Goal: Task Accomplishment & Management: Complete application form

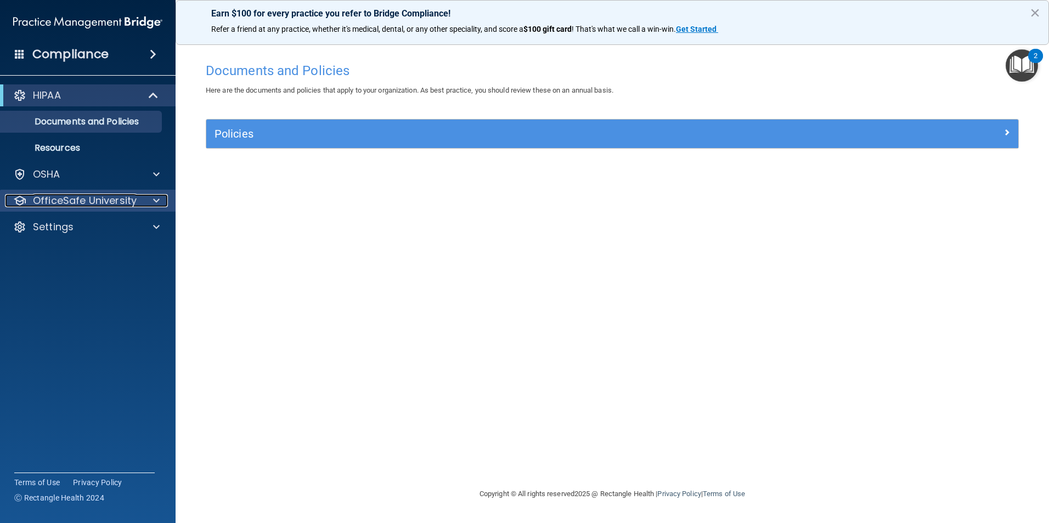
click at [157, 205] on span at bounding box center [156, 200] width 7 height 13
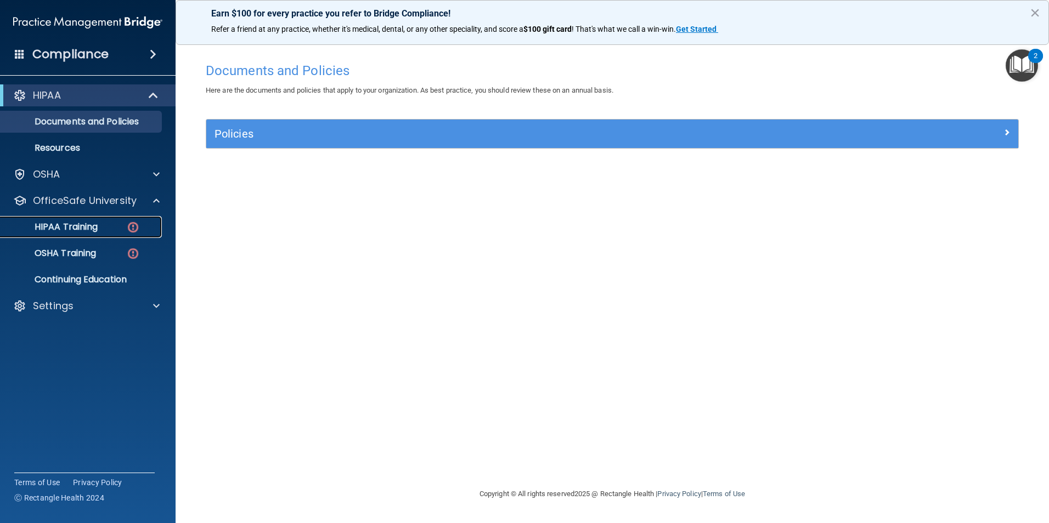
click at [118, 227] on div "HIPAA Training" at bounding box center [82, 227] width 150 height 11
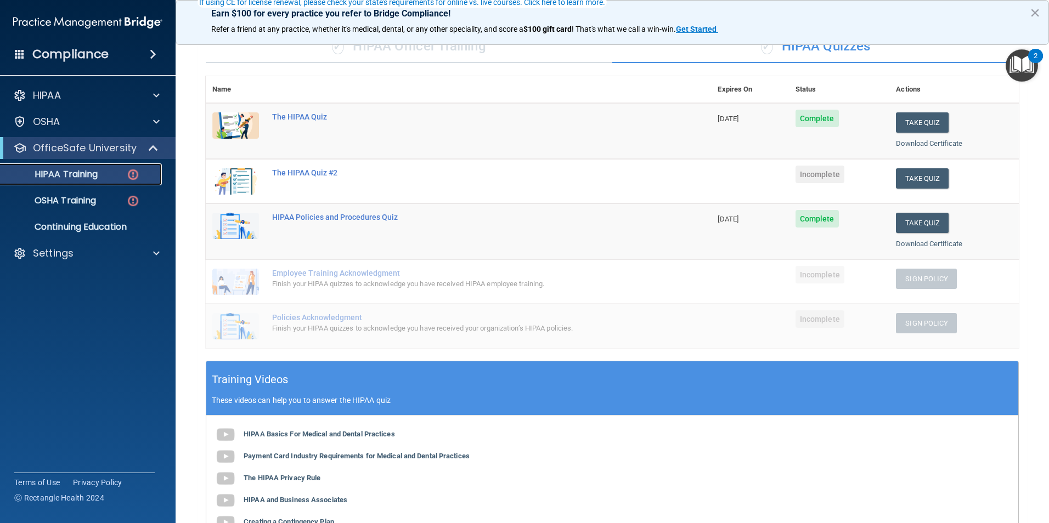
scroll to position [110, 0]
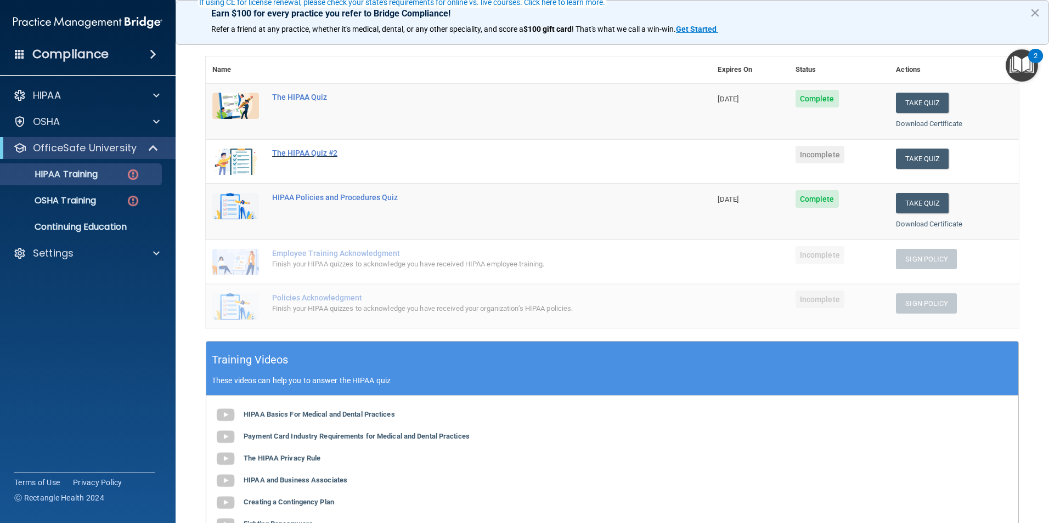
click at [274, 151] on div "The HIPAA Quiz #2" at bounding box center [464, 153] width 384 height 9
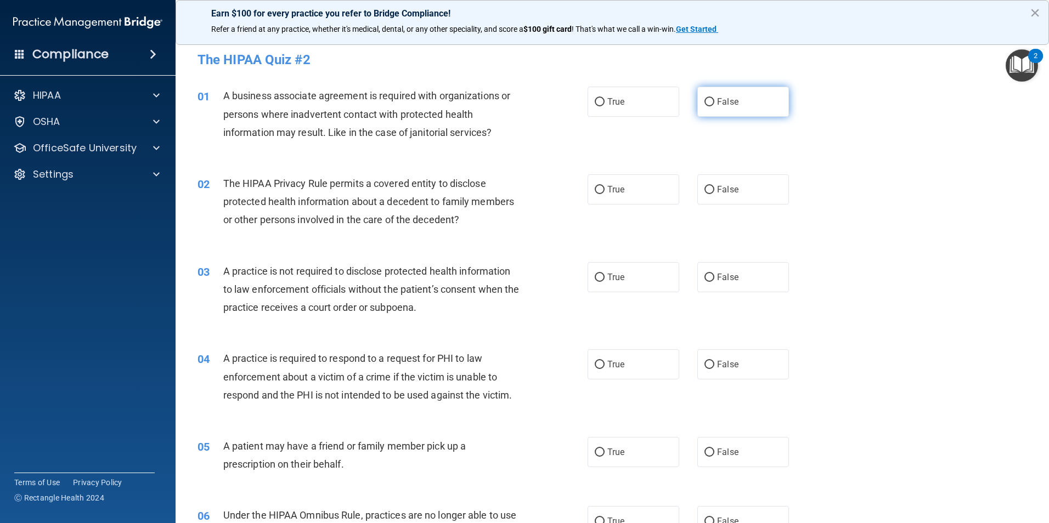
click at [714, 95] on label "False" at bounding box center [743, 102] width 92 height 30
click at [714, 98] on input "False" at bounding box center [709, 102] width 10 height 8
radio input "true"
click at [624, 201] on label "True" at bounding box center [633, 189] width 92 height 30
click at [604, 194] on input "True" at bounding box center [600, 190] width 10 height 8
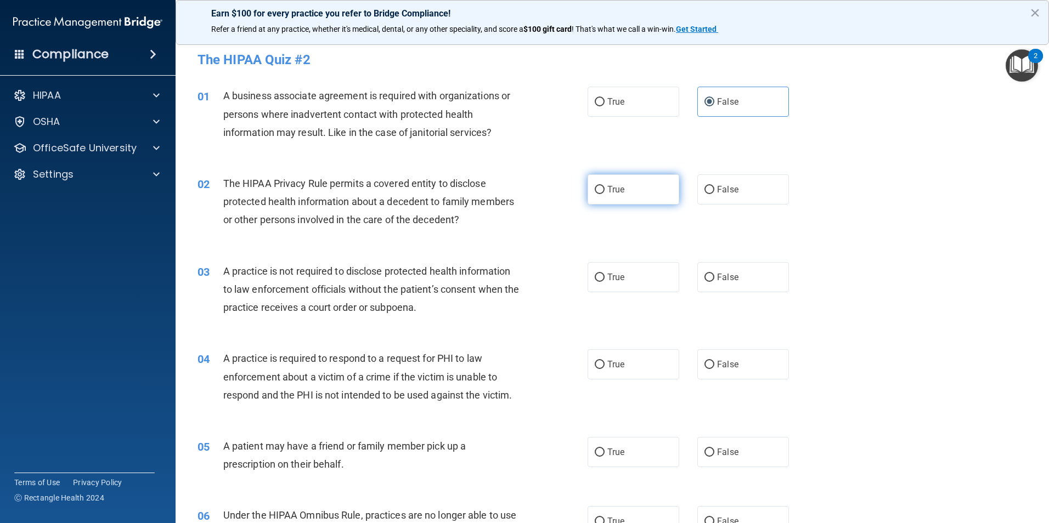
radio input "true"
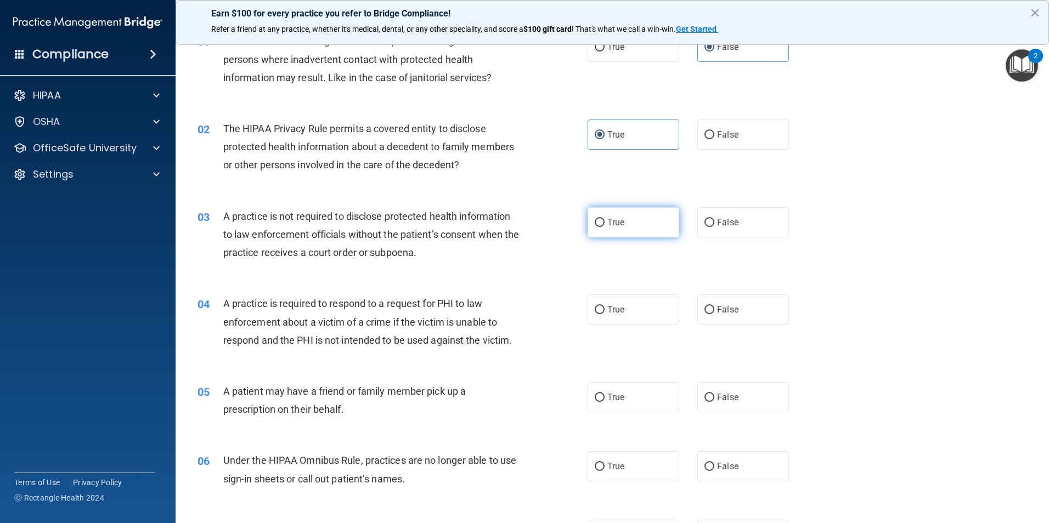
click at [626, 229] on label "True" at bounding box center [633, 222] width 92 height 30
click at [604, 227] on input "True" at bounding box center [600, 223] width 10 height 8
radio input "true"
click at [624, 236] on label "True" at bounding box center [633, 222] width 92 height 30
click at [604, 227] on input "True" at bounding box center [600, 223] width 10 height 8
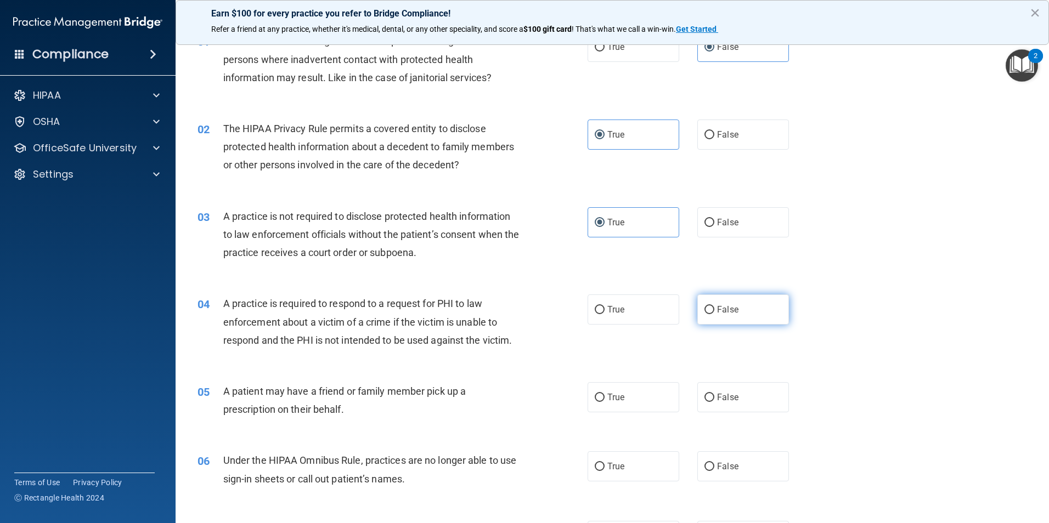
click at [733, 313] on label "False" at bounding box center [743, 310] width 92 height 30
click at [714, 313] on input "False" at bounding box center [709, 310] width 10 height 8
radio input "true"
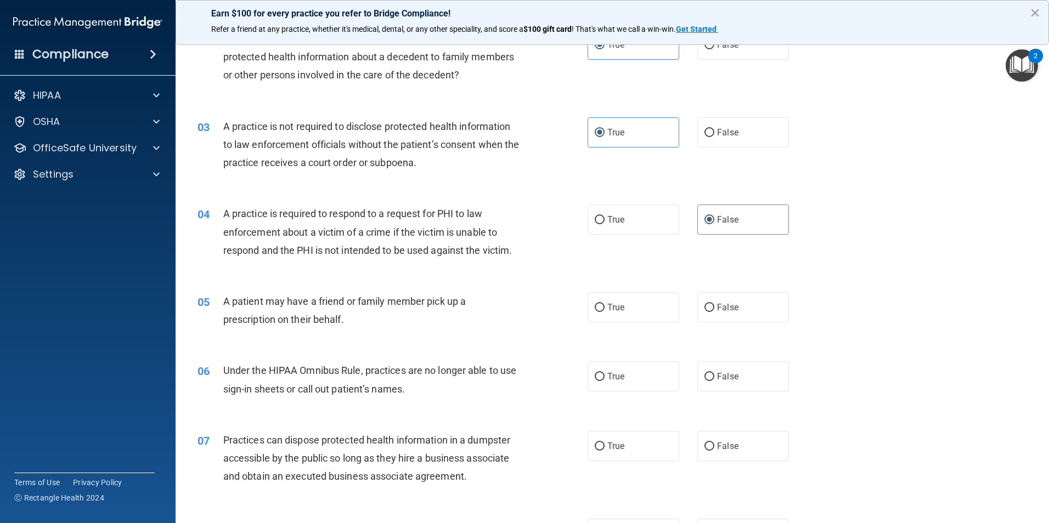
scroll to position [165, 0]
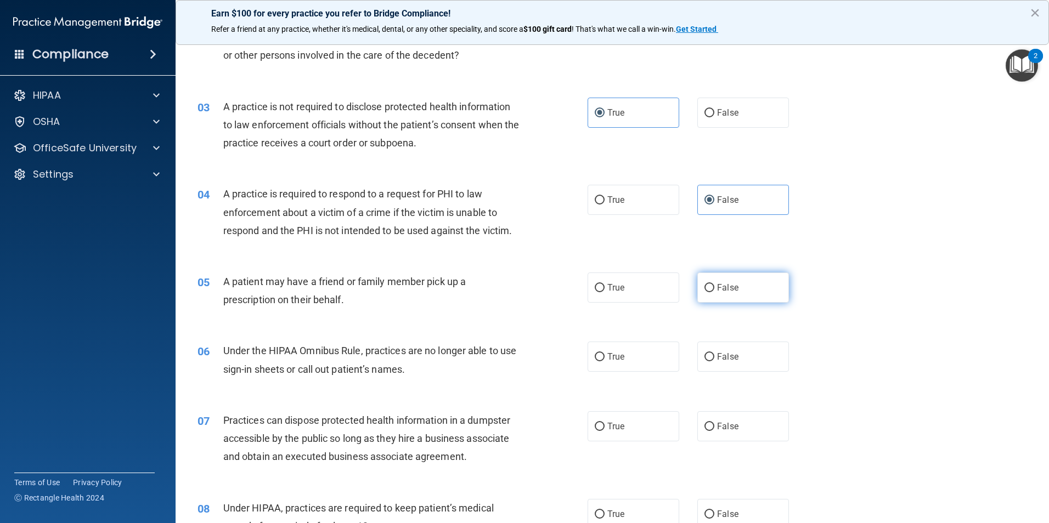
click at [697, 295] on label "False" at bounding box center [743, 288] width 92 height 30
click at [704, 292] on input "False" at bounding box center [709, 288] width 10 height 8
radio input "true"
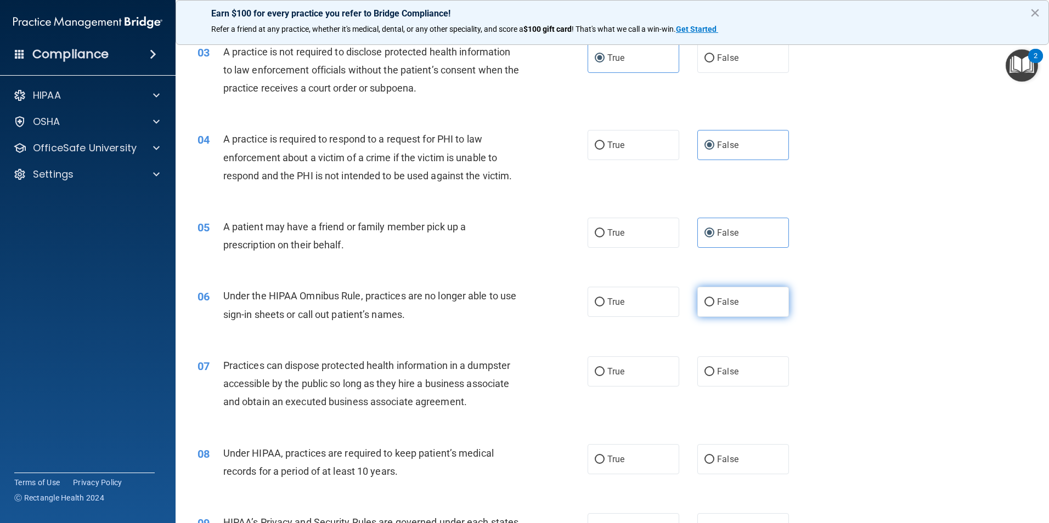
click at [714, 309] on label "False" at bounding box center [743, 302] width 92 height 30
click at [714, 307] on input "False" at bounding box center [709, 302] width 10 height 8
radio input "true"
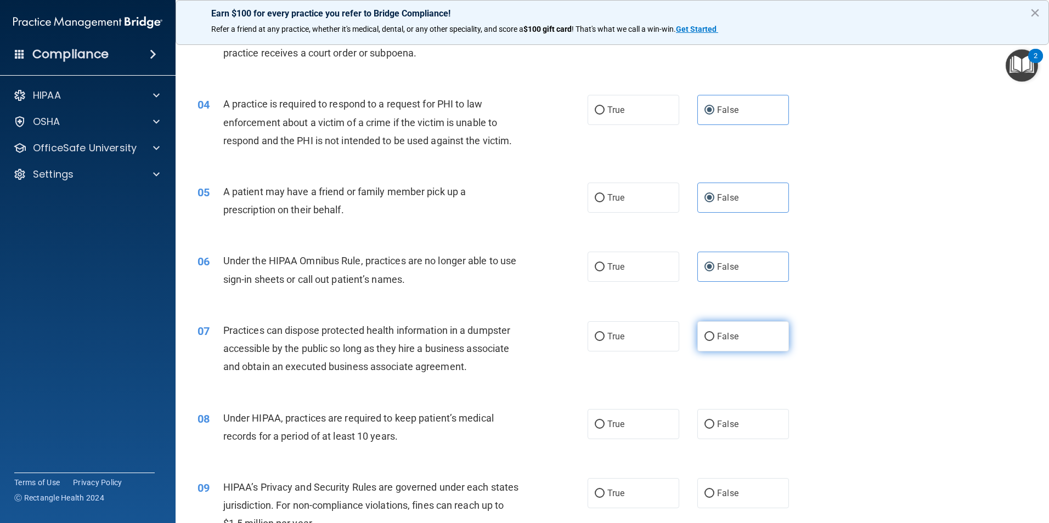
scroll to position [274, 0]
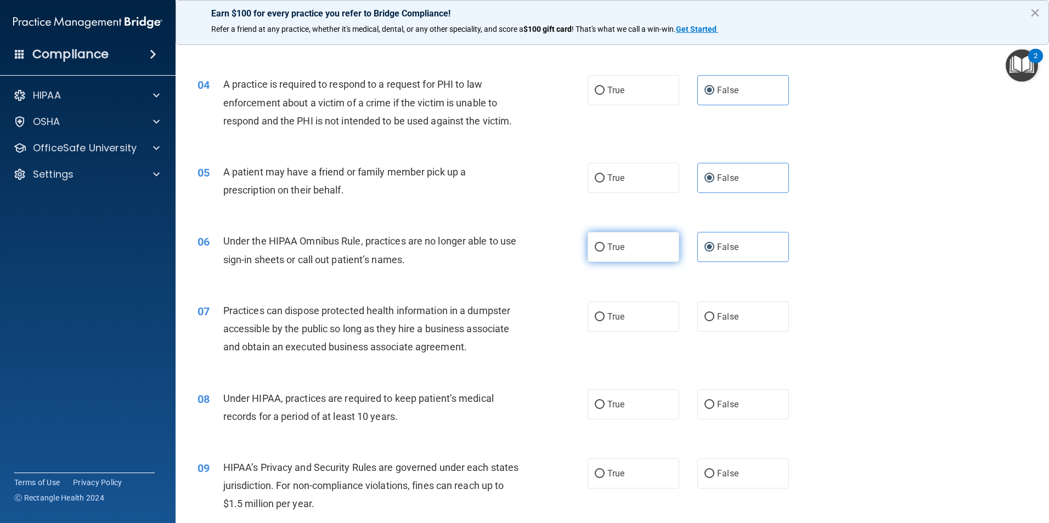
click at [589, 237] on label "True" at bounding box center [633, 247] width 92 height 30
click at [595, 244] on input "True" at bounding box center [600, 248] width 10 height 8
radio input "true"
radio input "false"
click at [699, 312] on label "False" at bounding box center [743, 317] width 92 height 30
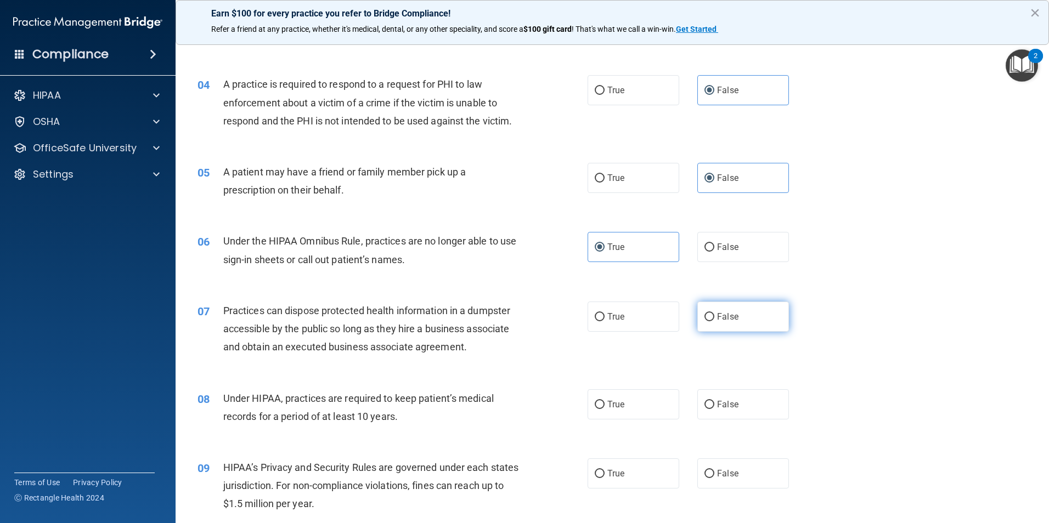
click at [704, 313] on input "False" at bounding box center [709, 317] width 10 height 8
radio input "true"
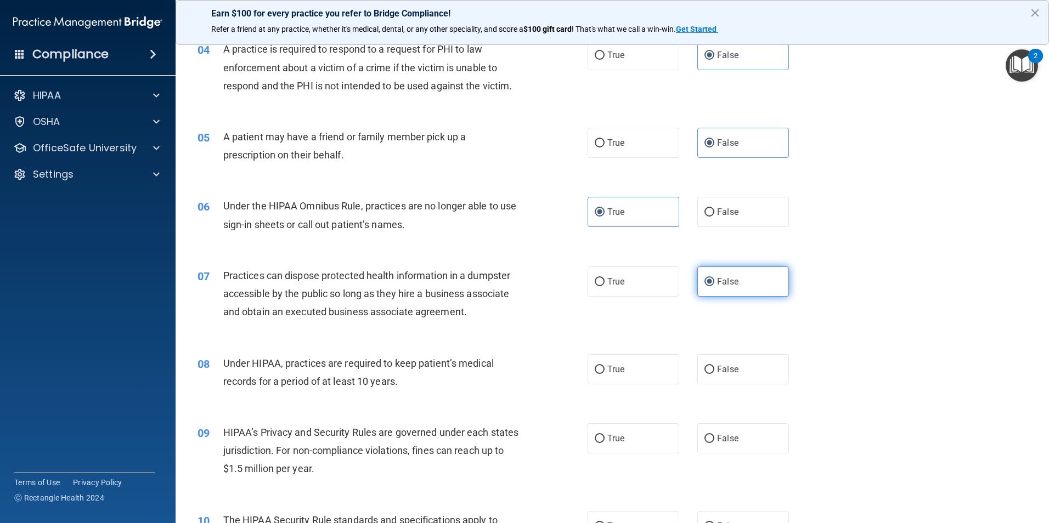
scroll to position [329, 0]
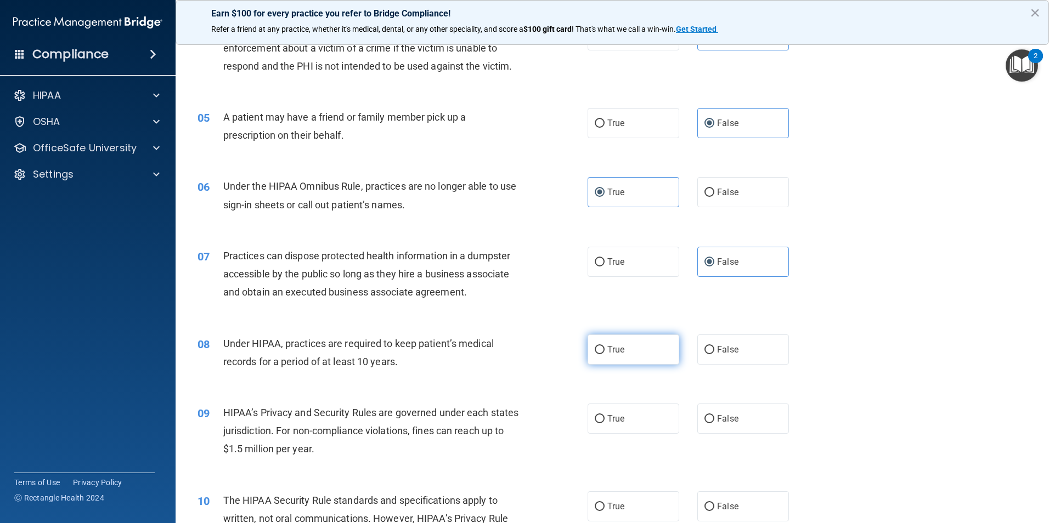
click at [624, 359] on label "True" at bounding box center [633, 350] width 92 height 30
click at [604, 354] on input "True" at bounding box center [600, 350] width 10 height 8
radio input "true"
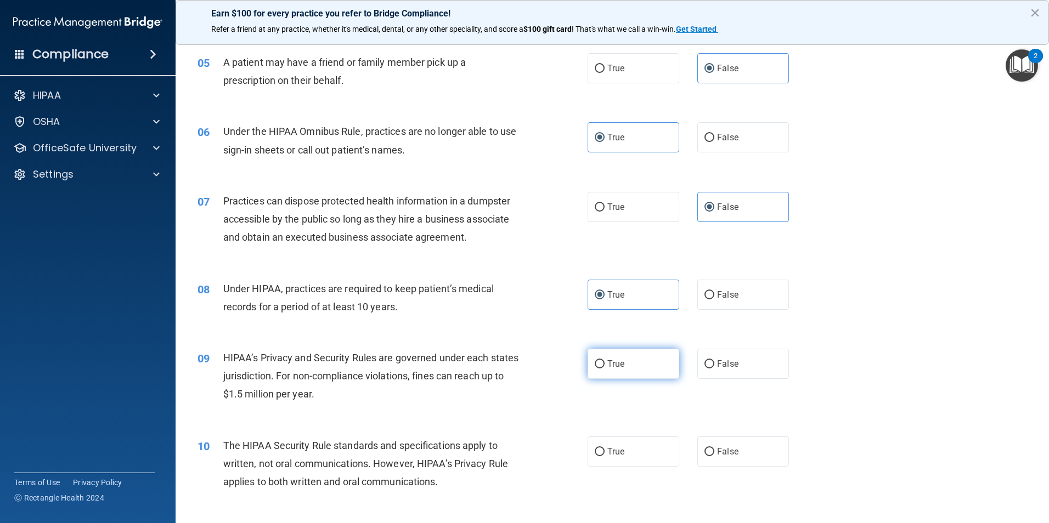
click at [596, 372] on label "True" at bounding box center [633, 364] width 92 height 30
click at [596, 369] on input "True" at bounding box center [600, 364] width 10 height 8
radio input "true"
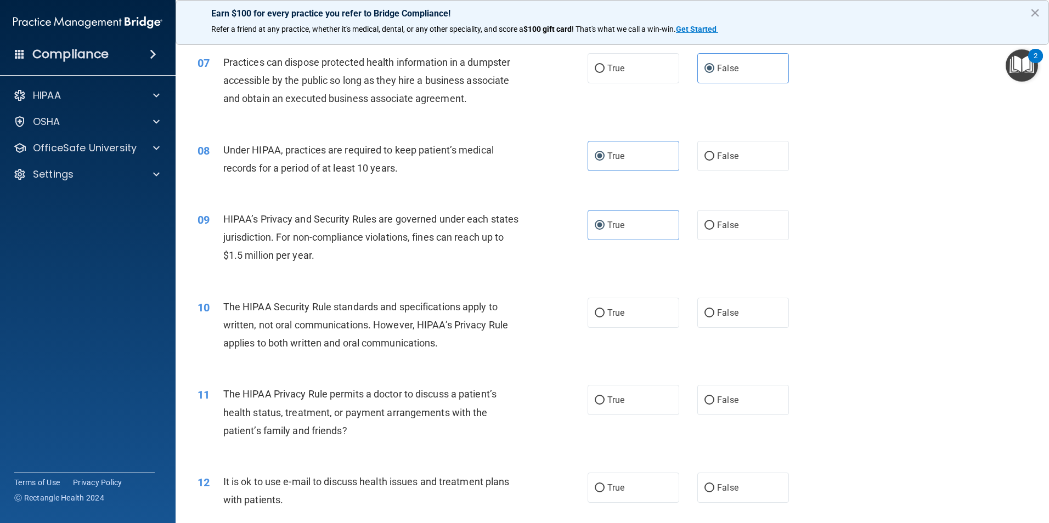
scroll to position [549, 0]
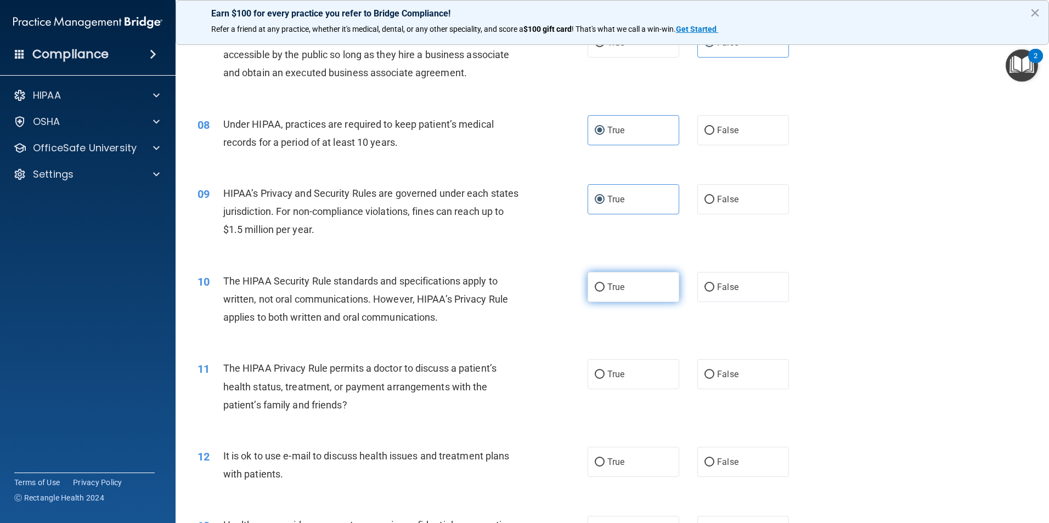
click at [612, 294] on label "True" at bounding box center [633, 287] width 92 height 30
click at [604, 292] on input "True" at bounding box center [600, 288] width 10 height 8
radio input "true"
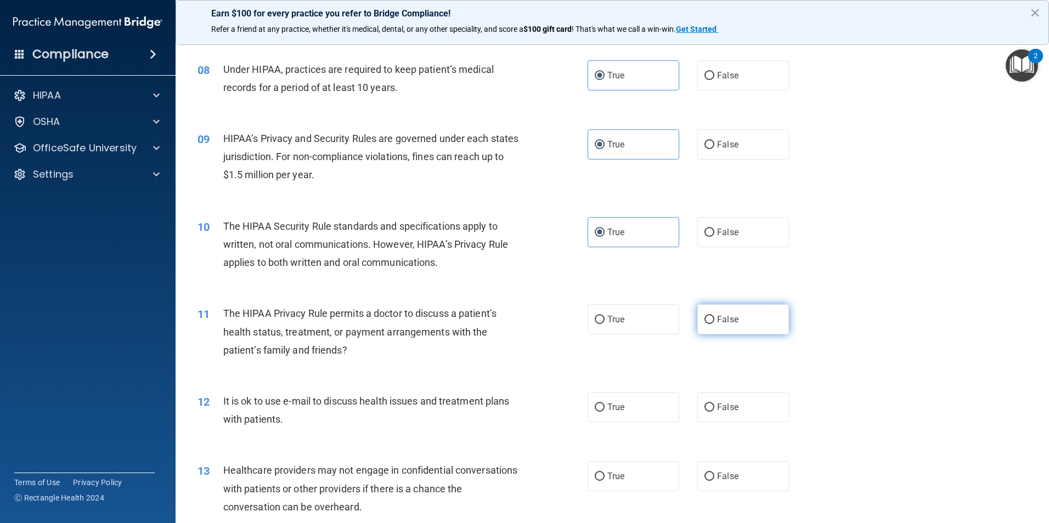
click at [720, 334] on label "False" at bounding box center [743, 319] width 92 height 30
click at [714, 324] on input "False" at bounding box center [709, 320] width 10 height 8
radio input "true"
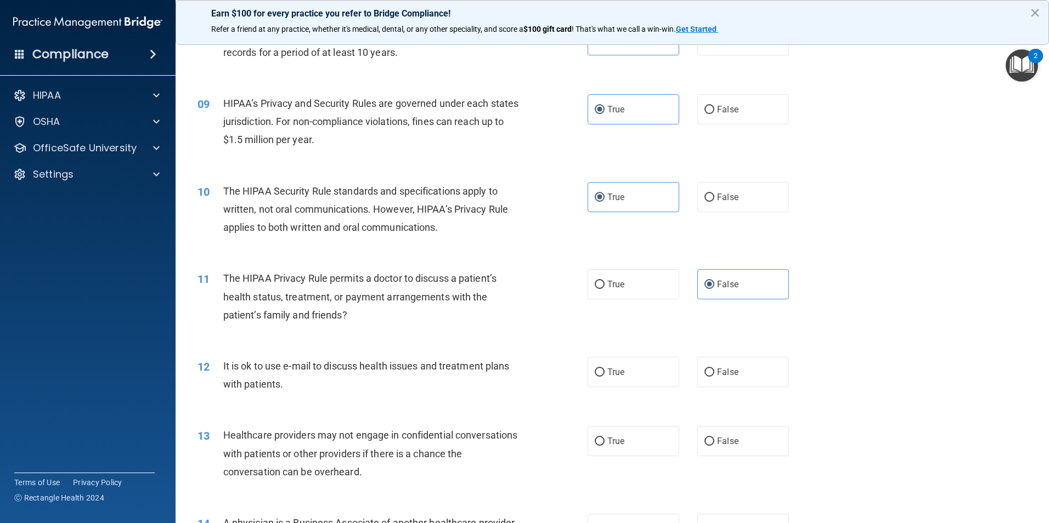
scroll to position [658, 0]
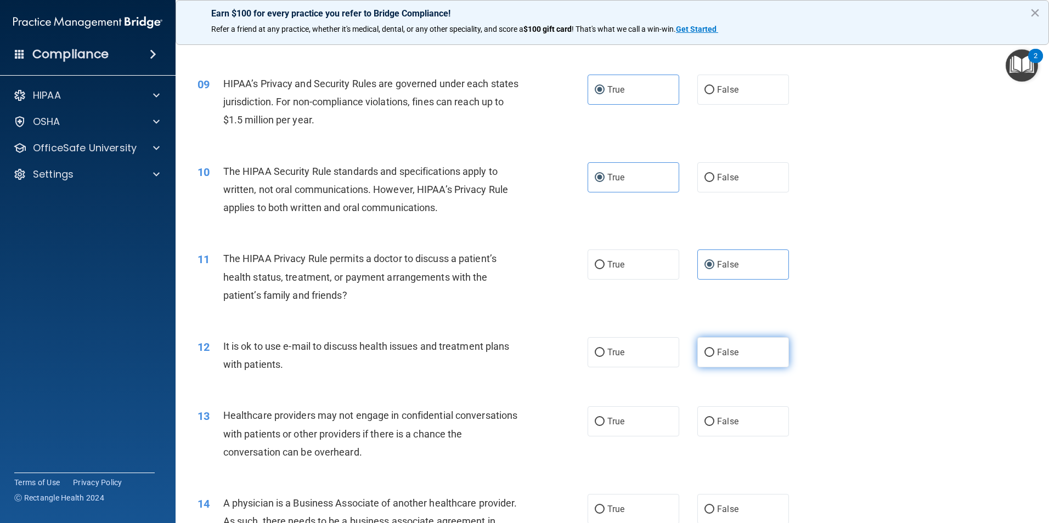
click at [707, 360] on label "False" at bounding box center [743, 352] width 92 height 30
click at [707, 357] on input "False" at bounding box center [709, 353] width 10 height 8
radio input "true"
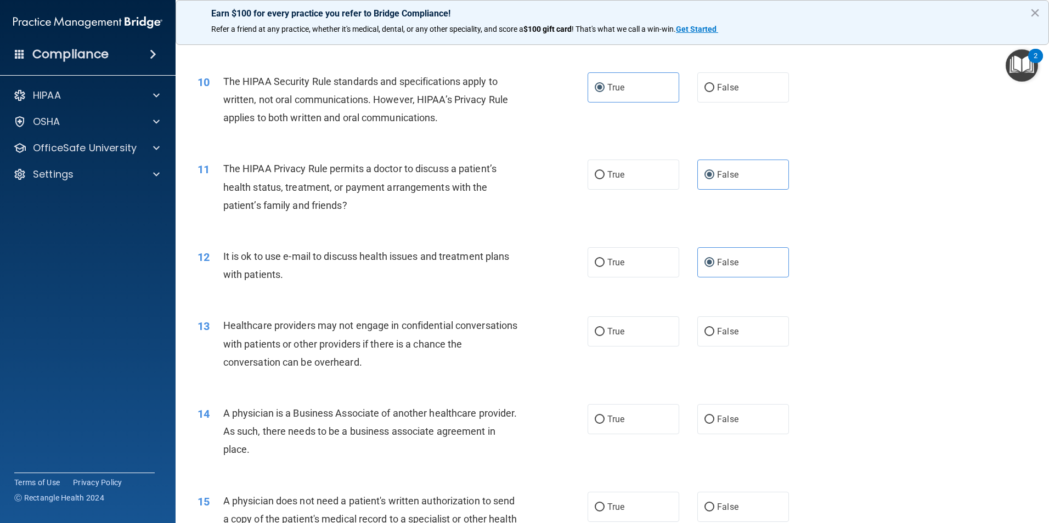
scroll to position [768, 0]
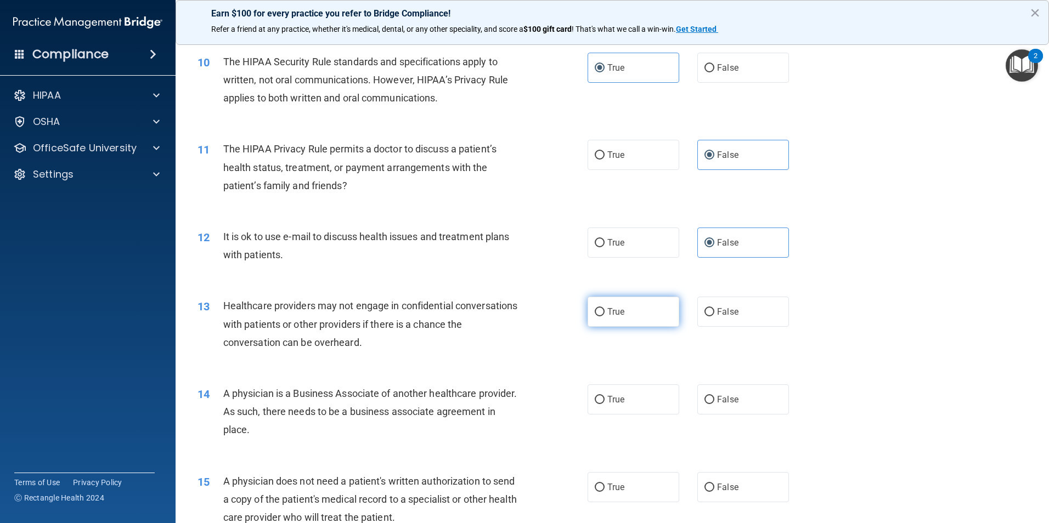
click at [611, 315] on span "True" at bounding box center [615, 312] width 17 height 10
click at [604, 315] on input "True" at bounding box center [600, 312] width 10 height 8
radio input "true"
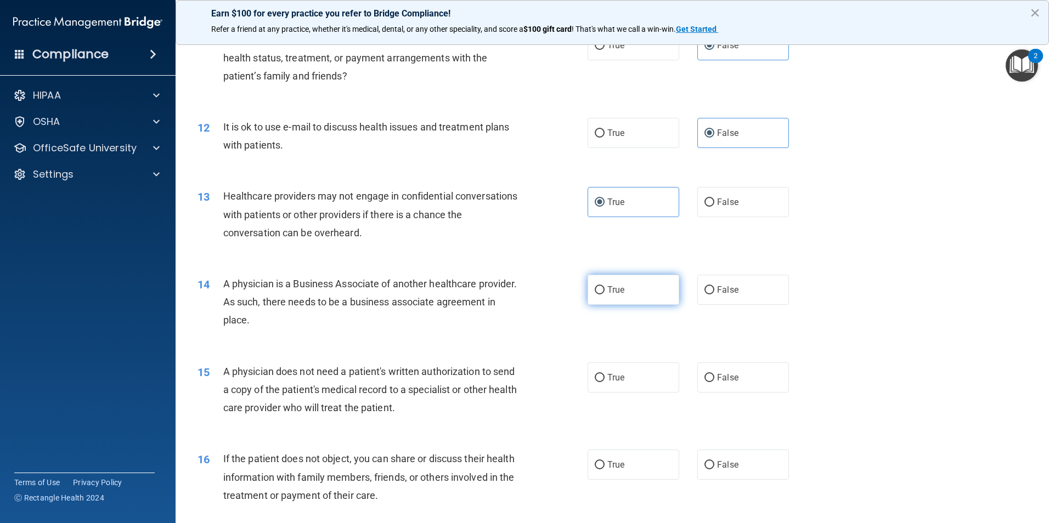
click at [628, 302] on label "True" at bounding box center [633, 290] width 92 height 30
click at [604, 295] on input "True" at bounding box center [600, 290] width 10 height 8
radio input "true"
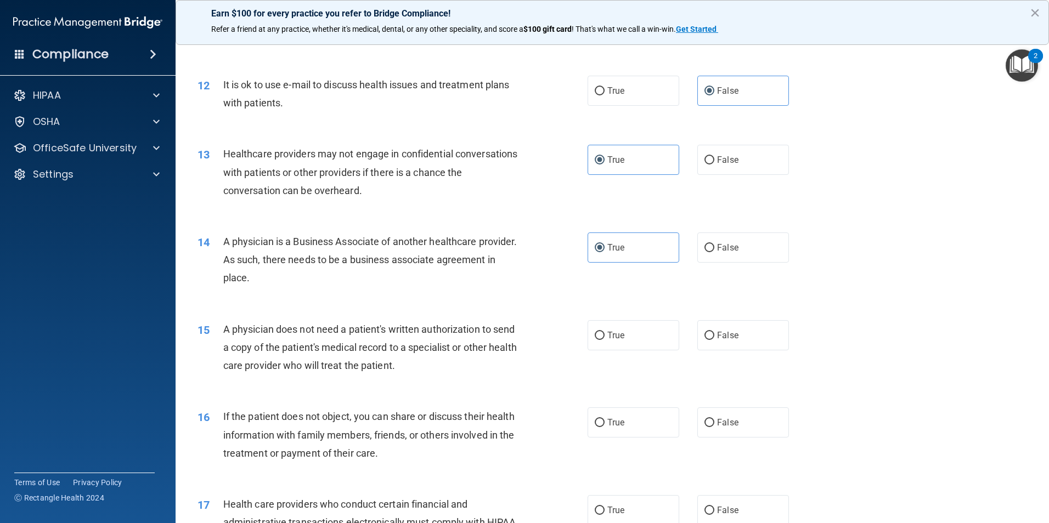
scroll to position [987, 0]
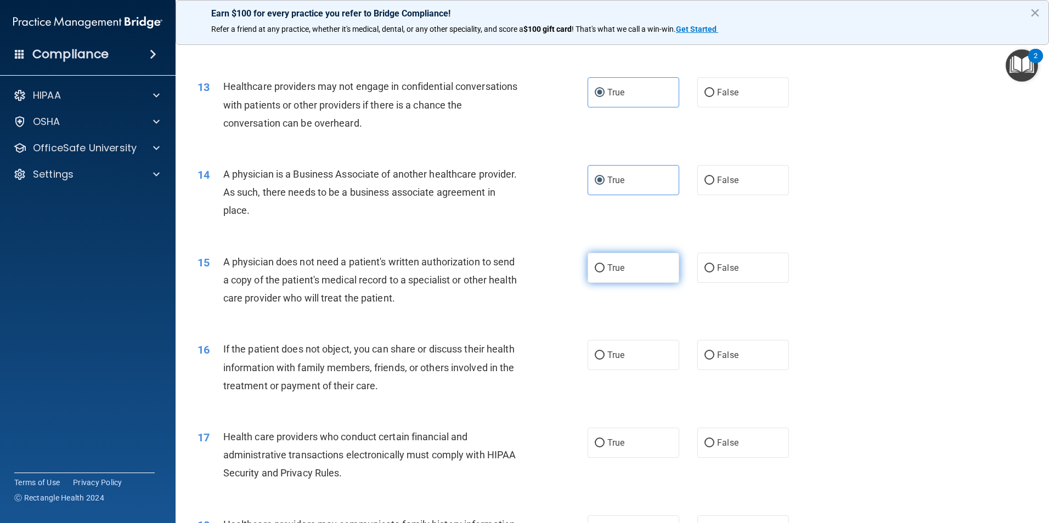
click at [600, 280] on label "True" at bounding box center [633, 268] width 92 height 30
click at [600, 273] on input "True" at bounding box center [600, 268] width 10 height 8
radio input "true"
click at [738, 361] on label "False" at bounding box center [743, 355] width 92 height 30
click at [714, 360] on input "False" at bounding box center [709, 356] width 10 height 8
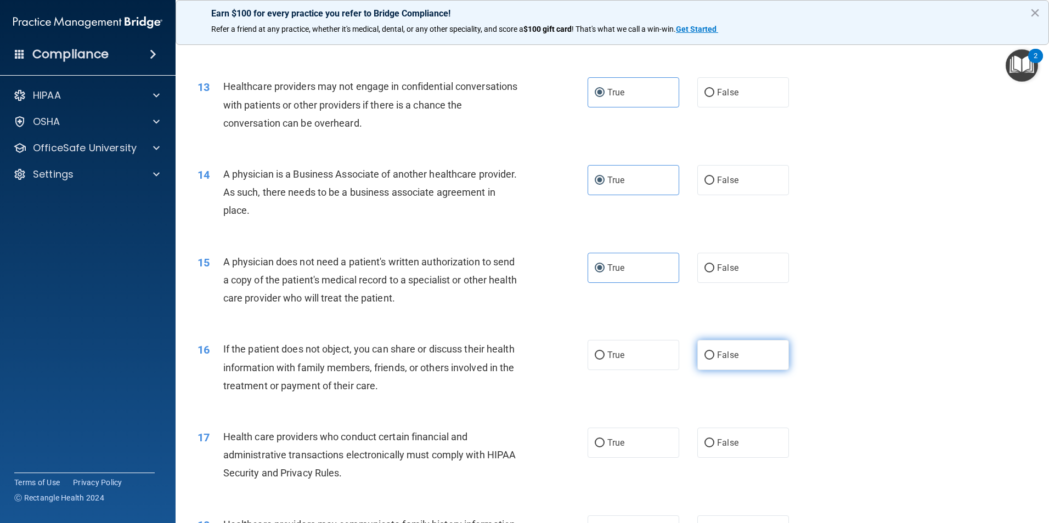
radio input "true"
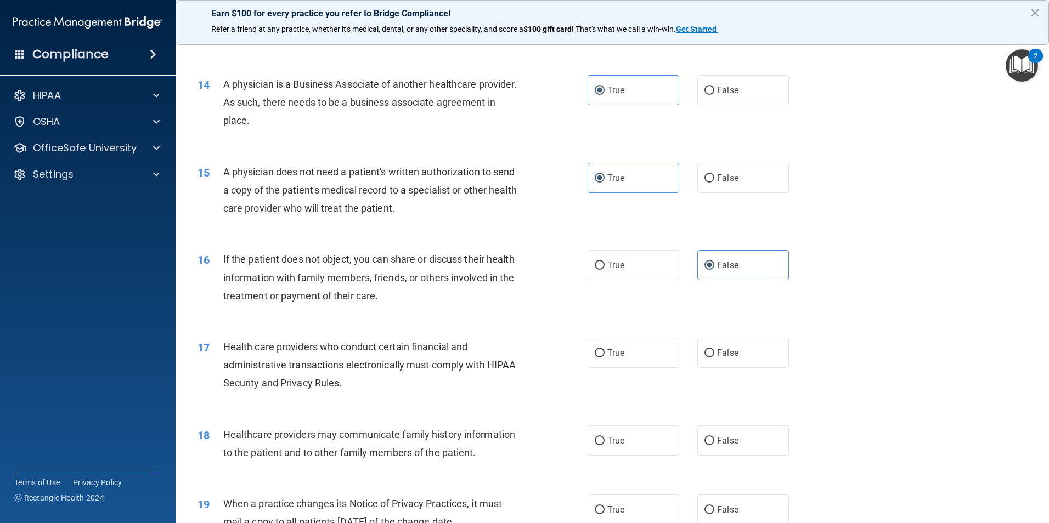
scroll to position [1097, 0]
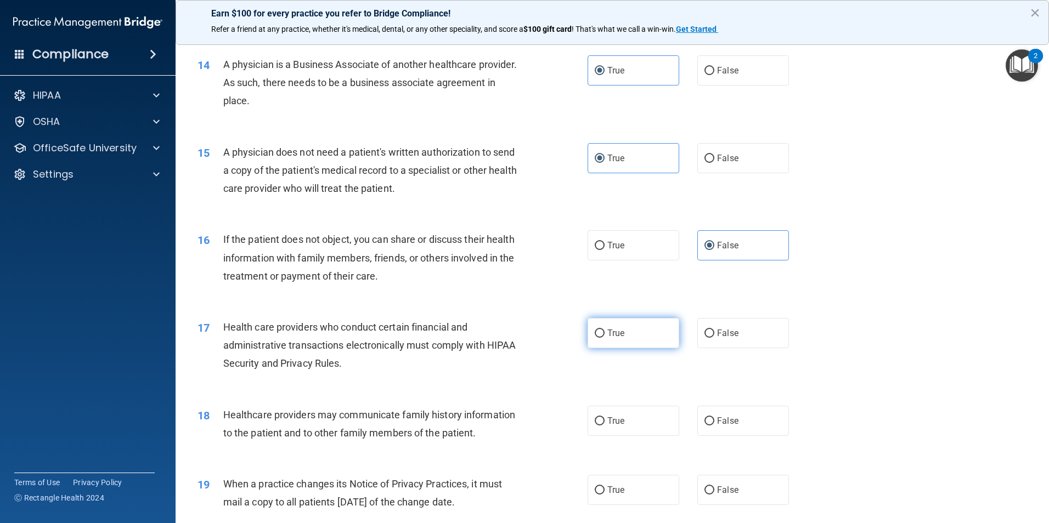
click at [601, 342] on label "True" at bounding box center [633, 333] width 92 height 30
click at [601, 338] on input "True" at bounding box center [600, 334] width 10 height 8
radio input "true"
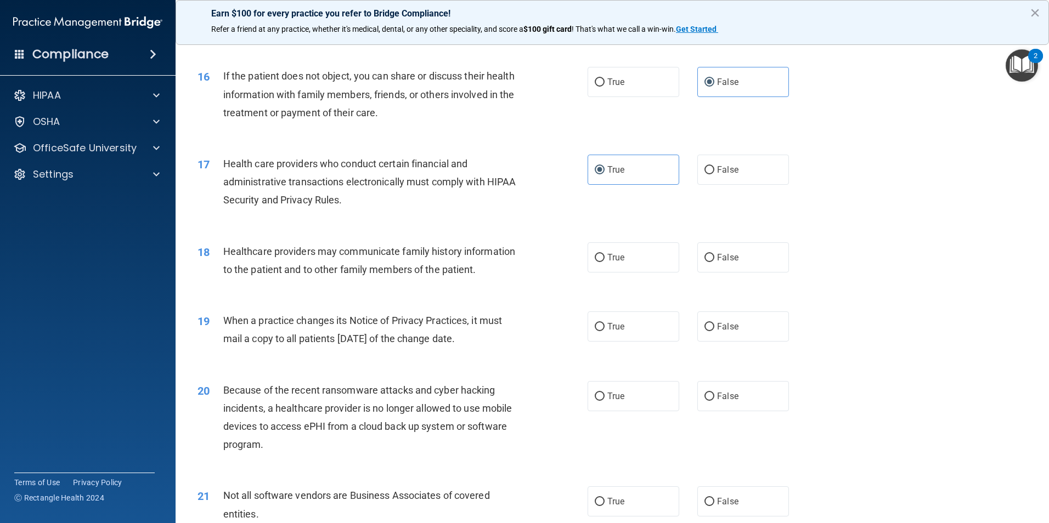
scroll to position [1262, 0]
click at [604, 264] on label "True" at bounding box center [633, 256] width 92 height 30
click at [604, 261] on input "True" at bounding box center [600, 257] width 10 height 8
radio input "true"
click at [647, 325] on label "True" at bounding box center [633, 325] width 92 height 30
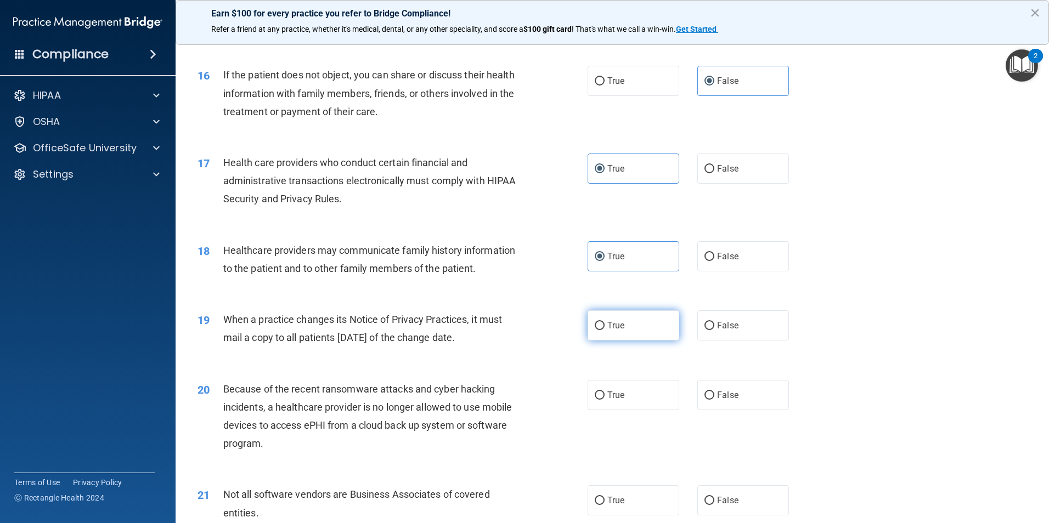
click at [604, 325] on input "True" at bounding box center [600, 326] width 10 height 8
radio input "true"
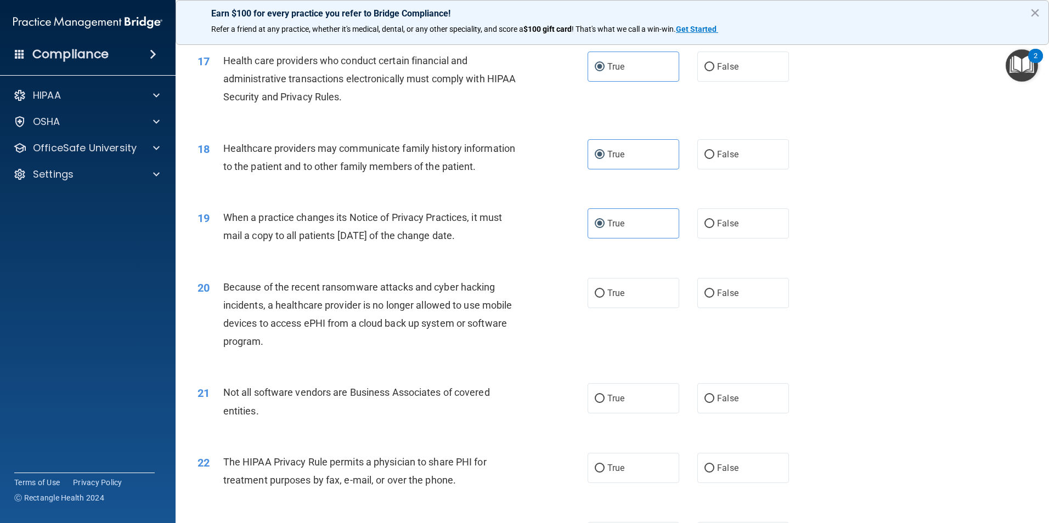
scroll to position [1371, 0]
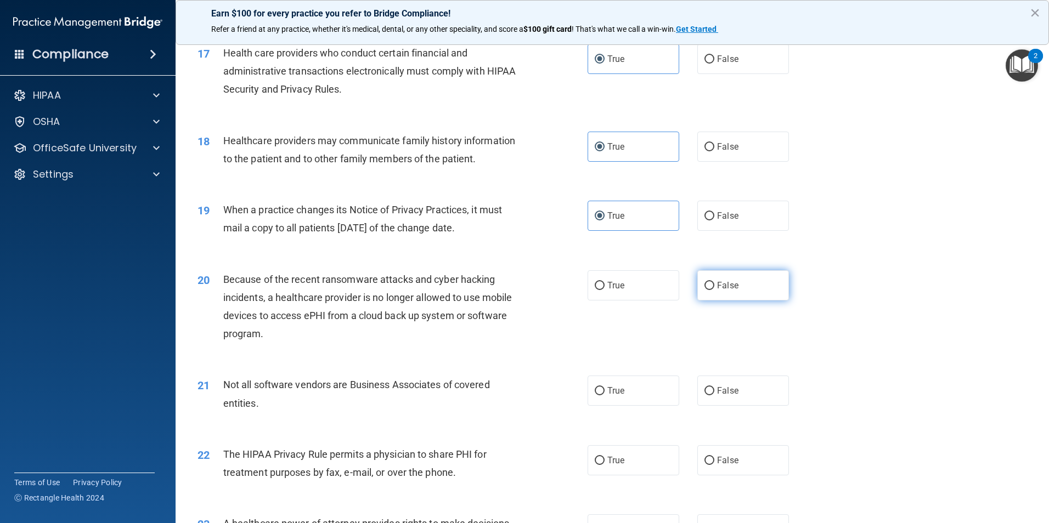
click at [734, 283] on label "False" at bounding box center [743, 285] width 92 height 30
click at [714, 283] on input "False" at bounding box center [709, 286] width 10 height 8
radio input "true"
click at [624, 404] on label "True" at bounding box center [633, 391] width 92 height 30
click at [604, 395] on input "True" at bounding box center [600, 391] width 10 height 8
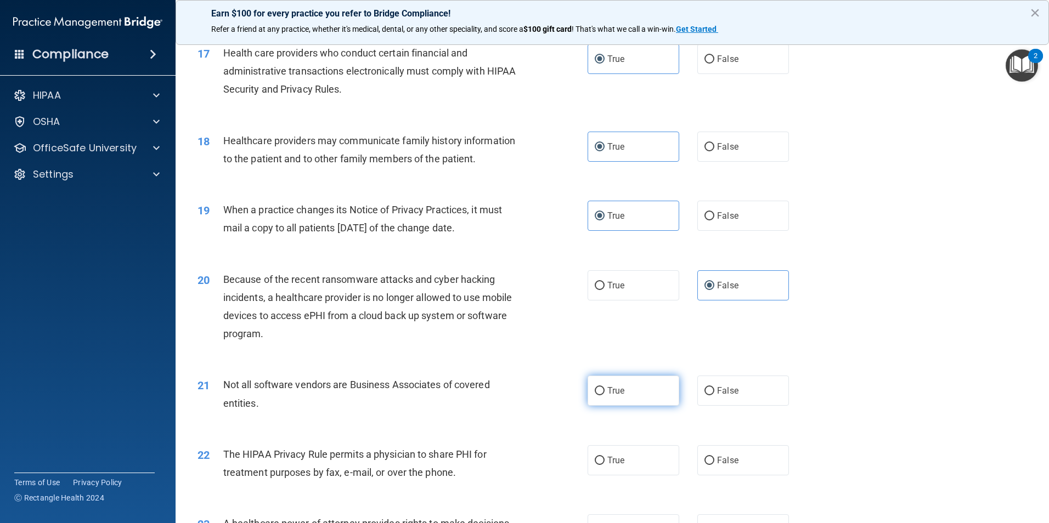
radio input "true"
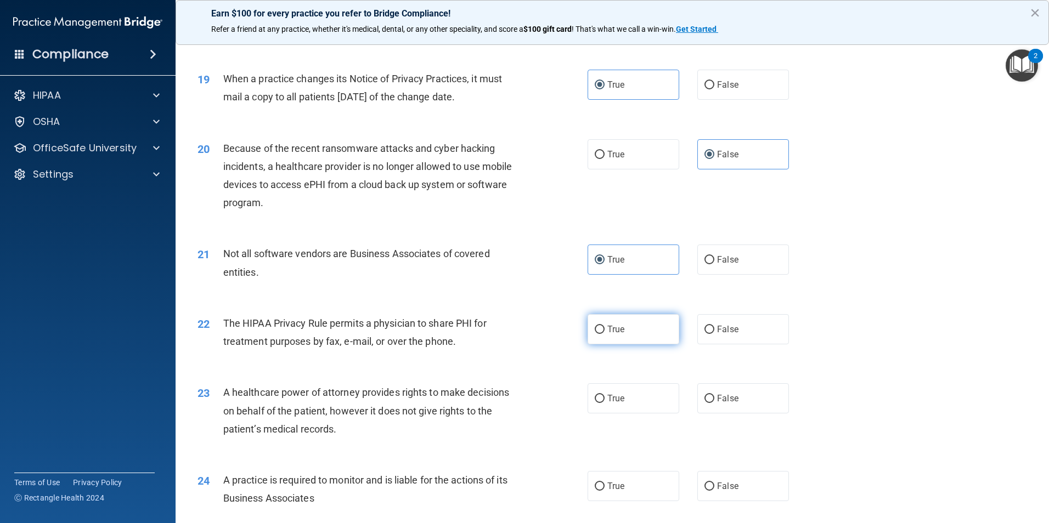
scroll to position [1536, 0]
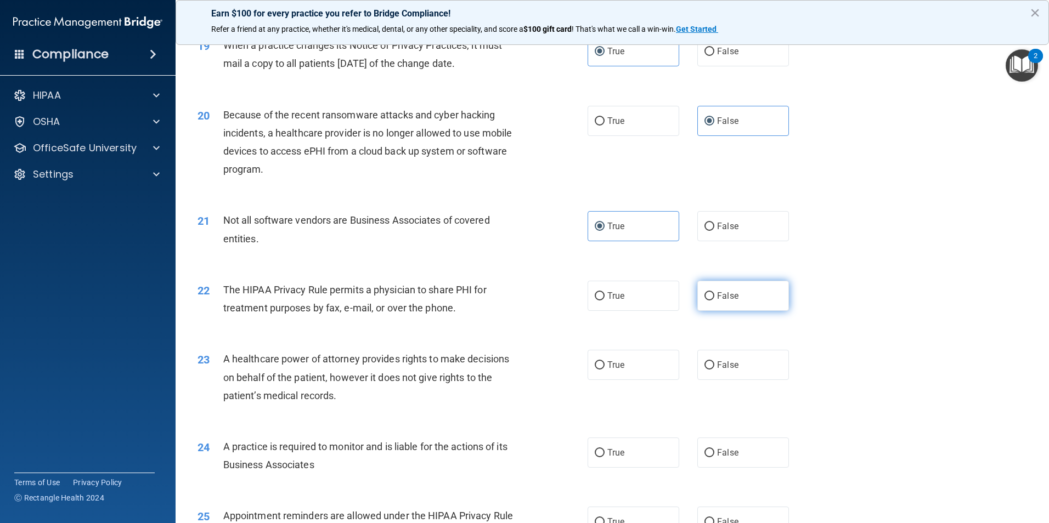
click at [729, 297] on span "False" at bounding box center [727, 296] width 21 height 10
click at [714, 297] on input "False" at bounding box center [709, 296] width 10 height 8
radio input "true"
click at [632, 303] on label "True" at bounding box center [633, 296] width 92 height 30
click at [604, 301] on input "True" at bounding box center [600, 296] width 10 height 8
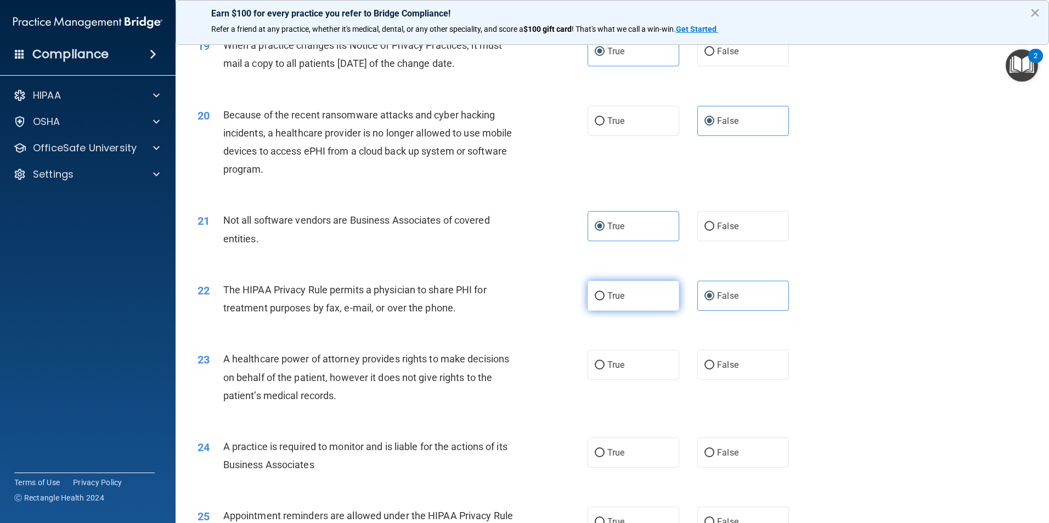
radio input "true"
click at [733, 302] on label "False" at bounding box center [743, 296] width 92 height 30
click at [714, 301] on input "False" at bounding box center [709, 296] width 10 height 8
radio input "true"
radio input "false"
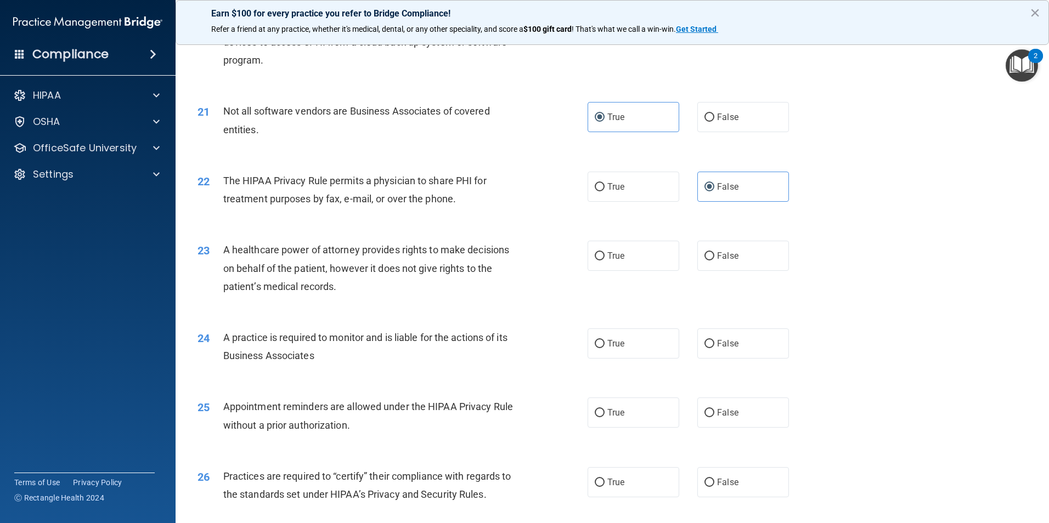
scroll to position [1646, 0]
click at [607, 259] on span "True" at bounding box center [615, 255] width 17 height 10
click at [604, 259] on input "True" at bounding box center [600, 256] width 10 height 8
radio input "true"
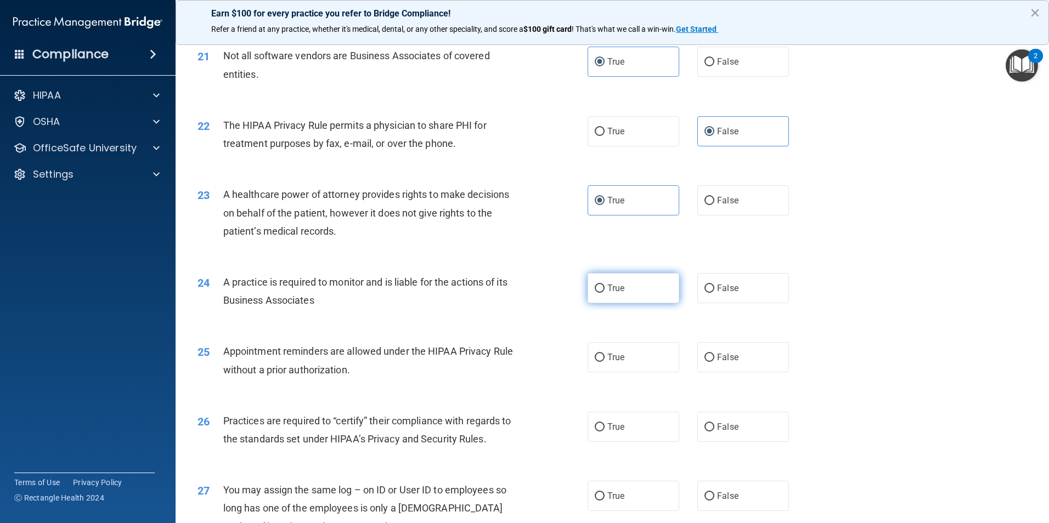
click at [620, 293] on label "True" at bounding box center [633, 288] width 92 height 30
click at [604, 293] on input "True" at bounding box center [600, 289] width 10 height 8
radio input "true"
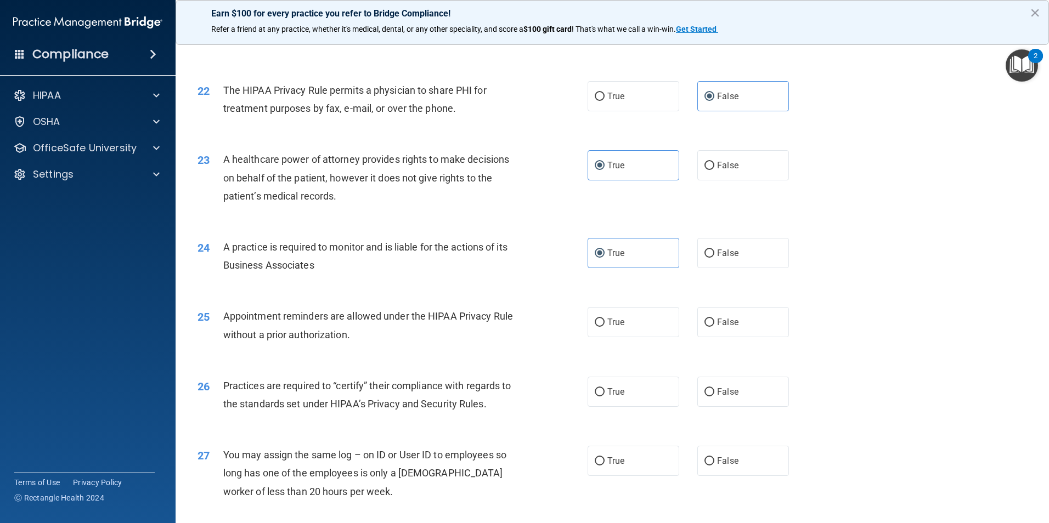
scroll to position [1755, 0]
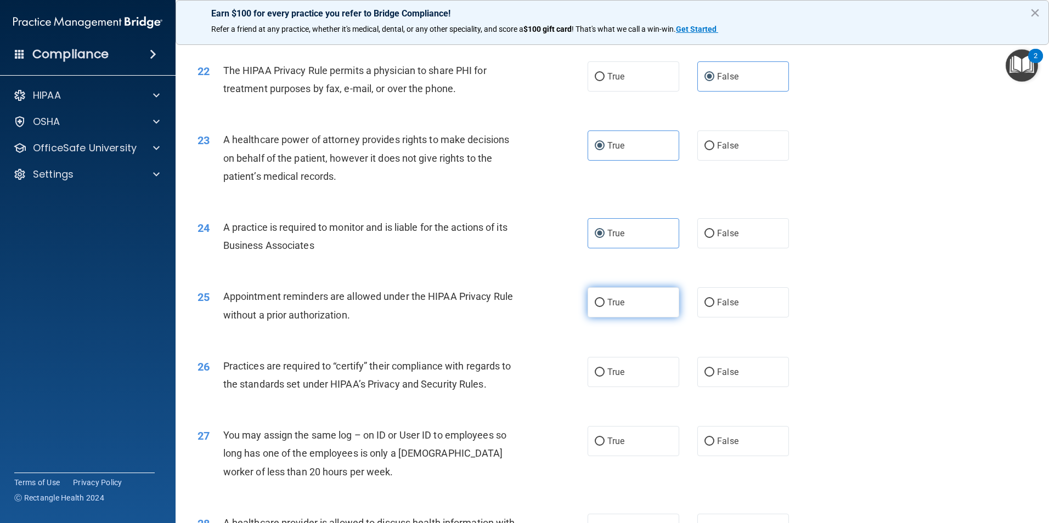
click at [619, 310] on label "True" at bounding box center [633, 302] width 92 height 30
click at [604, 307] on input "True" at bounding box center [600, 303] width 10 height 8
radio input "true"
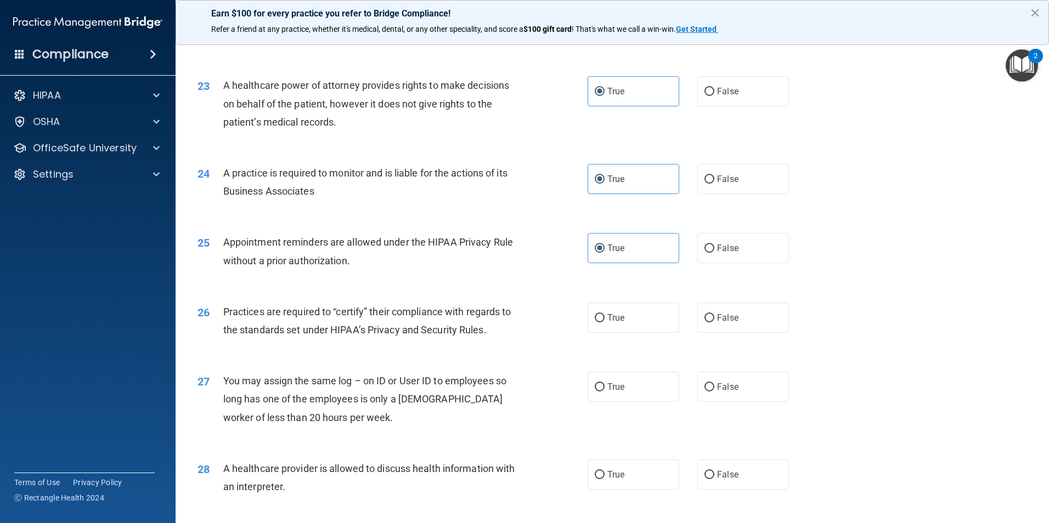
scroll to position [1810, 0]
click at [591, 328] on label "True" at bounding box center [633, 317] width 92 height 30
click at [595, 322] on input "True" at bounding box center [600, 318] width 10 height 8
radio input "true"
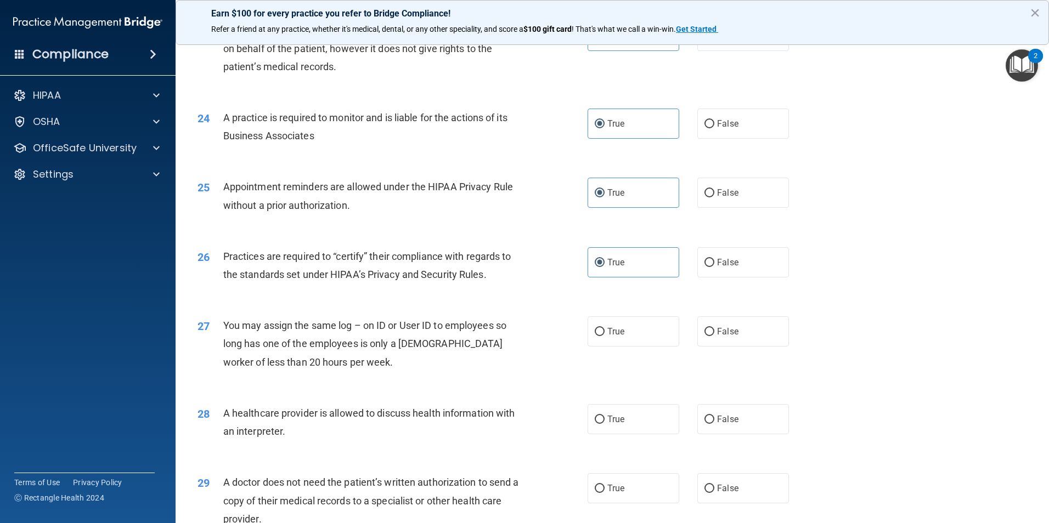
scroll to position [1920, 0]
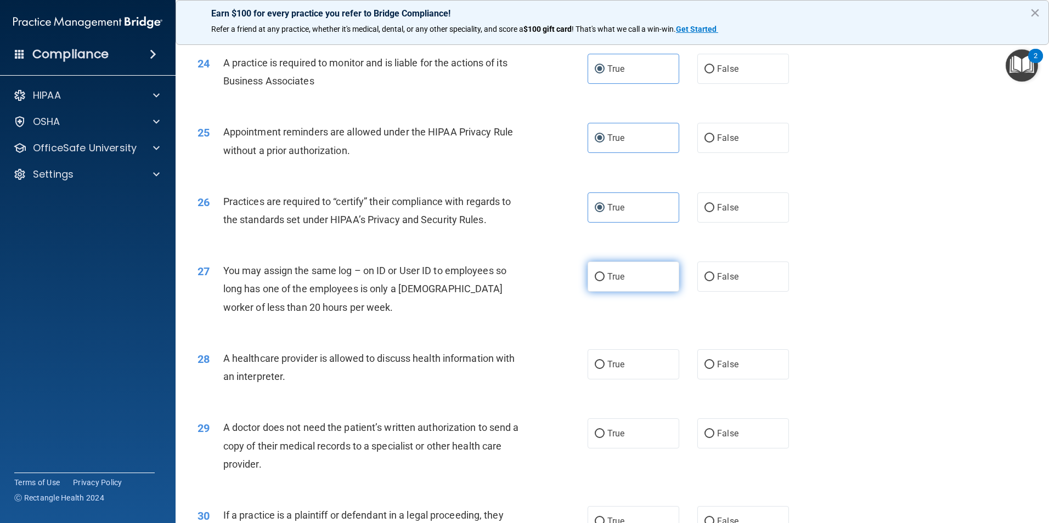
click at [592, 282] on label "True" at bounding box center [633, 277] width 92 height 30
click at [595, 281] on input "True" at bounding box center [600, 277] width 10 height 8
radio input "true"
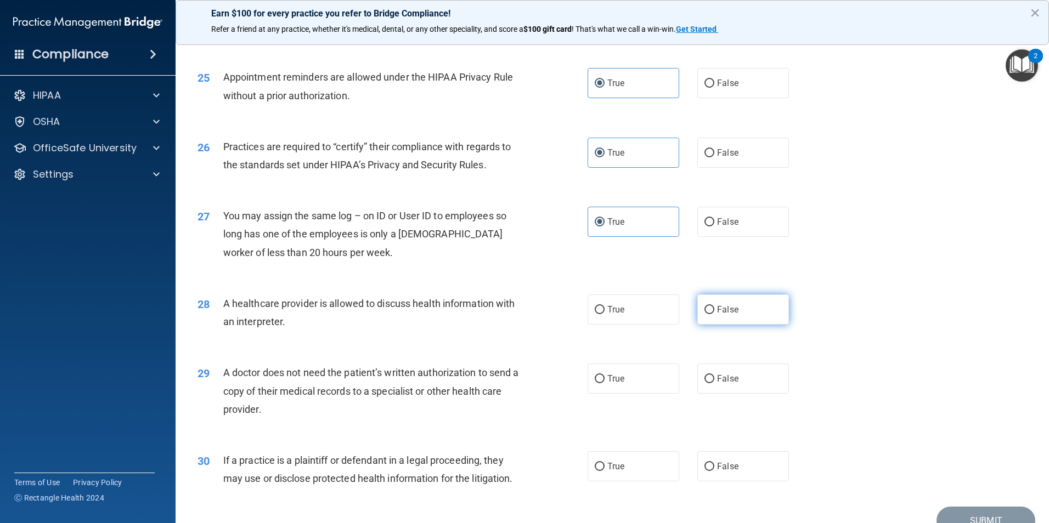
click at [724, 322] on label "False" at bounding box center [743, 310] width 92 height 30
click at [714, 314] on input "False" at bounding box center [709, 310] width 10 height 8
radio input "true"
click at [587, 386] on label "True" at bounding box center [633, 379] width 92 height 30
click at [595, 383] on input "True" at bounding box center [600, 379] width 10 height 8
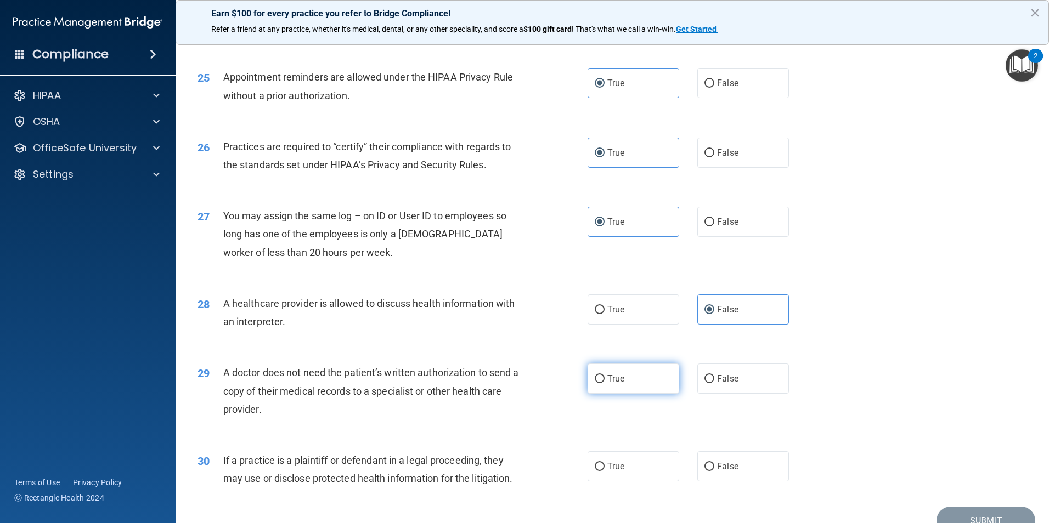
radio input "true"
click at [618, 474] on label "True" at bounding box center [633, 466] width 92 height 30
click at [604, 471] on input "True" at bounding box center [600, 467] width 10 height 8
radio input "true"
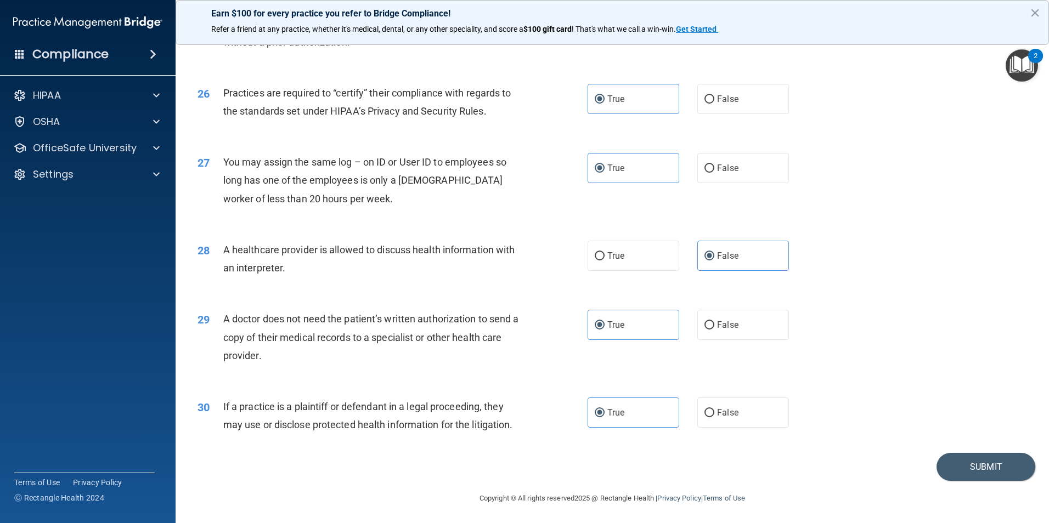
scroll to position [2030, 0]
click at [962, 461] on button "Submit" at bounding box center [985, 465] width 99 height 28
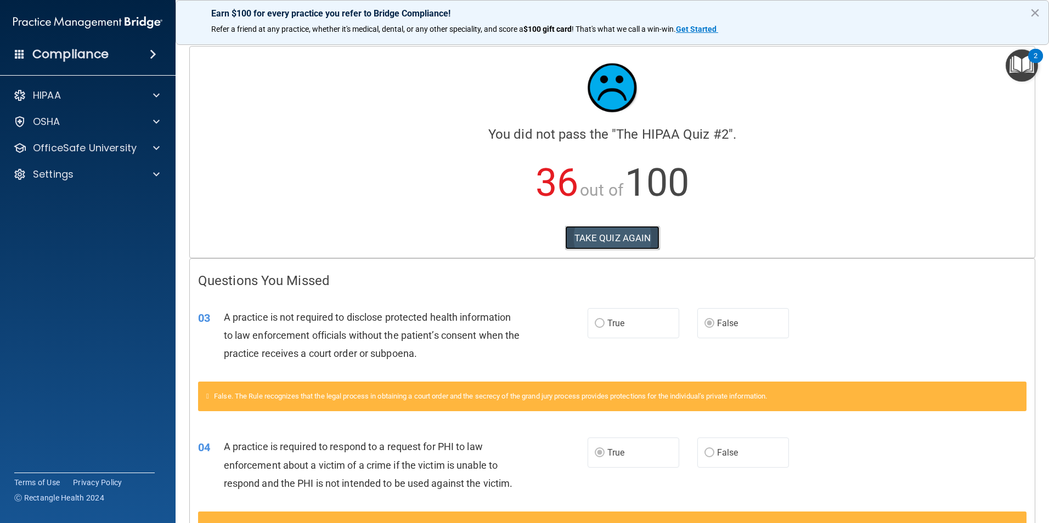
click at [594, 245] on button "TAKE QUIZ AGAIN" at bounding box center [612, 238] width 95 height 24
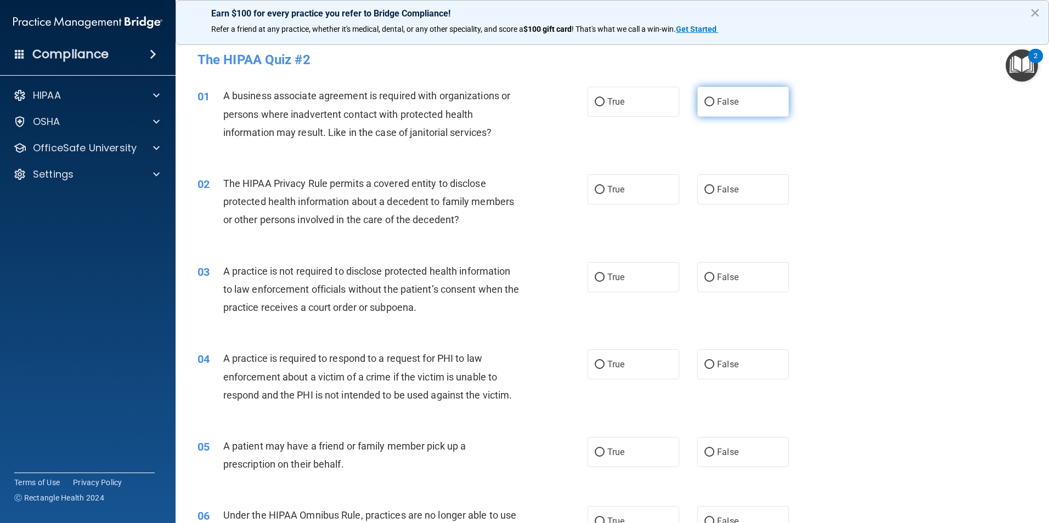
click at [708, 100] on input "False" at bounding box center [709, 102] width 10 height 8
radio input "true"
click at [624, 195] on label "True" at bounding box center [633, 189] width 92 height 30
click at [604, 194] on input "True" at bounding box center [600, 190] width 10 height 8
radio input "true"
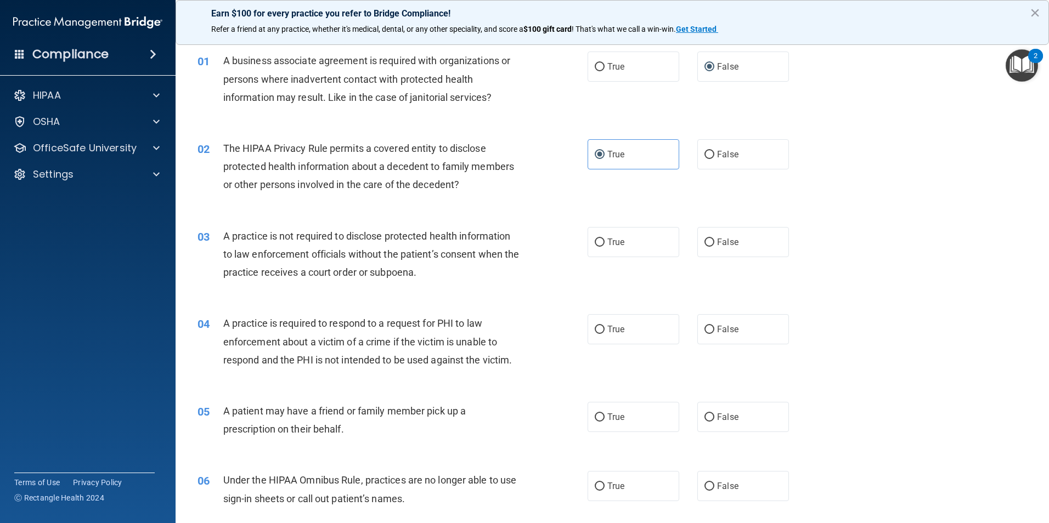
scroll to position [55, 0]
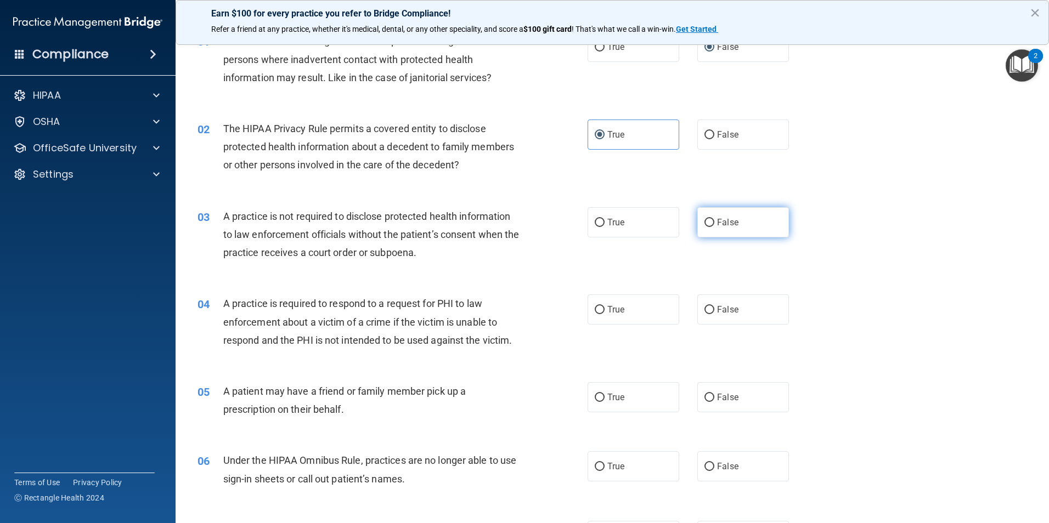
click at [763, 227] on label "False" at bounding box center [743, 222] width 92 height 30
click at [714, 227] on input "False" at bounding box center [709, 223] width 10 height 8
radio input "true"
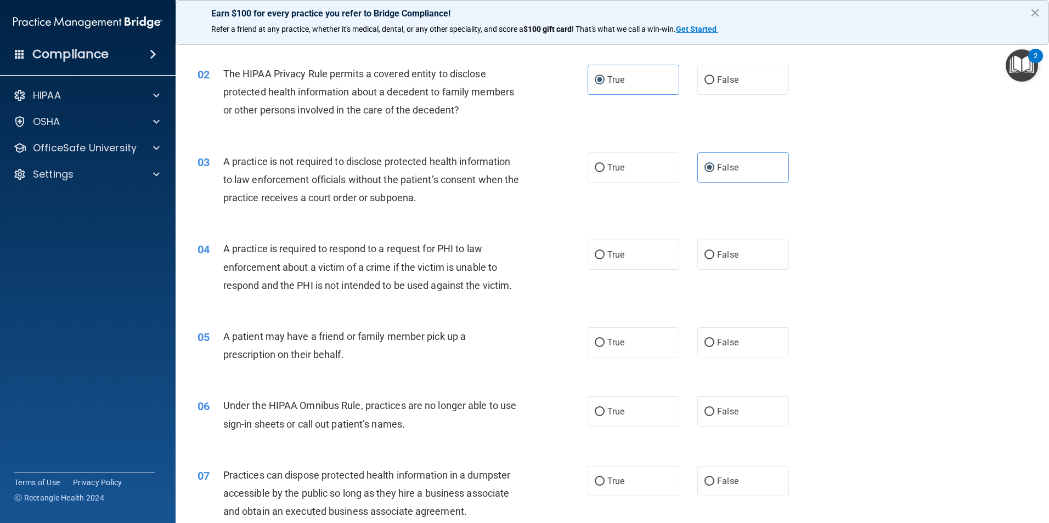
scroll to position [165, 0]
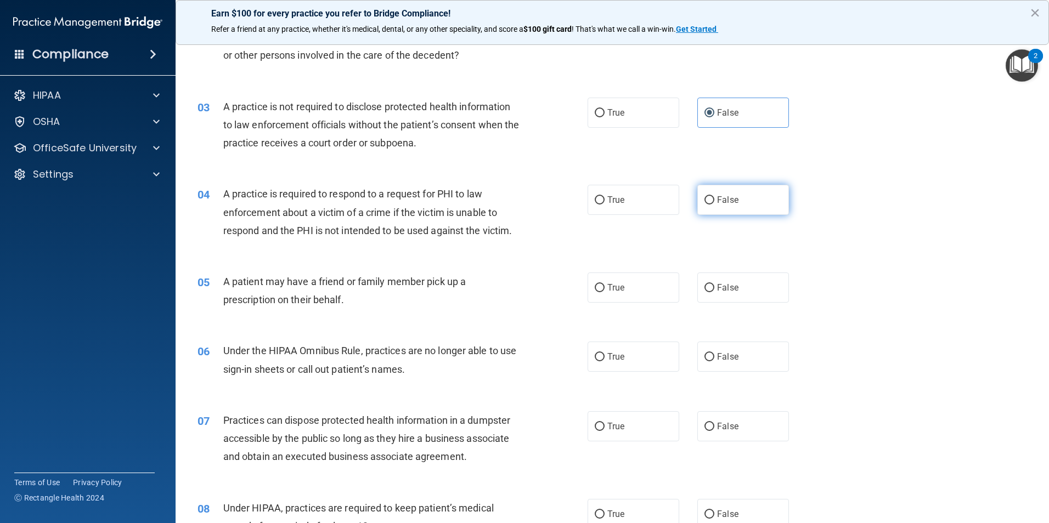
click at [739, 193] on label "False" at bounding box center [743, 200] width 92 height 30
click at [714, 196] on input "False" at bounding box center [709, 200] width 10 height 8
radio input "true"
click at [675, 204] on div "True False" at bounding box center [697, 200] width 220 height 30
click at [605, 207] on label "True" at bounding box center [633, 200] width 92 height 30
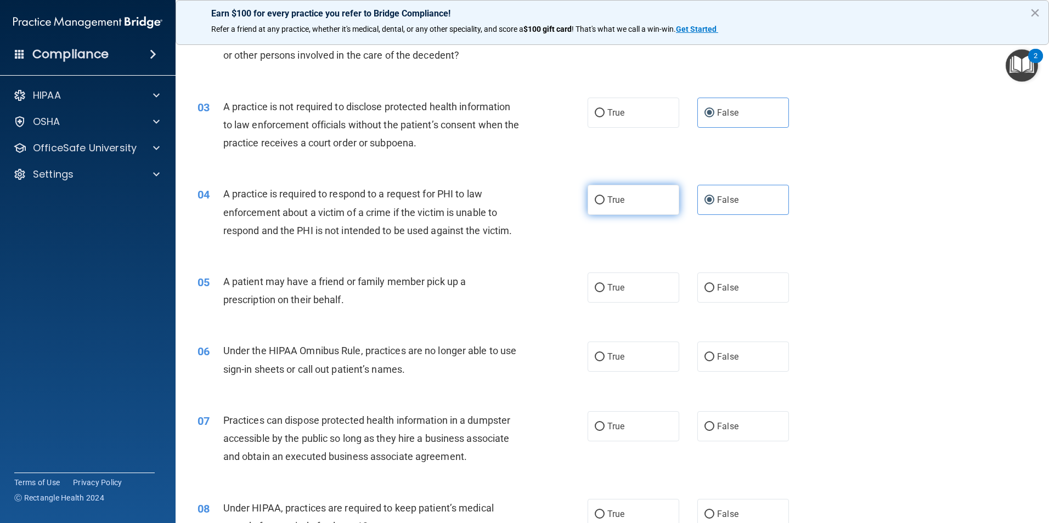
click at [604, 205] on input "True" at bounding box center [600, 200] width 10 height 8
radio input "true"
radio input "false"
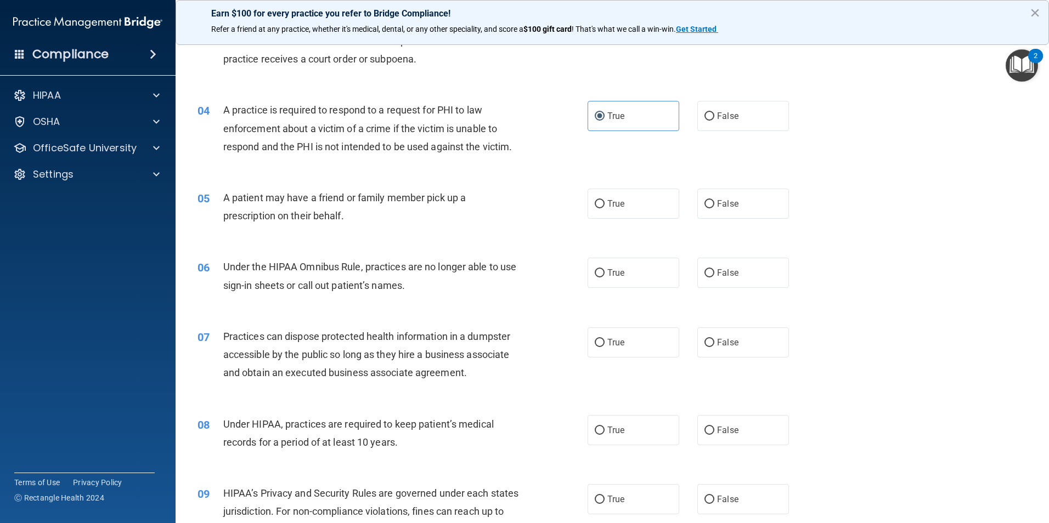
scroll to position [274, 0]
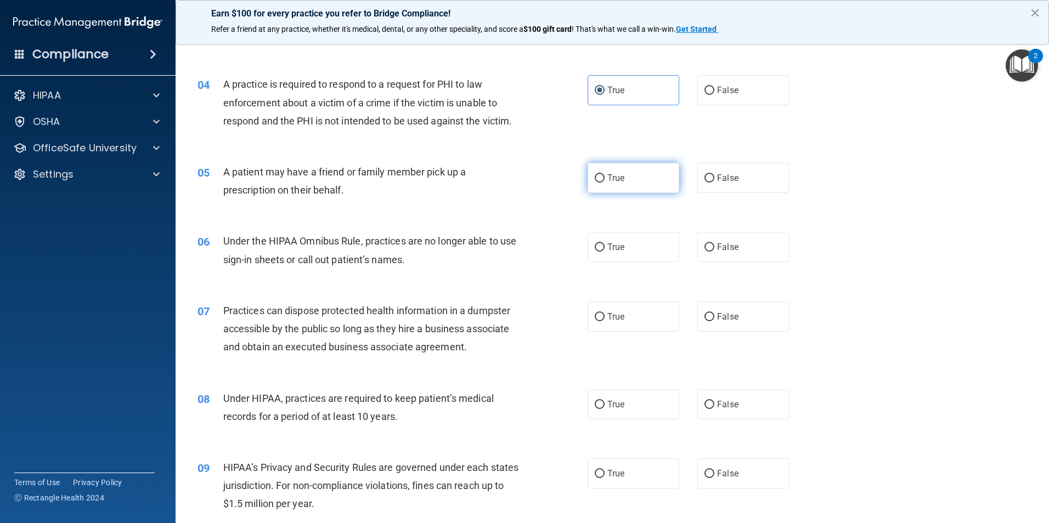
click at [600, 193] on label "True" at bounding box center [633, 178] width 92 height 30
click at [600, 183] on input "True" at bounding box center [600, 178] width 10 height 8
radio input "true"
click at [700, 256] on label "False" at bounding box center [743, 247] width 92 height 30
click at [704, 252] on input "False" at bounding box center [709, 248] width 10 height 8
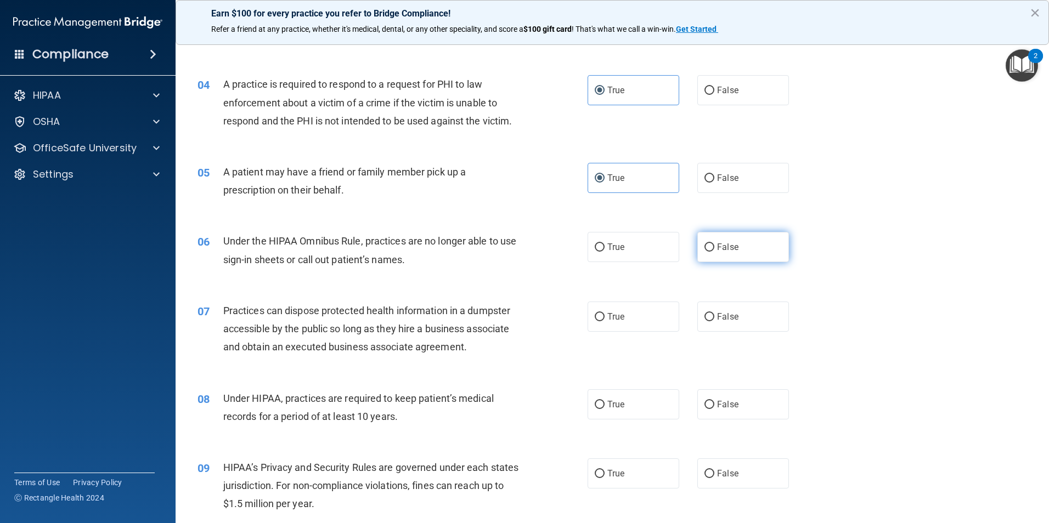
radio input "true"
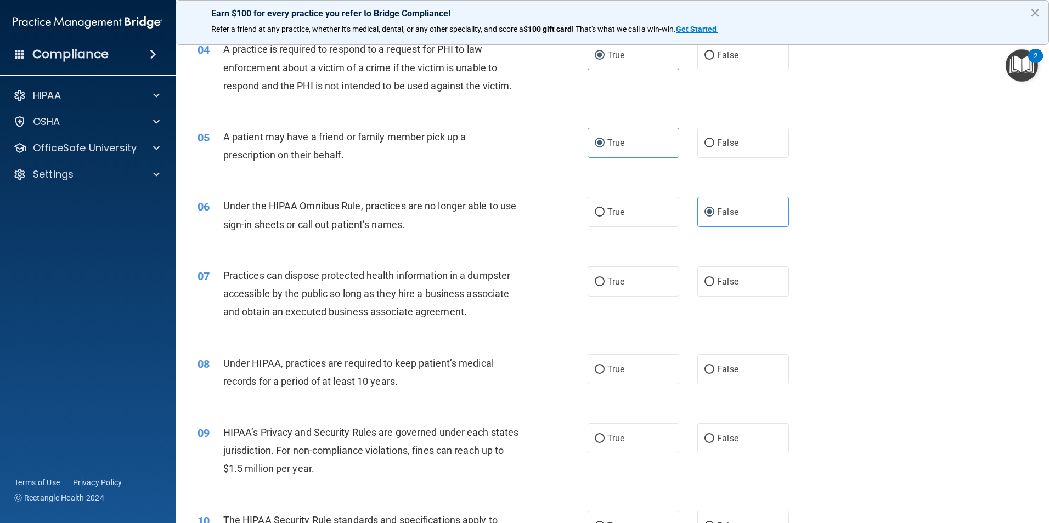
scroll to position [329, 0]
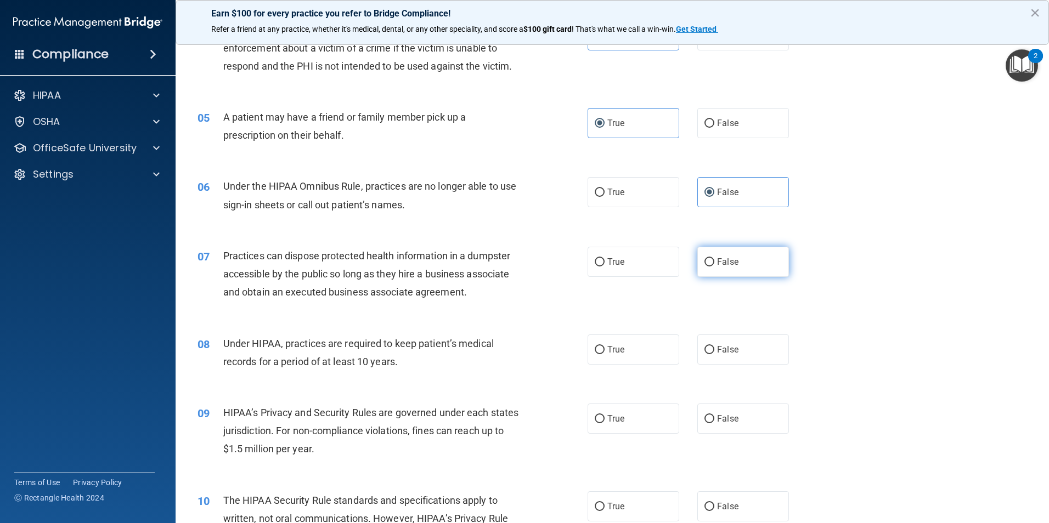
click at [717, 264] on span "False" at bounding box center [727, 262] width 21 height 10
click at [714, 264] on input "False" at bounding box center [709, 262] width 10 height 8
radio input "true"
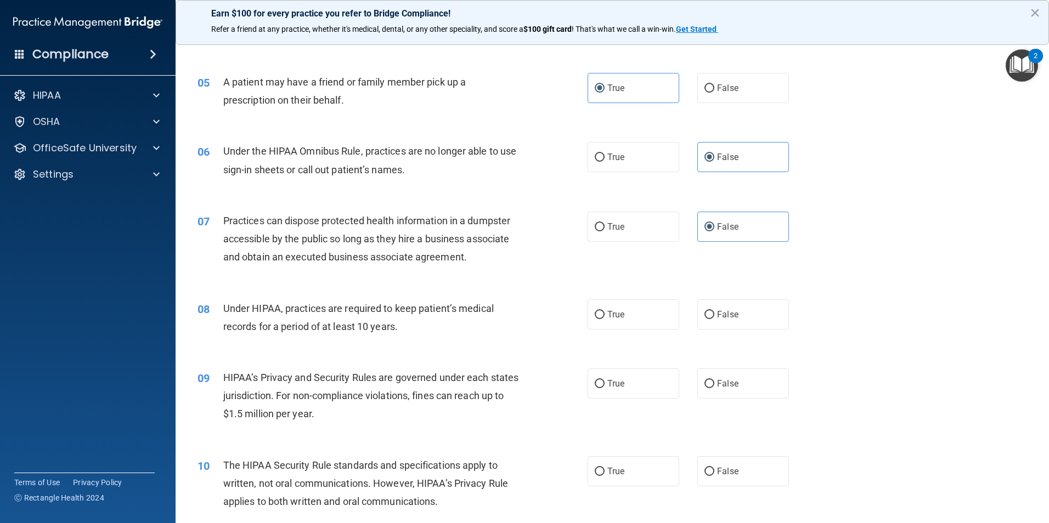
scroll to position [384, 0]
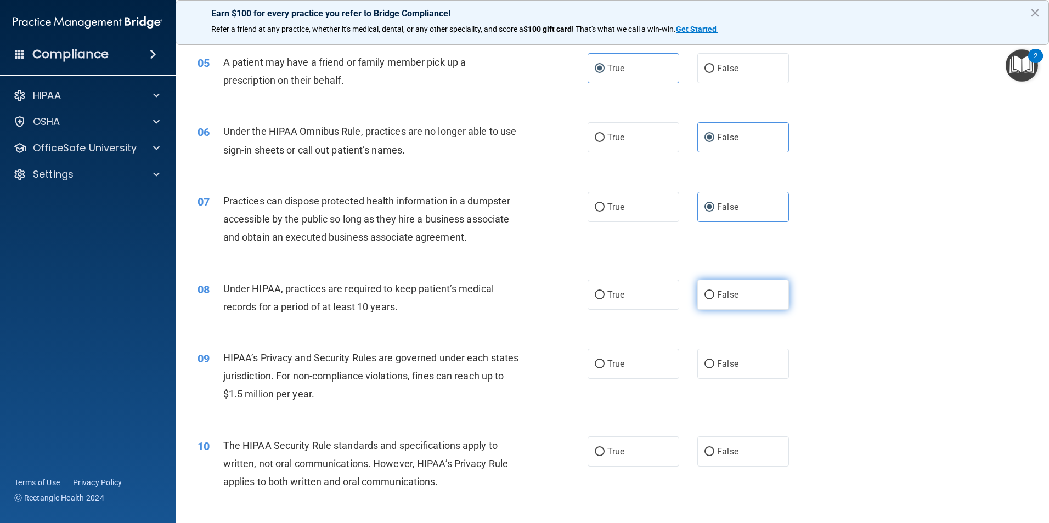
click at [708, 280] on label "False" at bounding box center [743, 295] width 92 height 30
click at [708, 291] on input "False" at bounding box center [709, 295] width 10 height 8
radio input "true"
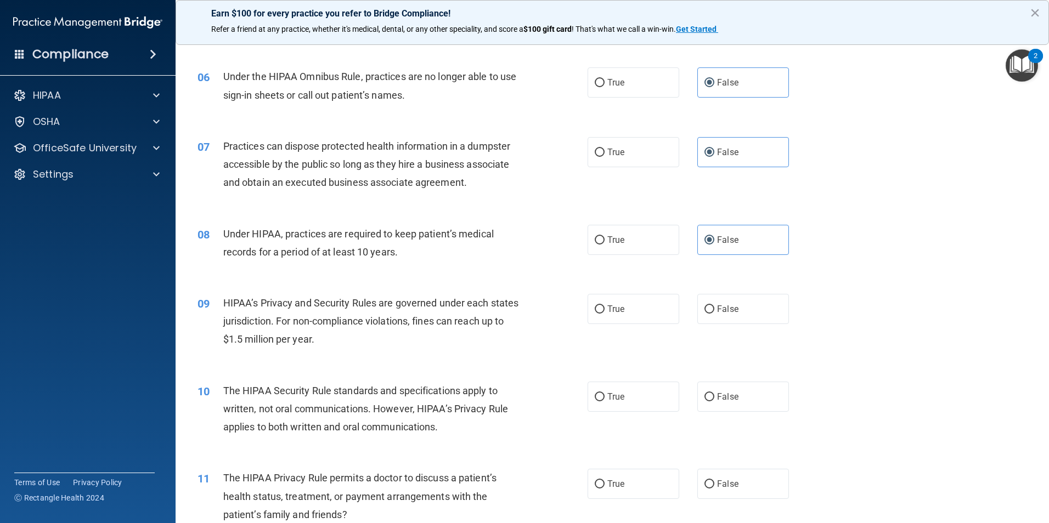
scroll to position [494, 0]
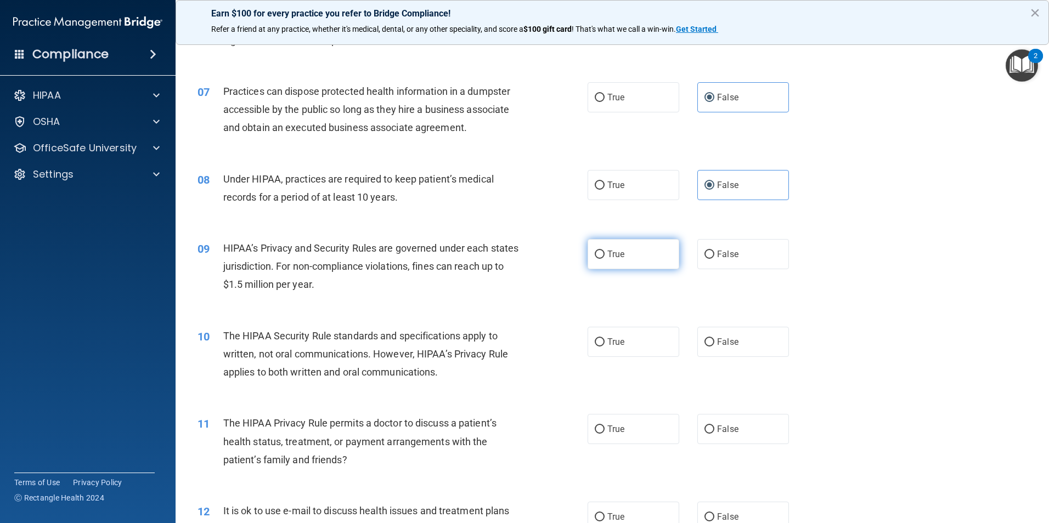
click at [597, 263] on label "True" at bounding box center [633, 254] width 92 height 30
click at [597, 259] on input "True" at bounding box center [600, 255] width 10 height 8
radio input "true"
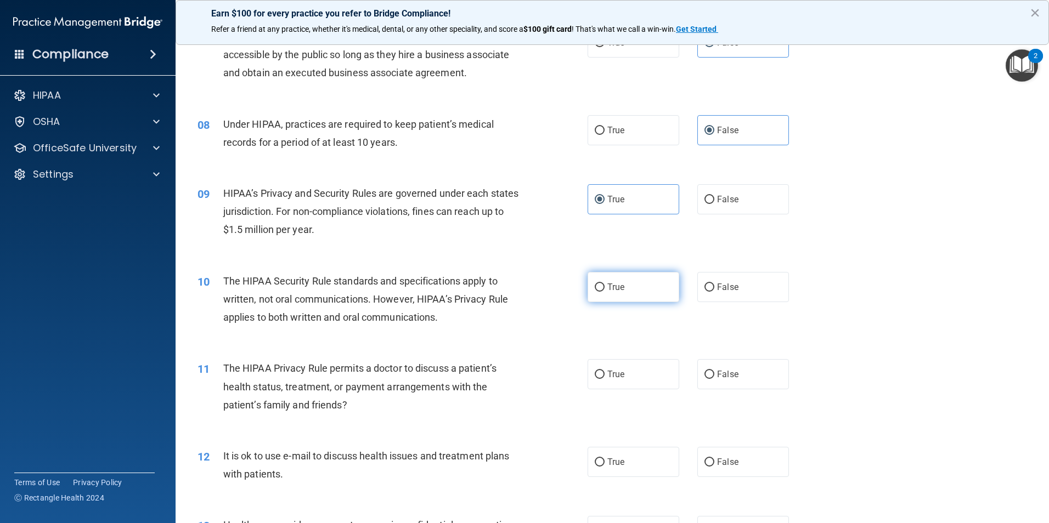
click at [602, 293] on label "True" at bounding box center [633, 287] width 92 height 30
click at [602, 292] on input "True" at bounding box center [600, 288] width 10 height 8
radio input "true"
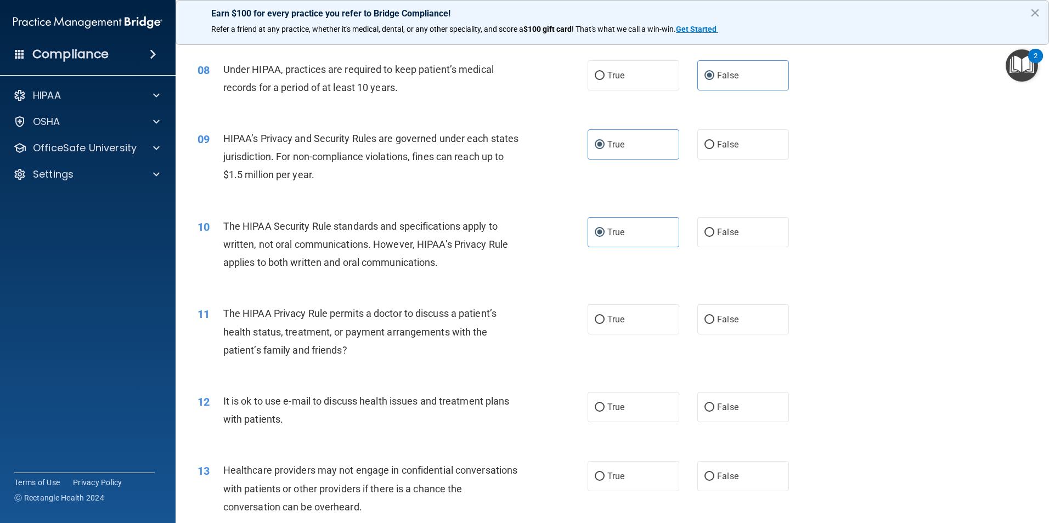
scroll to position [658, 0]
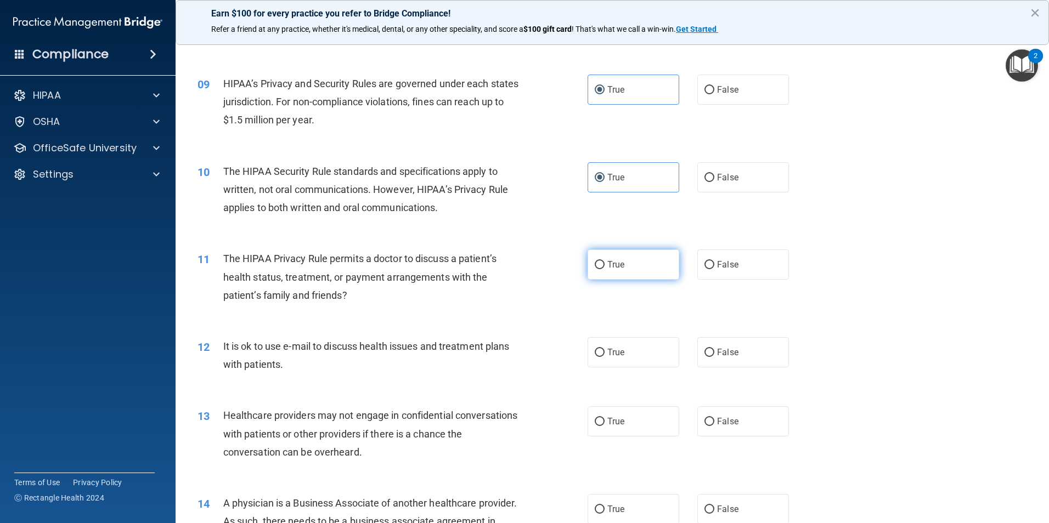
click at [623, 278] on label "True" at bounding box center [633, 265] width 92 height 30
click at [604, 269] on input "True" at bounding box center [600, 265] width 10 height 8
radio input "true"
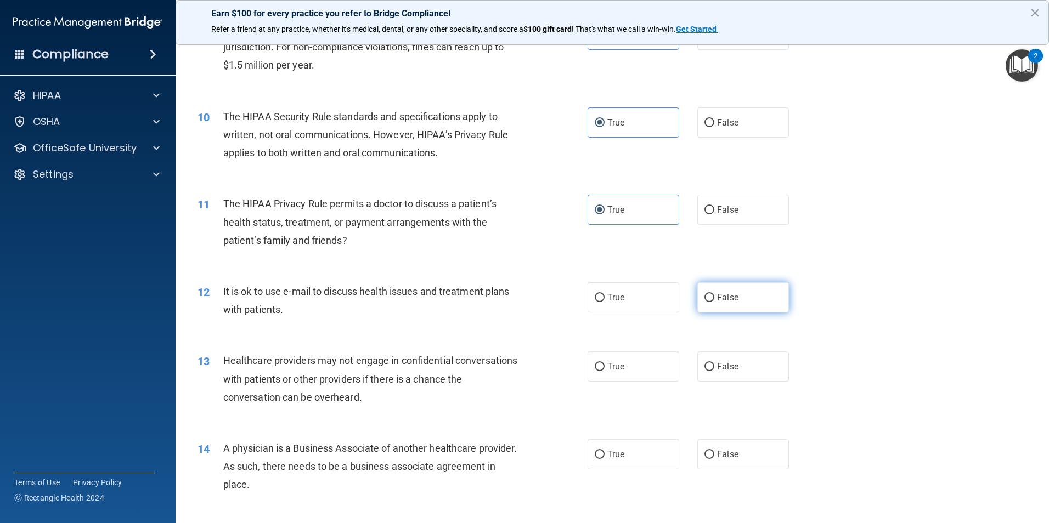
click at [751, 302] on label "False" at bounding box center [743, 297] width 92 height 30
click at [714, 302] on input "False" at bounding box center [709, 298] width 10 height 8
radio input "true"
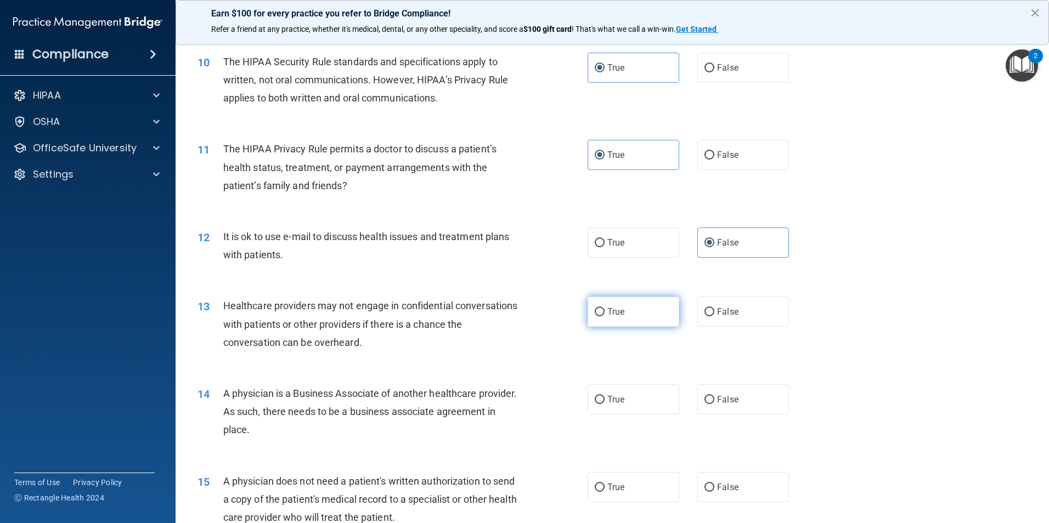
click at [603, 306] on label "True" at bounding box center [633, 312] width 92 height 30
click at [603, 308] on input "True" at bounding box center [600, 312] width 10 height 8
radio input "true"
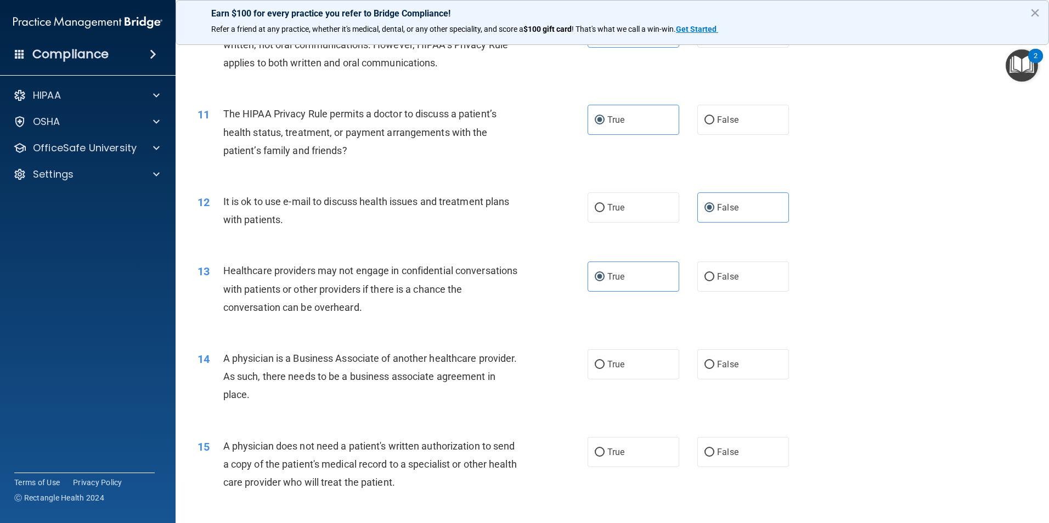
scroll to position [823, 0]
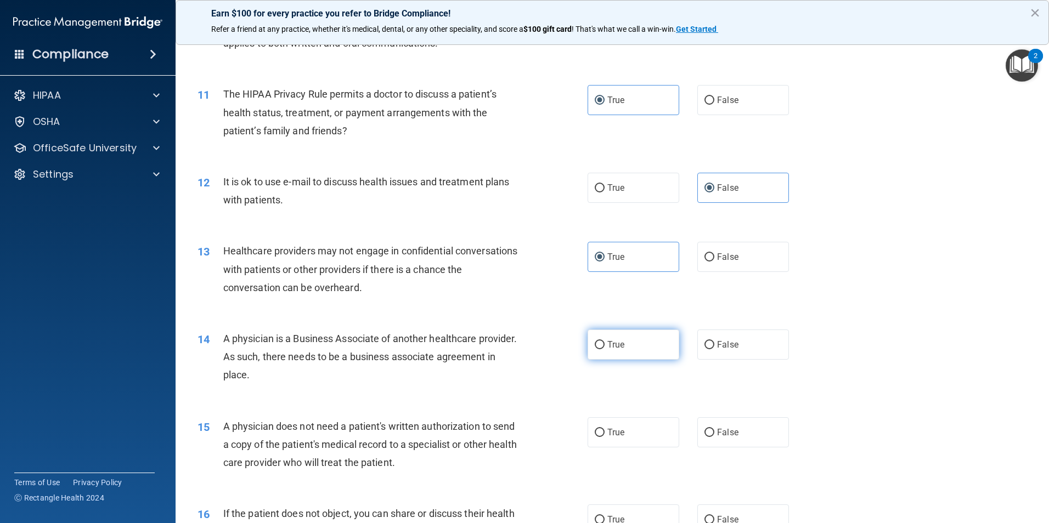
click at [629, 343] on label "True" at bounding box center [633, 345] width 92 height 30
click at [604, 343] on input "True" at bounding box center [600, 345] width 10 height 8
radio input "true"
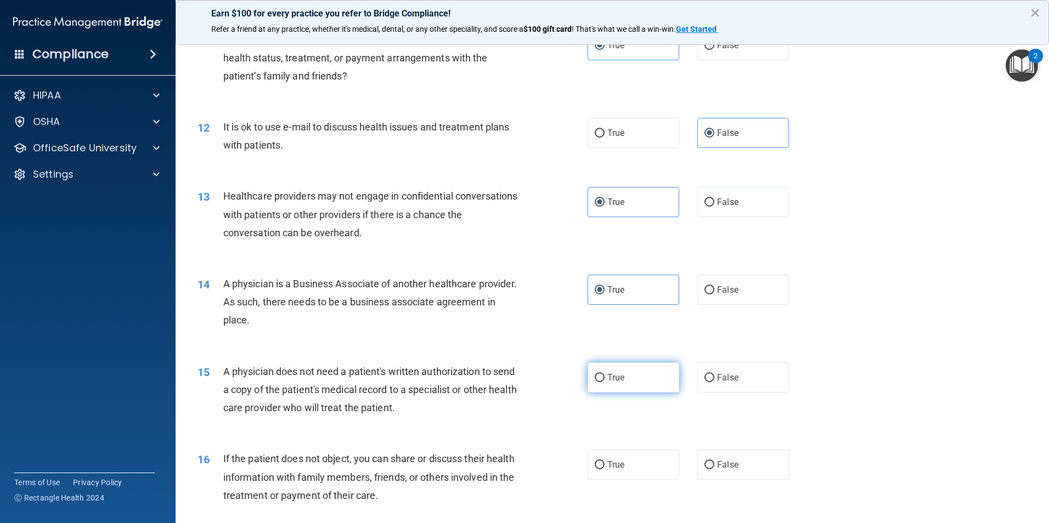
click at [655, 383] on label "True" at bounding box center [633, 378] width 92 height 30
click at [604, 382] on input "True" at bounding box center [600, 378] width 10 height 8
radio input "true"
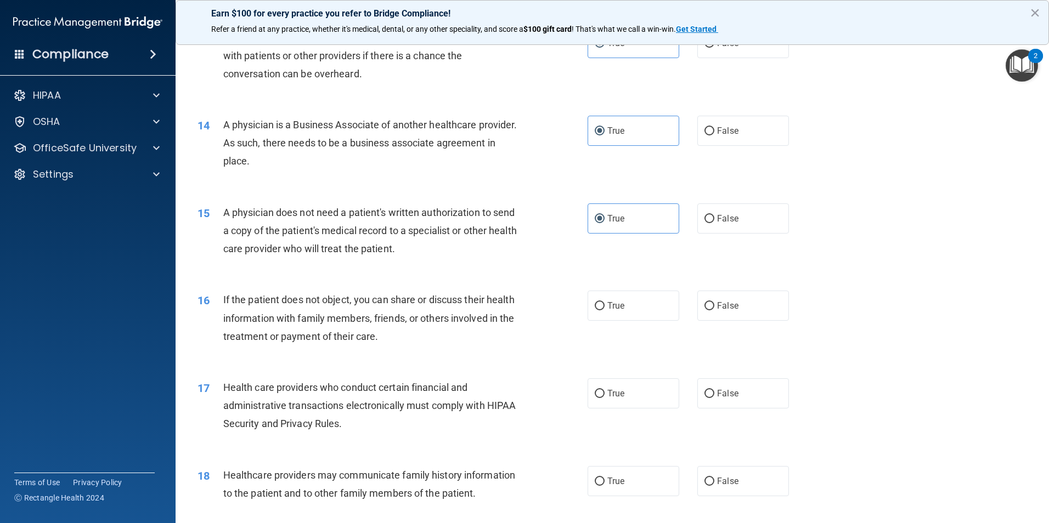
scroll to position [1042, 0]
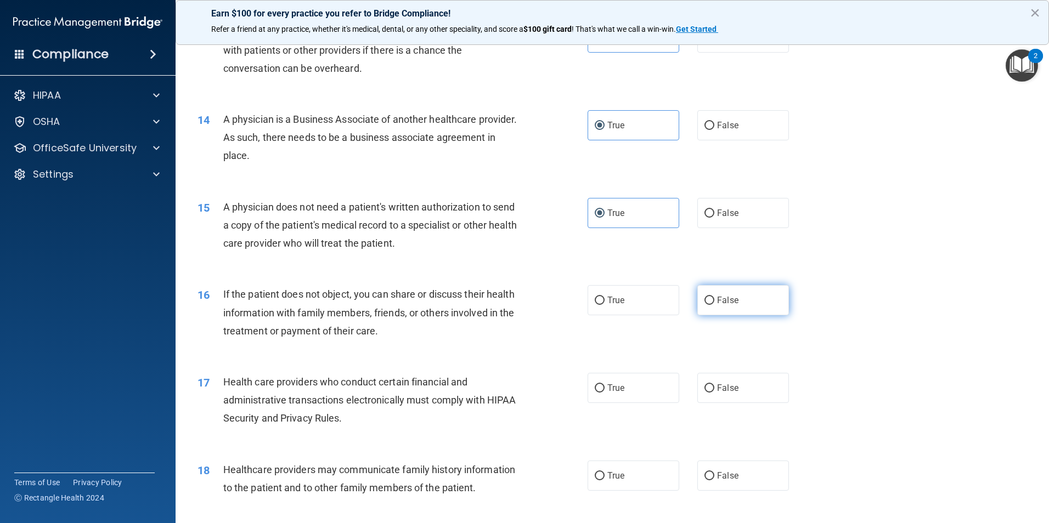
click at [708, 312] on label "False" at bounding box center [743, 300] width 92 height 30
click at [708, 305] on input "False" at bounding box center [709, 301] width 10 height 8
radio input "true"
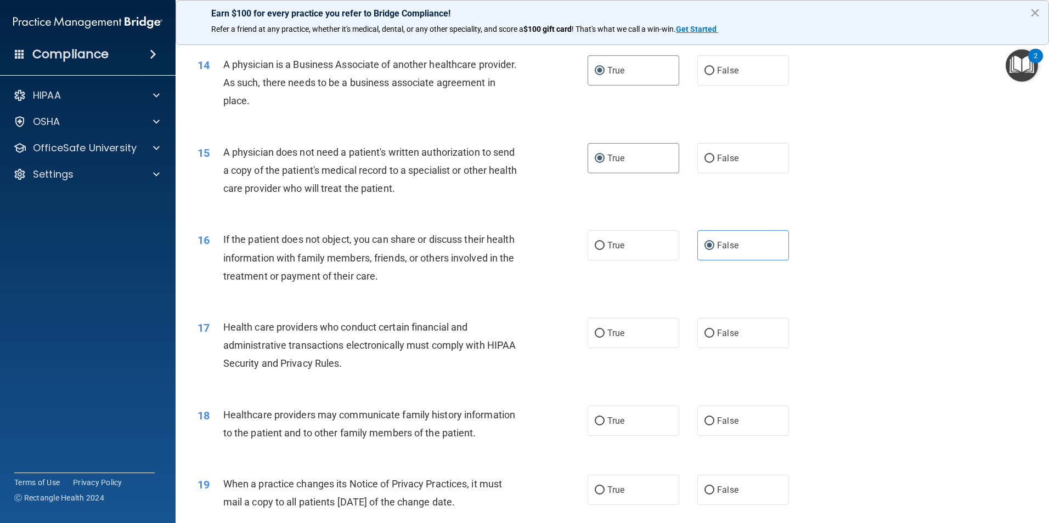
scroll to position [1152, 0]
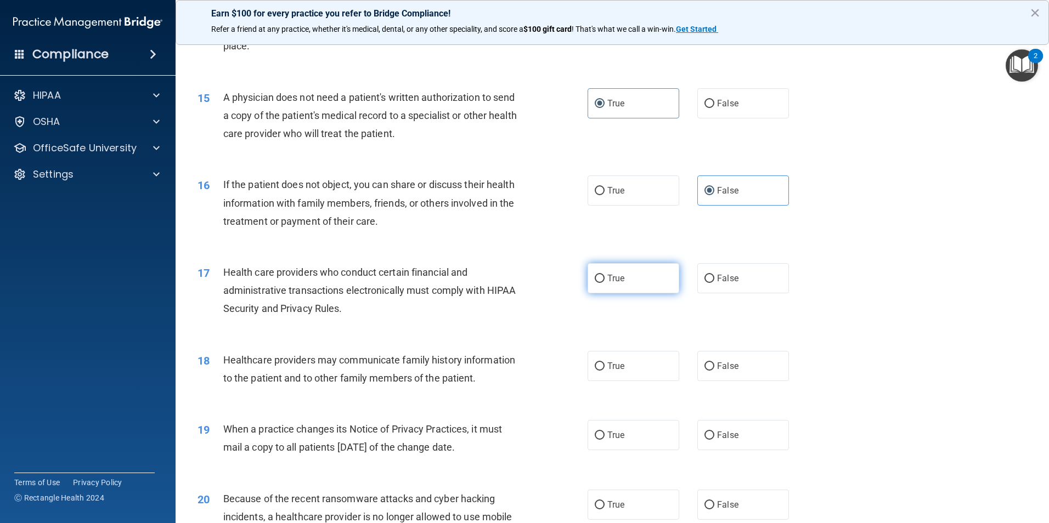
click at [631, 277] on label "True" at bounding box center [633, 278] width 92 height 30
click at [604, 277] on input "True" at bounding box center [600, 279] width 10 height 8
radio input "true"
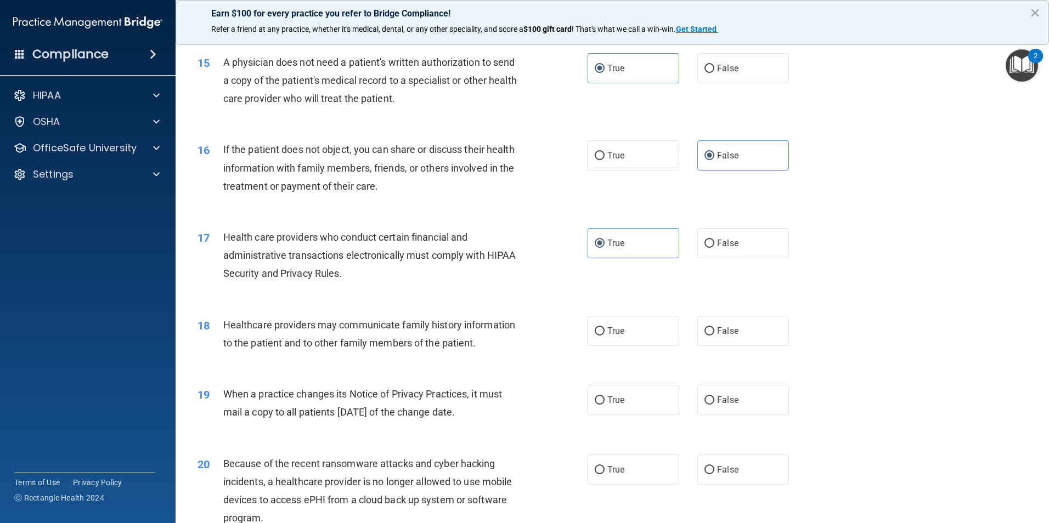
scroll to position [1207, 0]
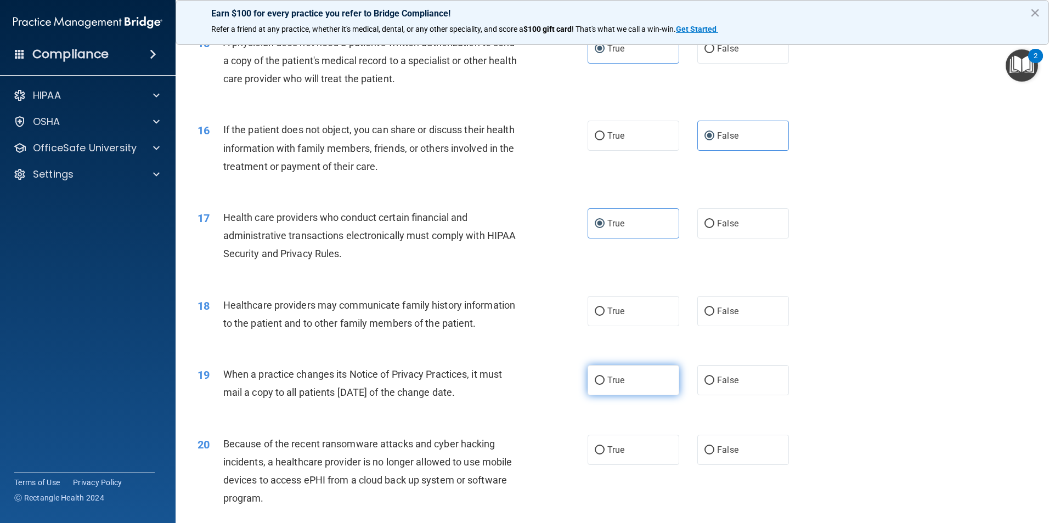
click at [597, 388] on label "True" at bounding box center [633, 380] width 92 height 30
click at [597, 385] on input "True" at bounding box center [600, 381] width 10 height 8
radio input "true"
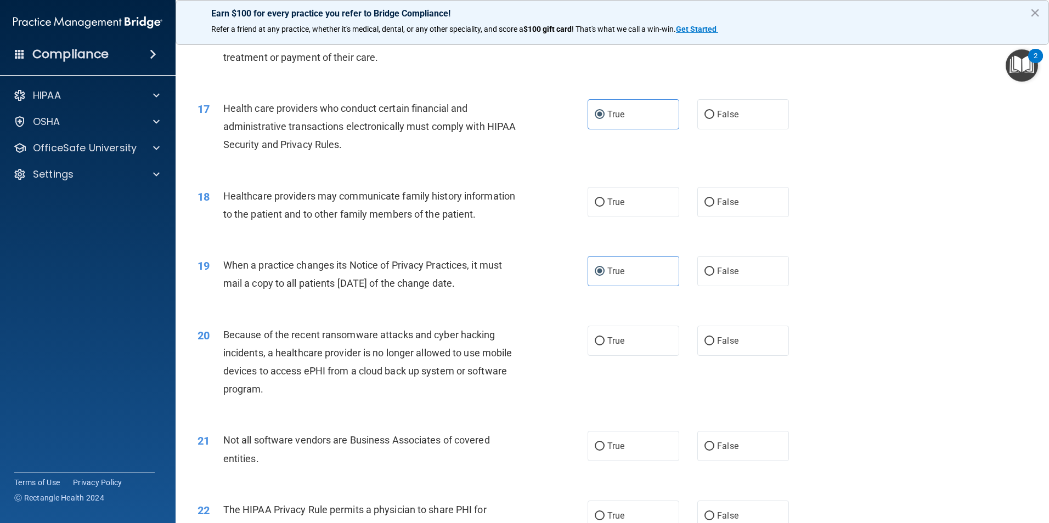
scroll to position [1316, 0]
click at [722, 351] on label "False" at bounding box center [743, 340] width 92 height 30
click at [714, 345] on input "False" at bounding box center [709, 341] width 10 height 8
radio input "true"
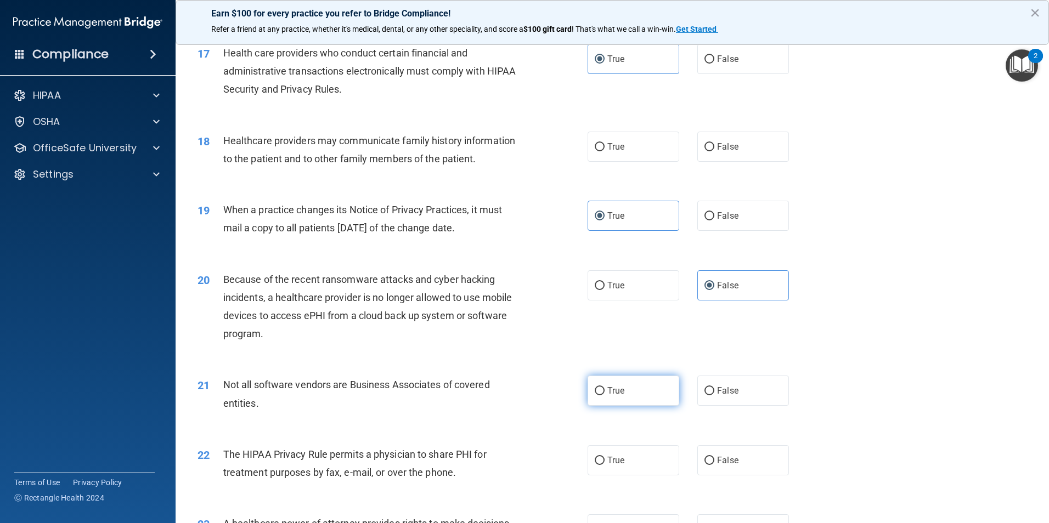
click at [600, 393] on input "True" at bounding box center [600, 391] width 10 height 8
radio input "true"
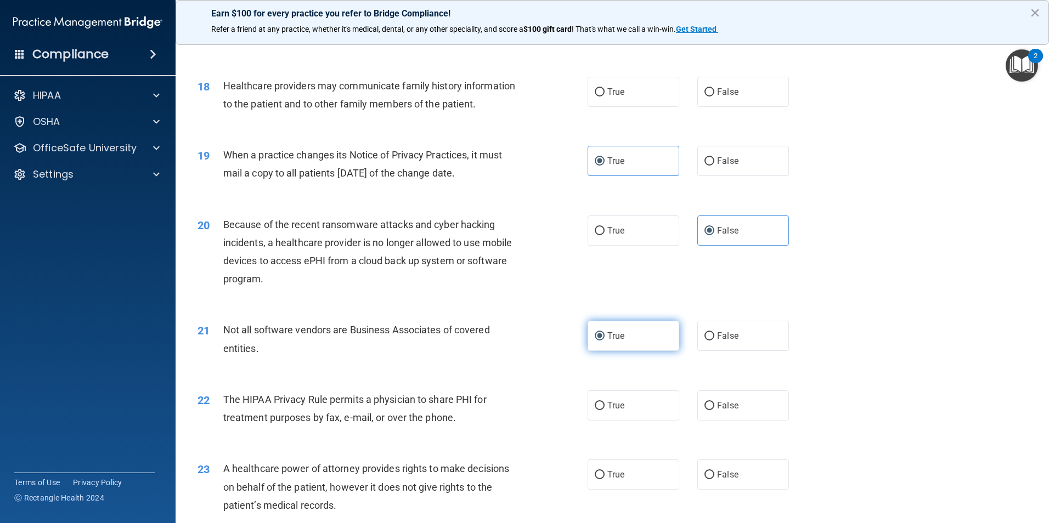
click at [600, 393] on label "True" at bounding box center [633, 406] width 92 height 30
click at [600, 402] on input "True" at bounding box center [600, 406] width 10 height 8
radio input "true"
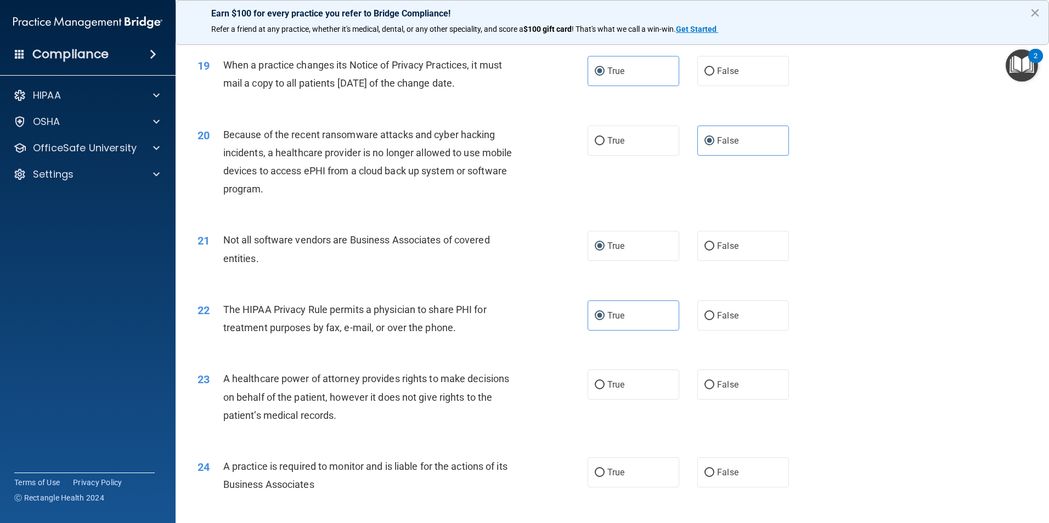
scroll to position [1536, 0]
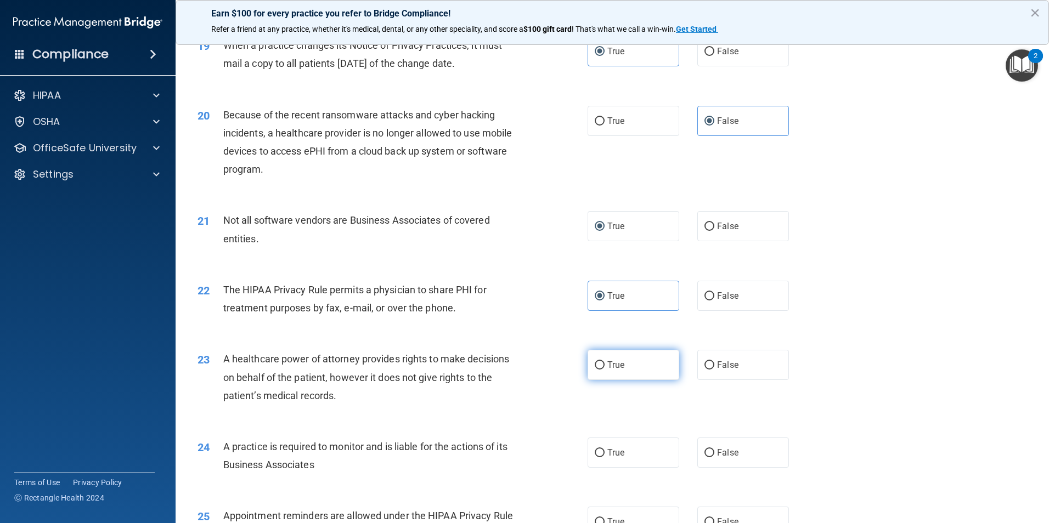
click at [600, 363] on input "True" at bounding box center [600, 365] width 10 height 8
radio input "true"
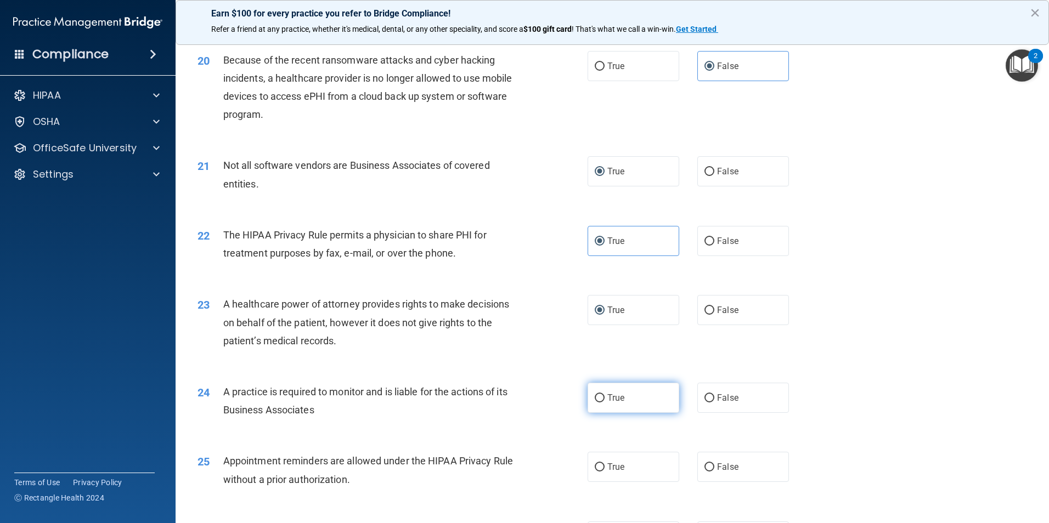
click at [632, 401] on label "True" at bounding box center [633, 398] width 92 height 30
click at [604, 401] on input "True" at bounding box center [600, 398] width 10 height 8
radio input "true"
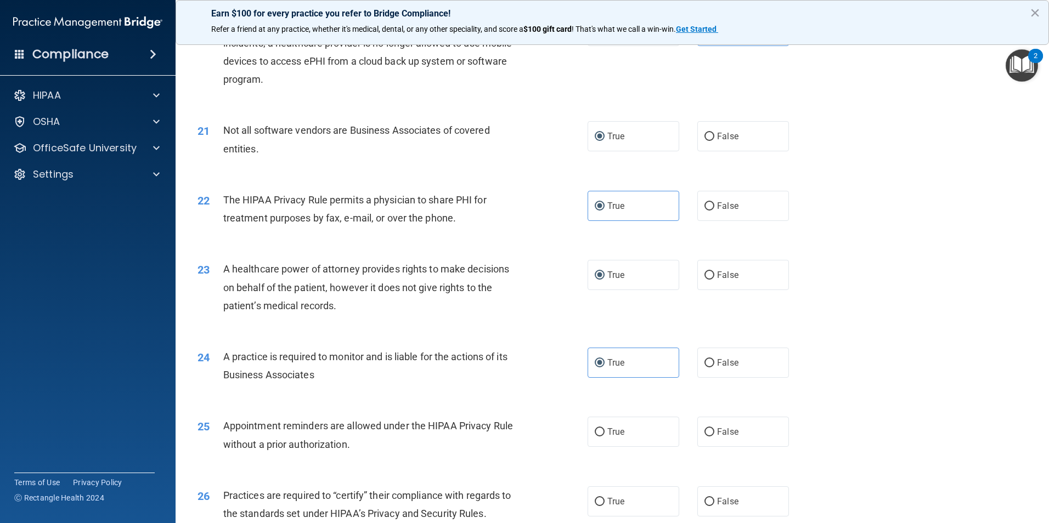
scroll to position [1646, 0]
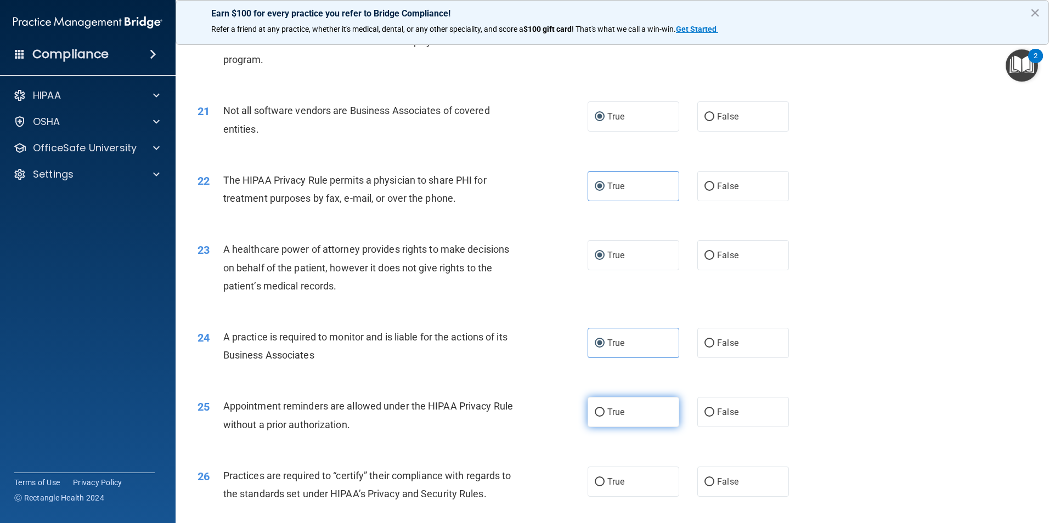
click at [629, 419] on label "True" at bounding box center [633, 412] width 92 height 30
click at [604, 417] on input "True" at bounding box center [600, 413] width 10 height 8
radio input "true"
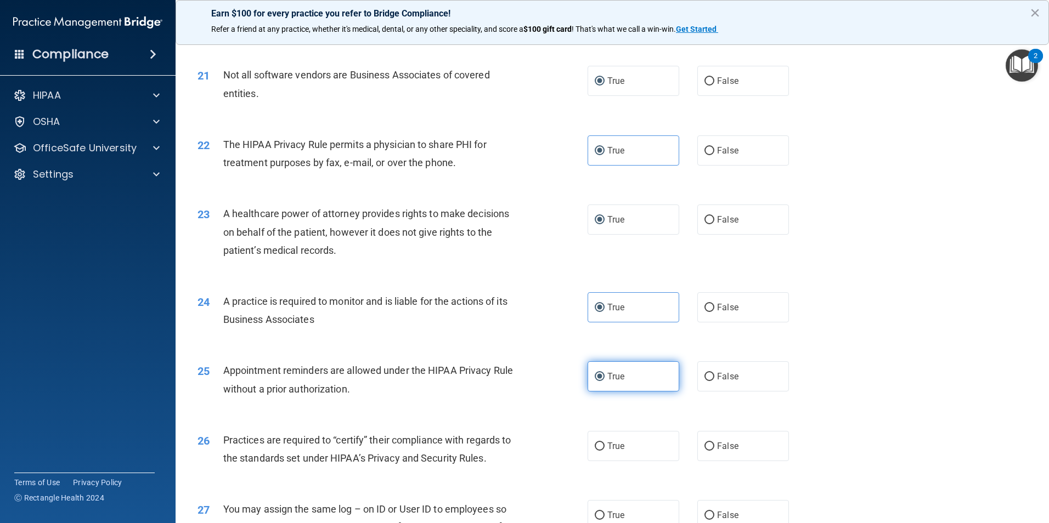
scroll to position [1700, 0]
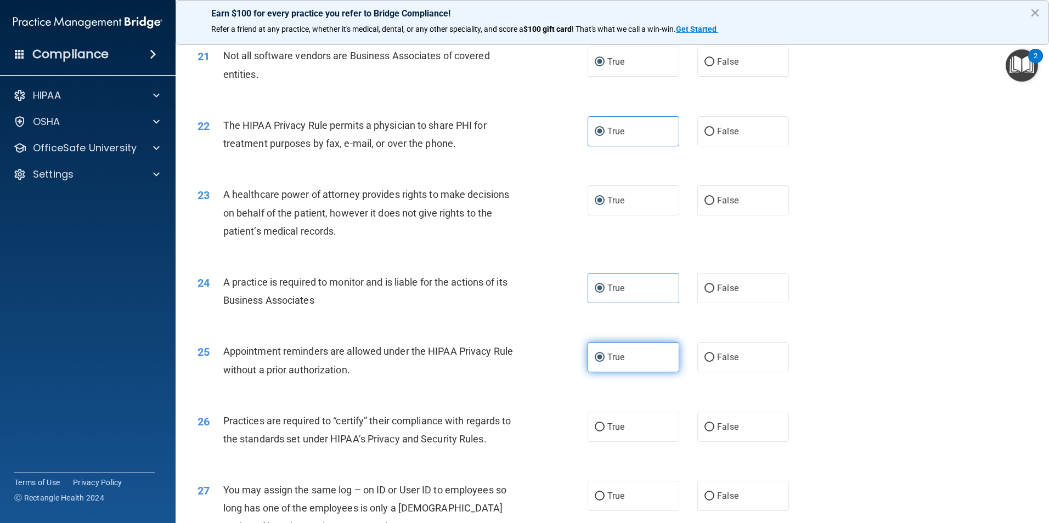
click at [629, 419] on label "True" at bounding box center [633, 427] width 92 height 30
click at [604, 423] on input "True" at bounding box center [600, 427] width 10 height 8
radio input "true"
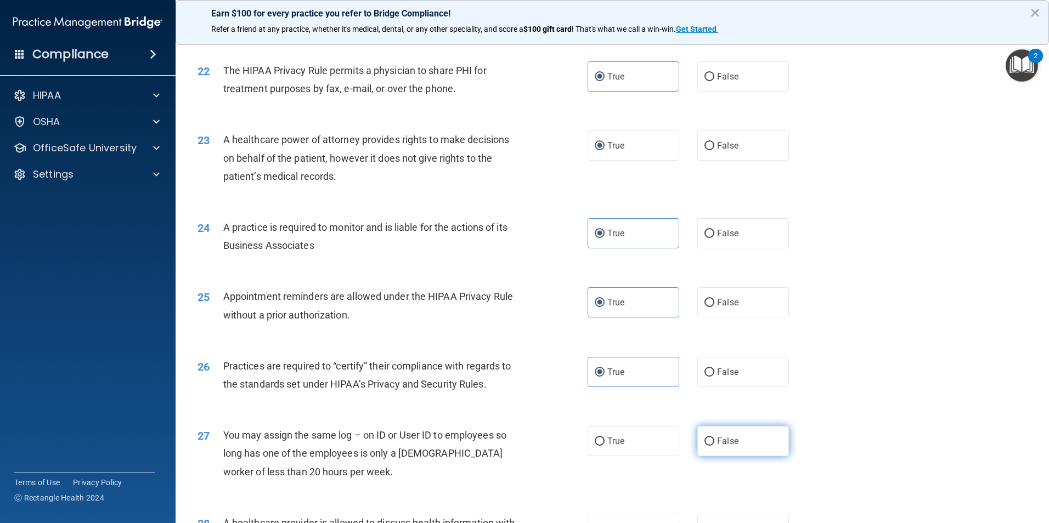
click at [710, 432] on label "False" at bounding box center [743, 441] width 92 height 30
click at [710, 438] on input "False" at bounding box center [709, 442] width 10 height 8
radio input "true"
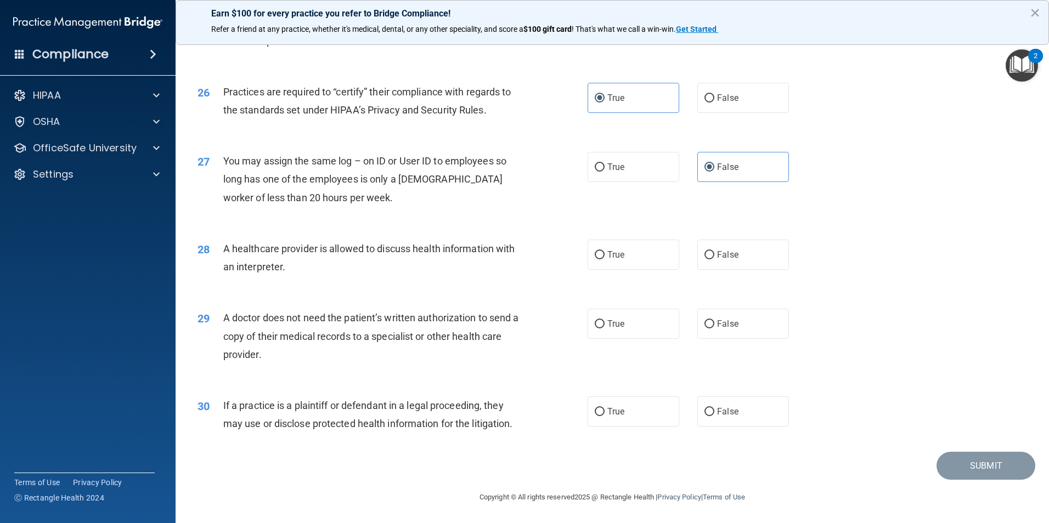
scroll to position [2030, 0]
click at [717, 252] on span "False" at bounding box center [727, 254] width 21 height 10
click at [714, 252] on input "False" at bounding box center [709, 255] width 10 height 8
radio input "true"
click at [600, 326] on input "True" at bounding box center [600, 324] width 10 height 8
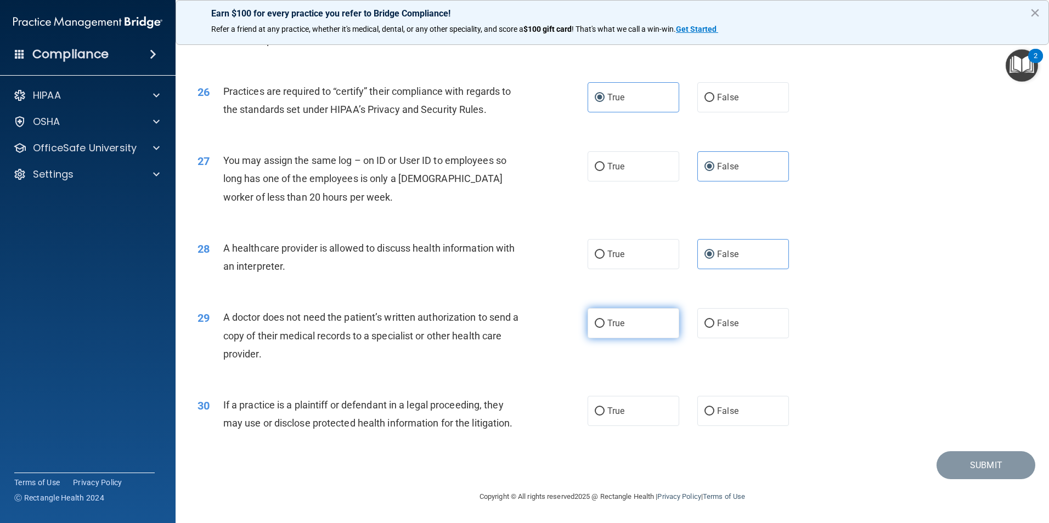
radio input "true"
click at [704, 412] on input "False" at bounding box center [709, 412] width 10 height 8
radio input "true"
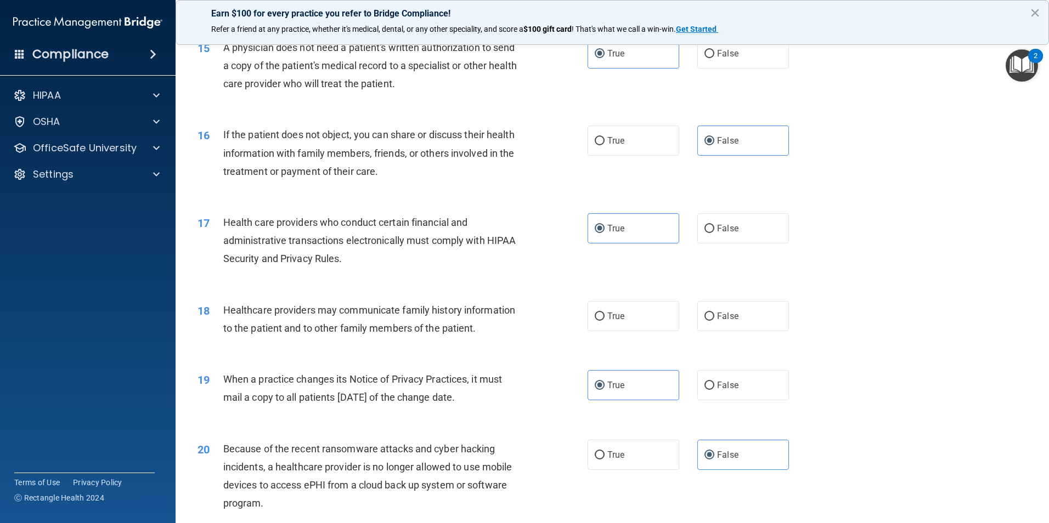
scroll to position [1207, 0]
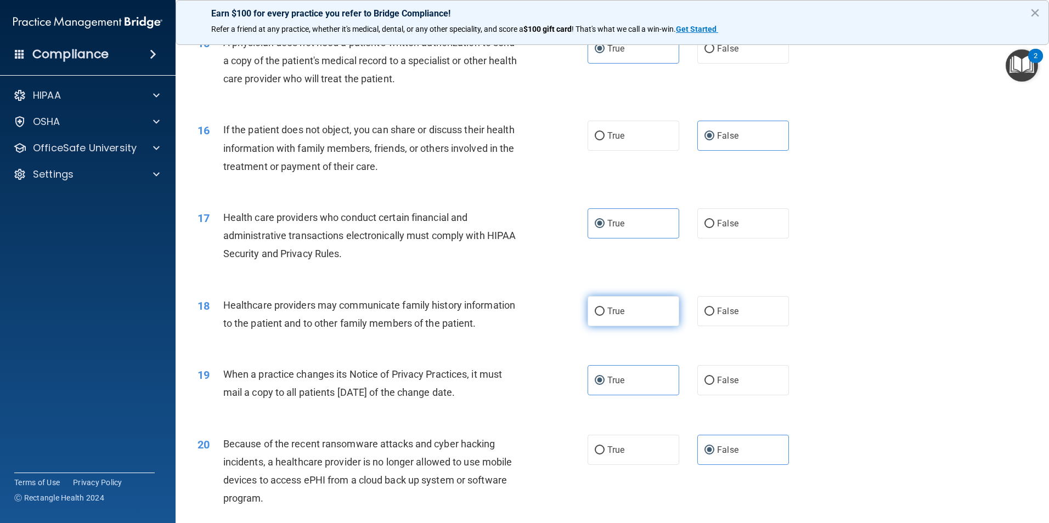
click at [633, 315] on label "True" at bounding box center [633, 311] width 92 height 30
click at [604, 315] on input "True" at bounding box center [600, 312] width 10 height 8
radio input "true"
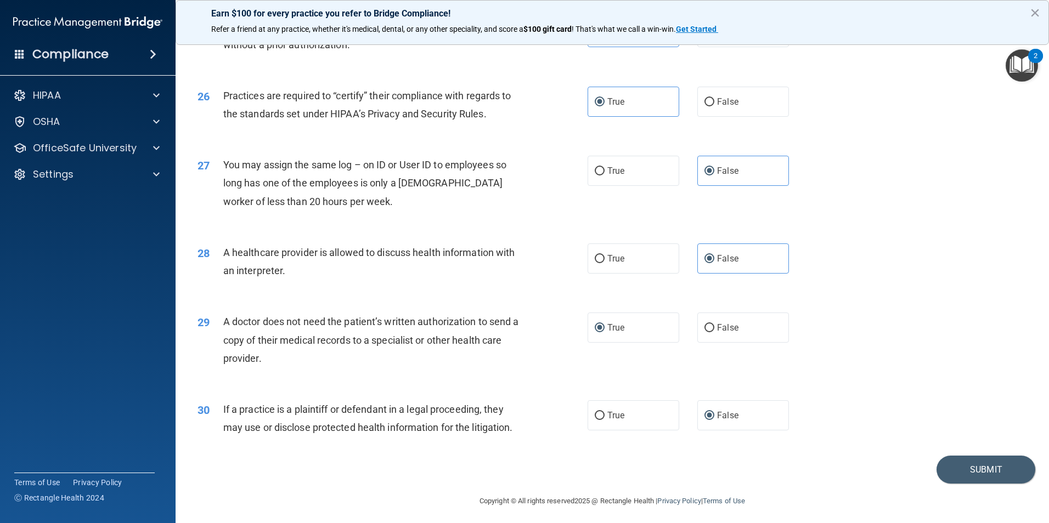
scroll to position [2030, 0]
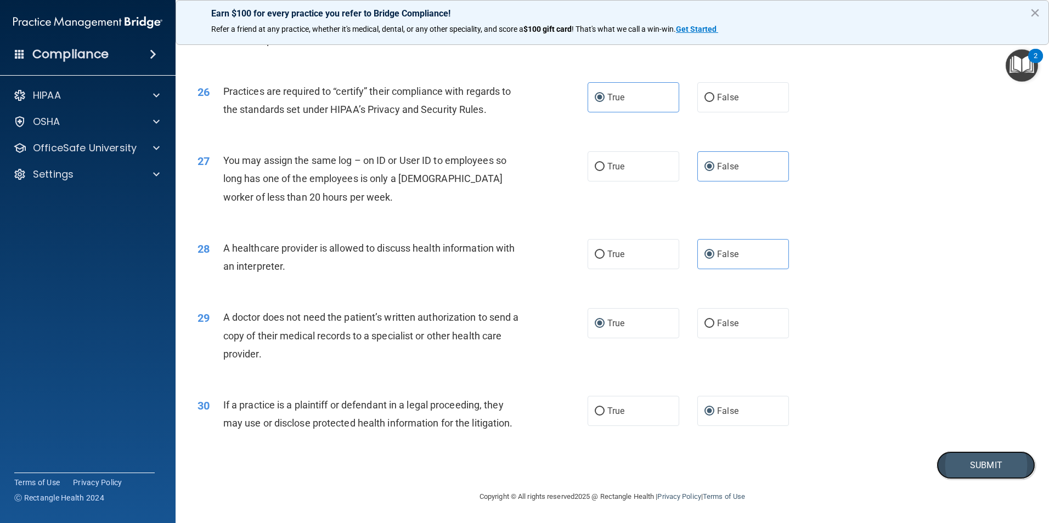
click at [1002, 462] on button "Submit" at bounding box center [985, 465] width 99 height 28
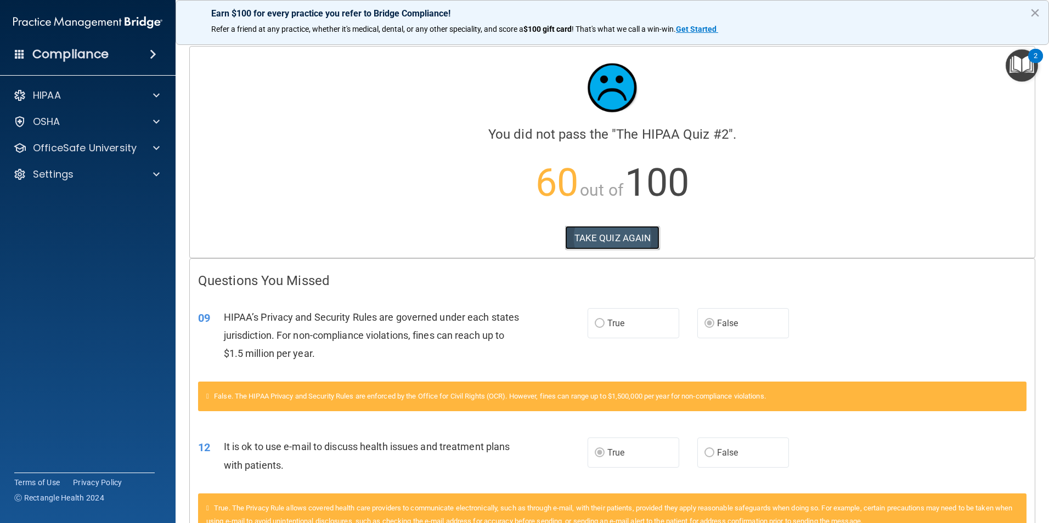
click at [612, 230] on button "TAKE QUIZ AGAIN" at bounding box center [612, 238] width 95 height 24
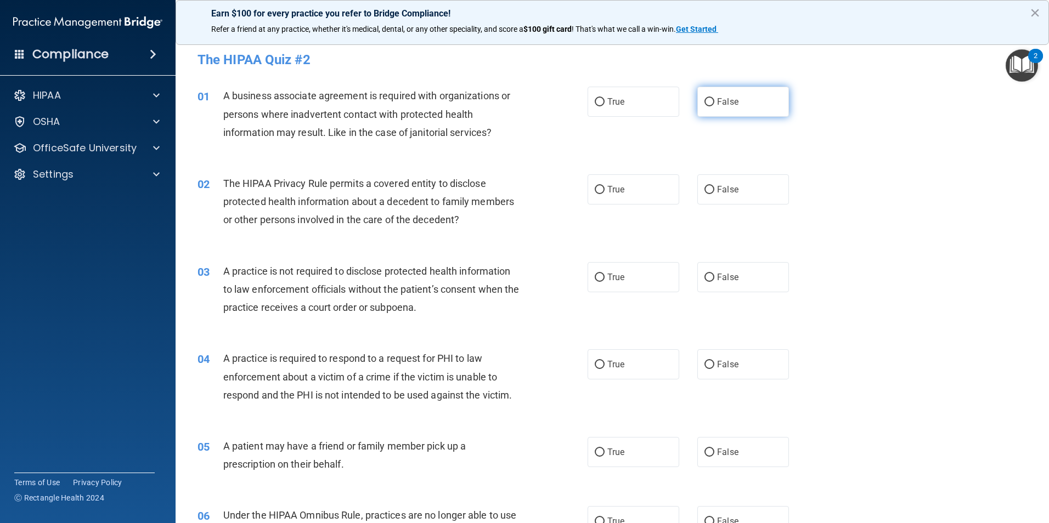
click at [737, 103] on label "False" at bounding box center [743, 102] width 92 height 30
click at [714, 103] on input "False" at bounding box center [709, 102] width 10 height 8
radio input "true"
click at [621, 194] on label "True" at bounding box center [633, 189] width 92 height 30
click at [604, 194] on input "True" at bounding box center [600, 190] width 10 height 8
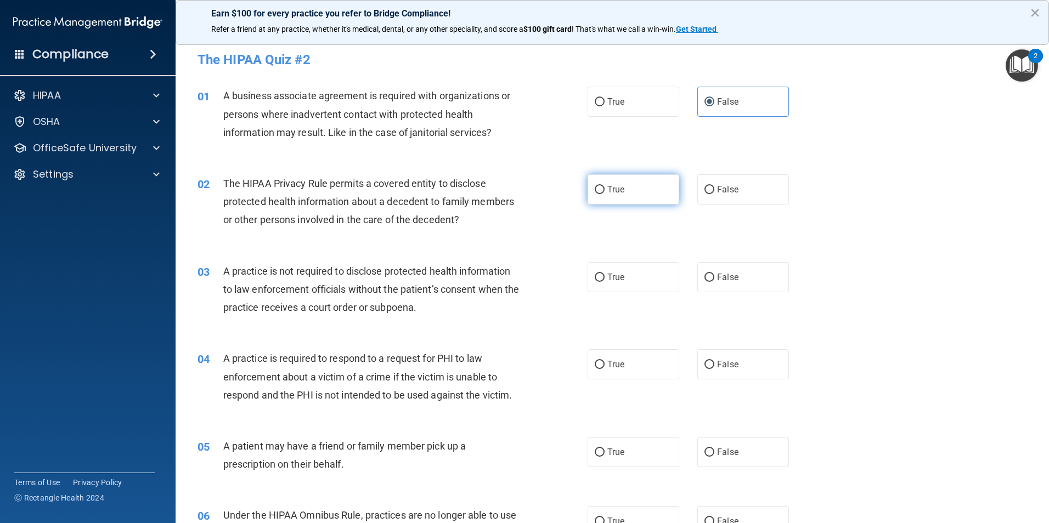
radio input "true"
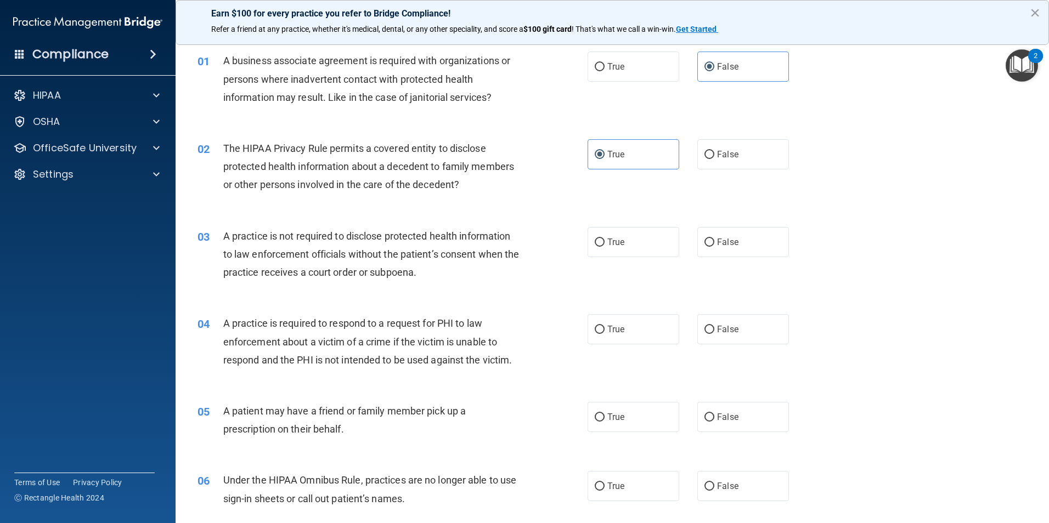
scroll to position [55, 0]
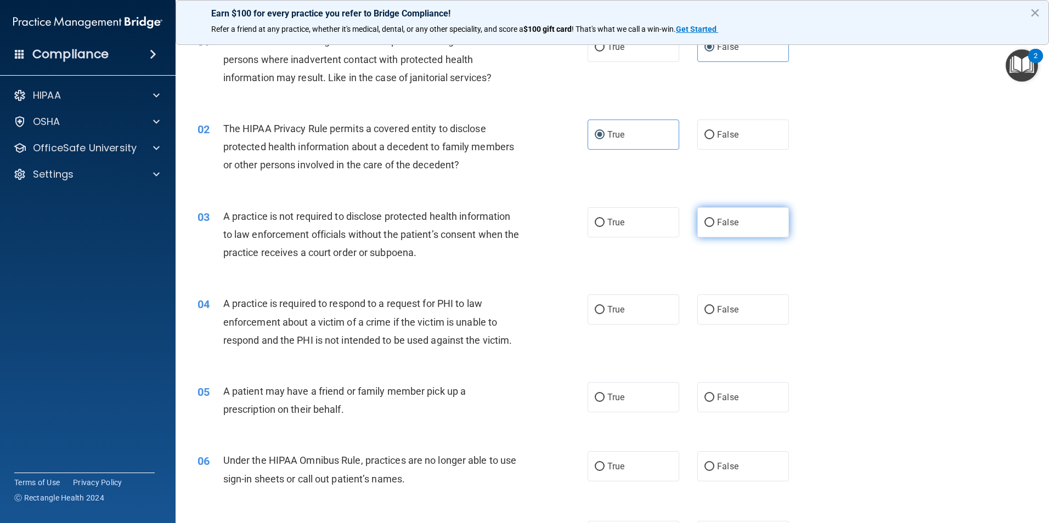
click at [741, 224] on label "False" at bounding box center [743, 222] width 92 height 30
click at [714, 224] on input "False" at bounding box center [709, 223] width 10 height 8
radio input "true"
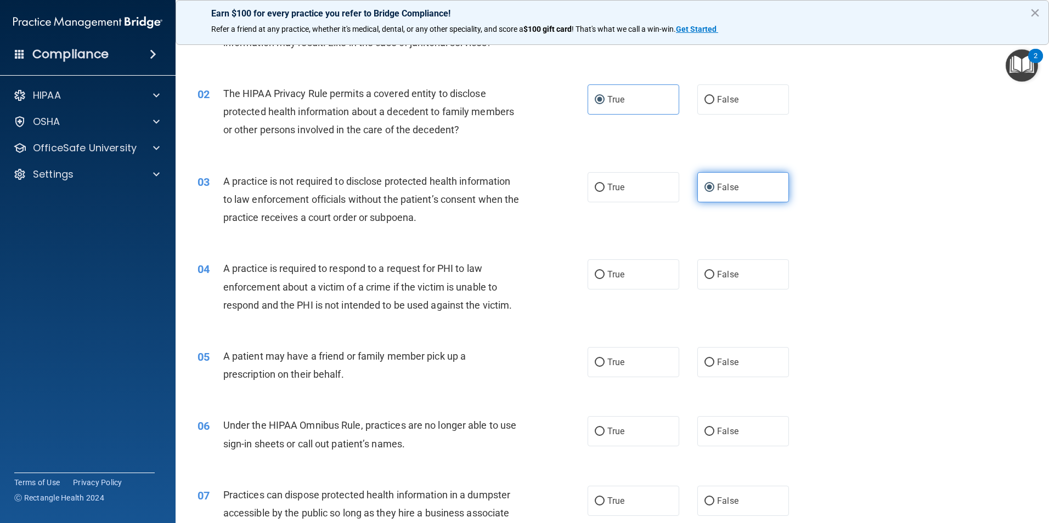
scroll to position [110, 0]
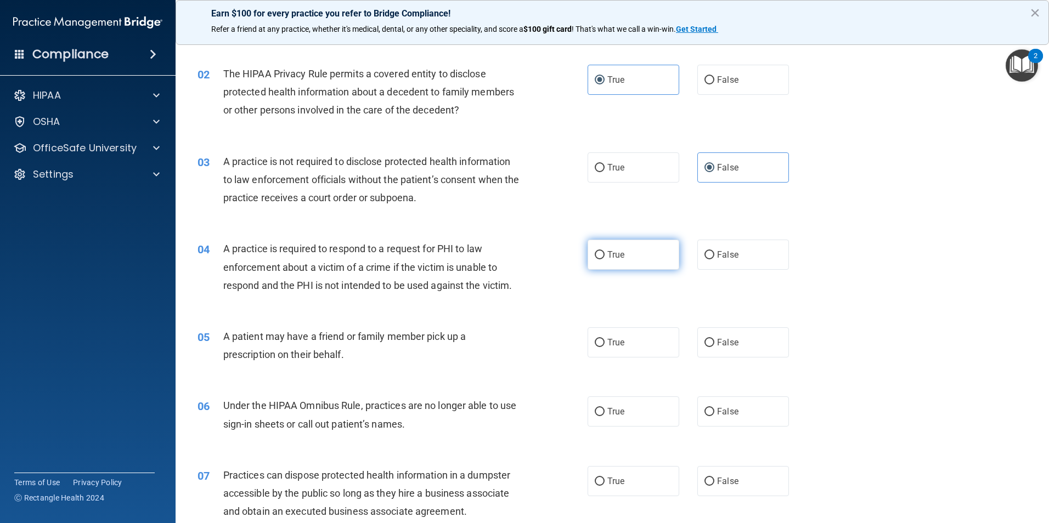
click at [652, 258] on label "True" at bounding box center [633, 255] width 92 height 30
click at [604, 258] on input "True" at bounding box center [600, 255] width 10 height 8
radio input "true"
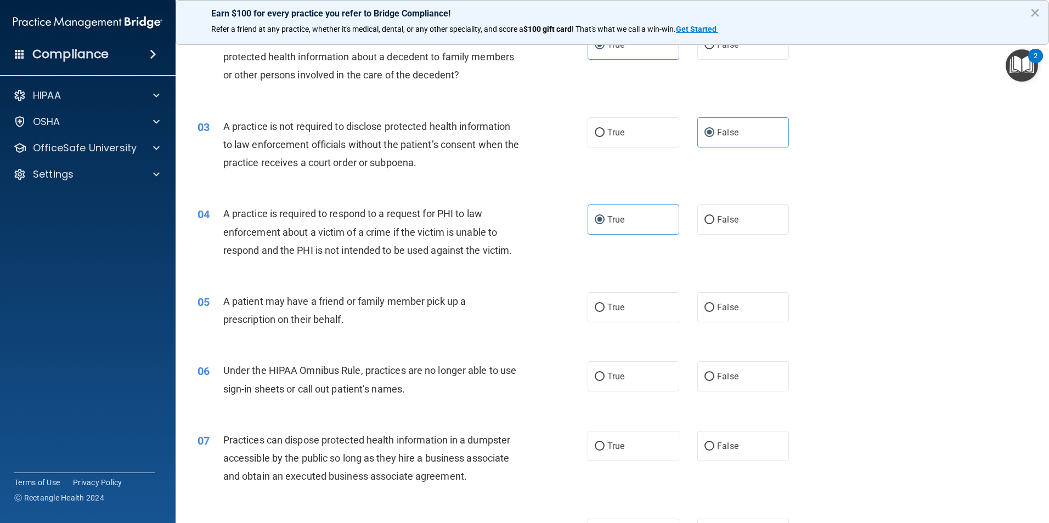
scroll to position [165, 0]
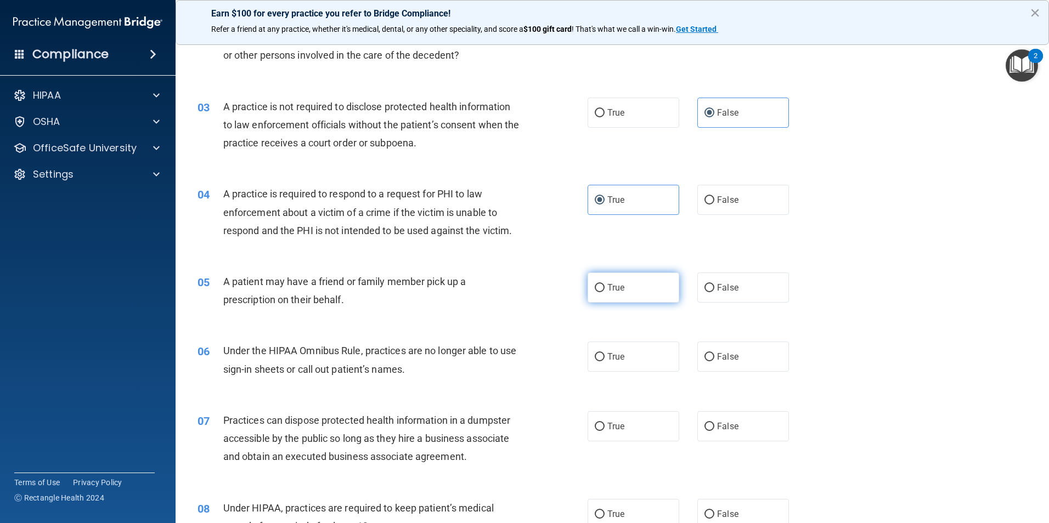
click at [628, 287] on label "True" at bounding box center [633, 288] width 92 height 30
click at [604, 287] on input "True" at bounding box center [600, 288] width 10 height 8
radio input "true"
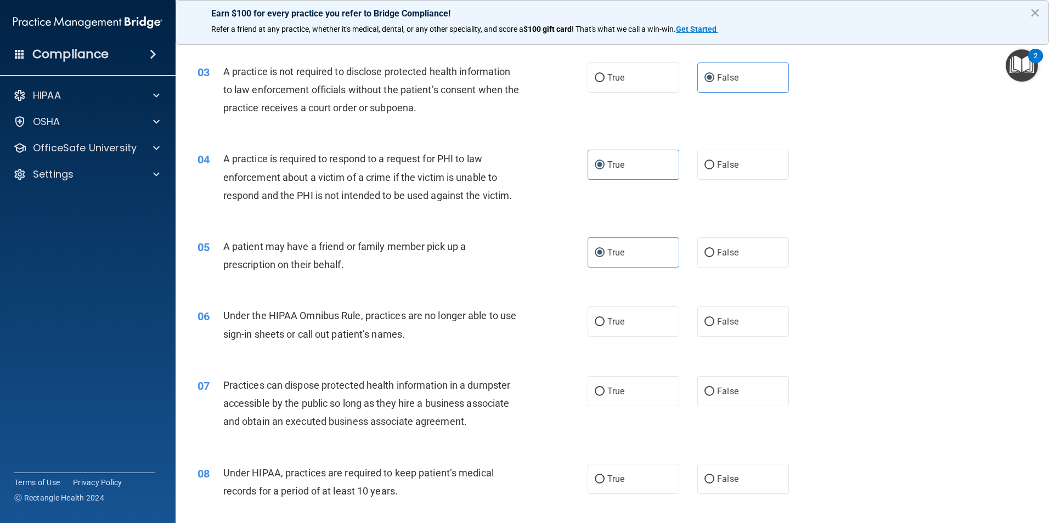
scroll to position [219, 0]
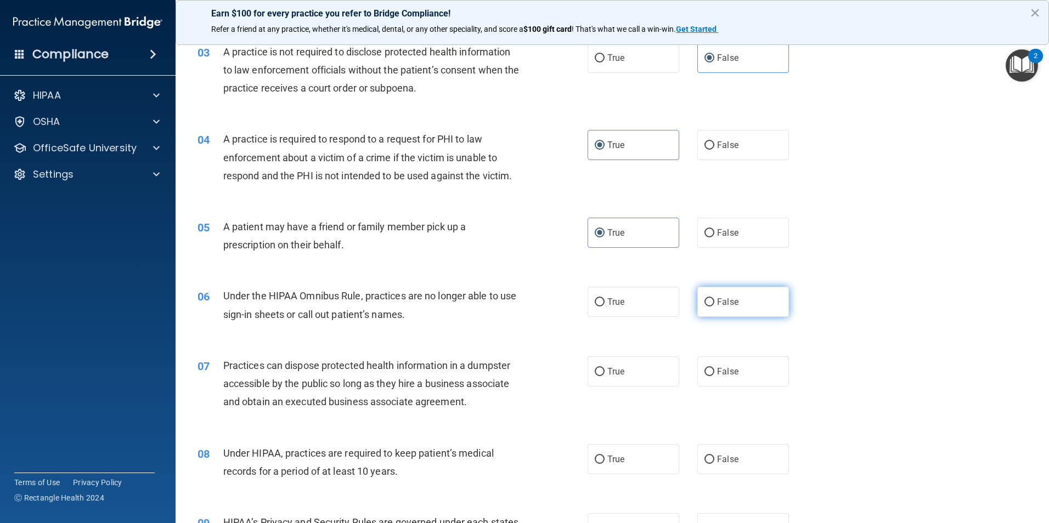
click at [704, 304] on input "False" at bounding box center [709, 302] width 10 height 8
radio input "true"
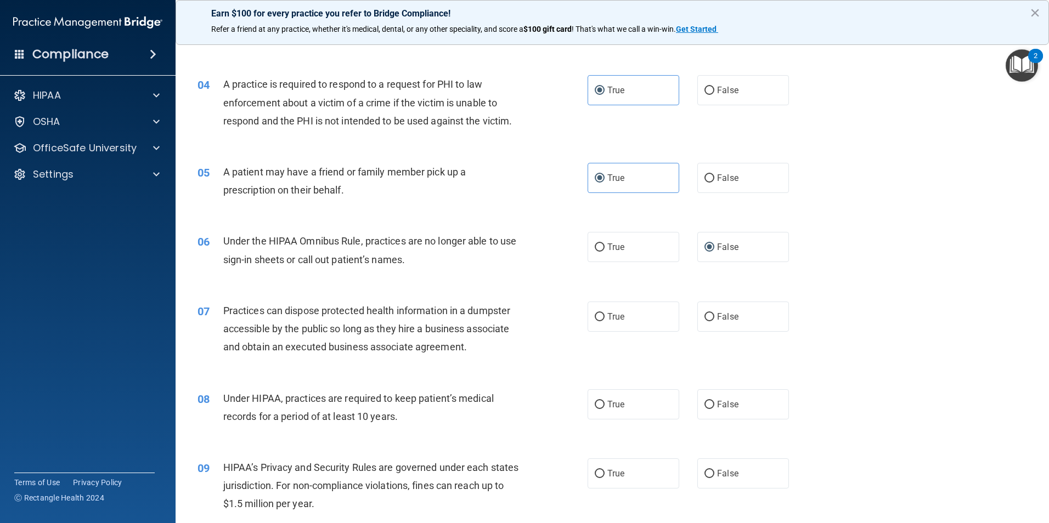
scroll to position [329, 0]
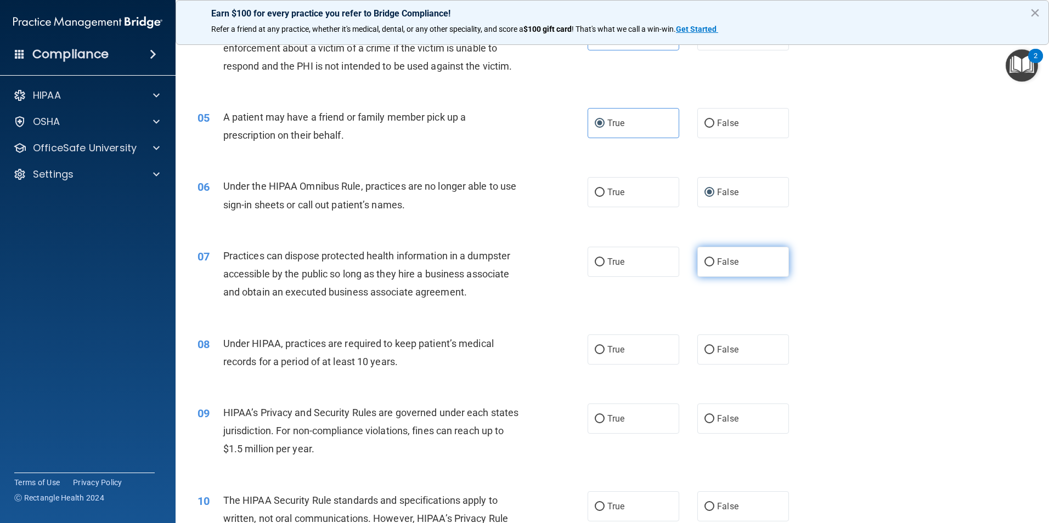
click at [717, 266] on span "False" at bounding box center [727, 262] width 21 height 10
click at [714, 266] on input "False" at bounding box center [709, 262] width 10 height 8
radio input "true"
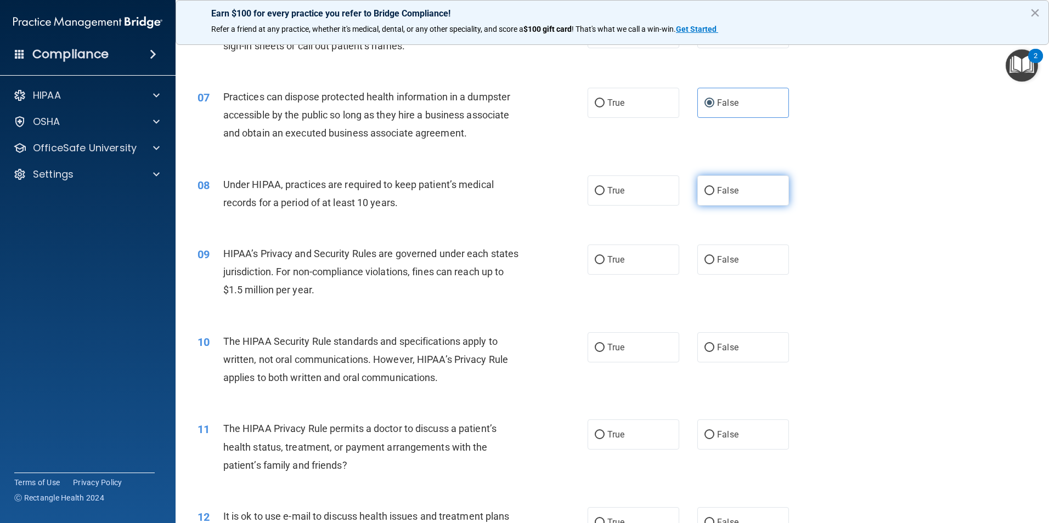
scroll to position [494, 0]
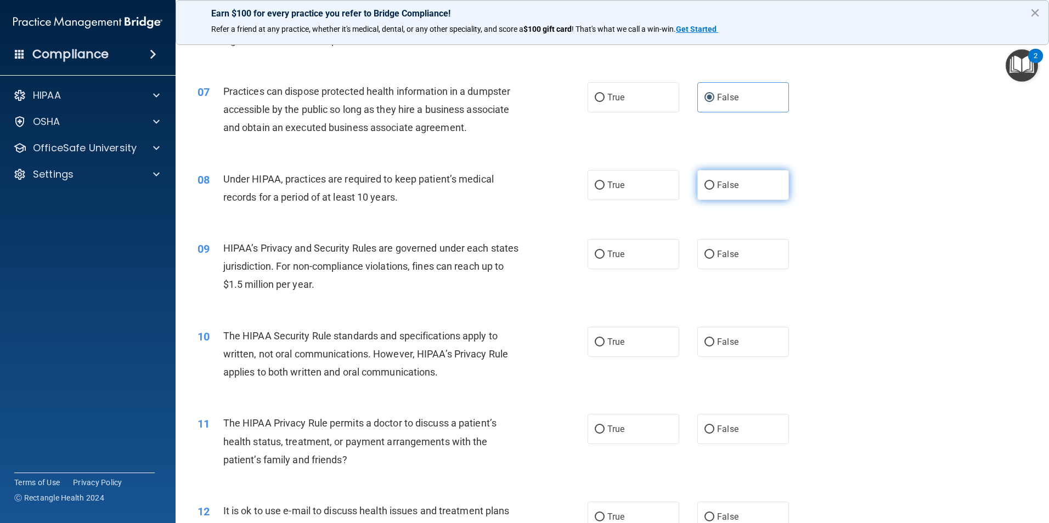
click at [729, 180] on span "False" at bounding box center [727, 185] width 21 height 10
click at [714, 182] on input "False" at bounding box center [709, 186] width 10 height 8
radio input "true"
click at [742, 254] on label "False" at bounding box center [743, 254] width 92 height 30
click at [714, 254] on input "False" at bounding box center [709, 255] width 10 height 8
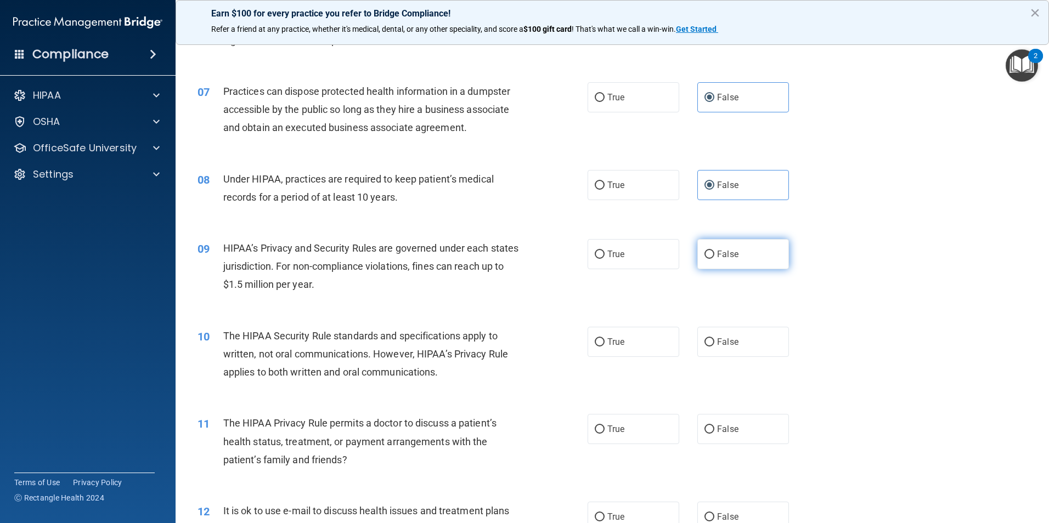
radio input "true"
click at [612, 344] on span "True" at bounding box center [615, 342] width 17 height 10
click at [604, 344] on input "True" at bounding box center [600, 342] width 10 height 8
radio input "true"
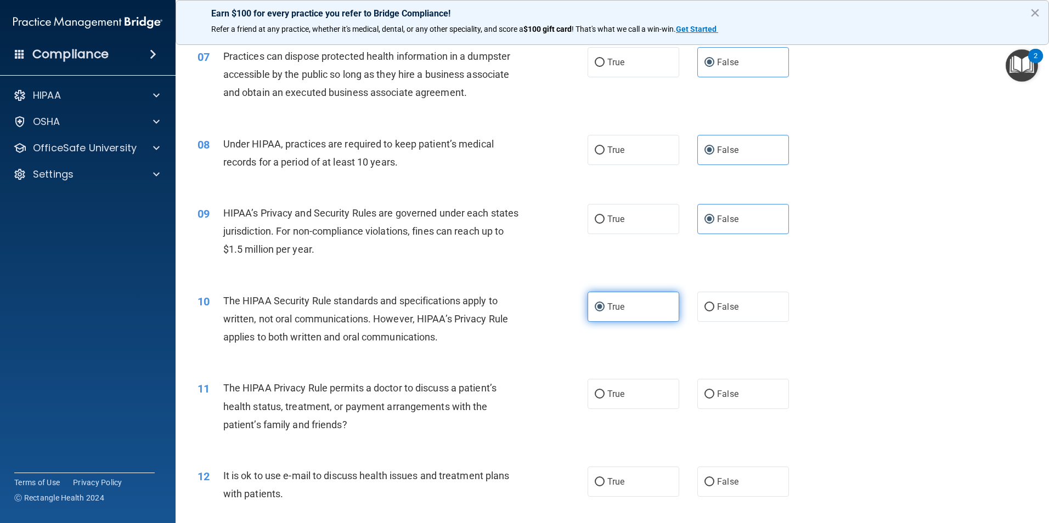
scroll to position [603, 0]
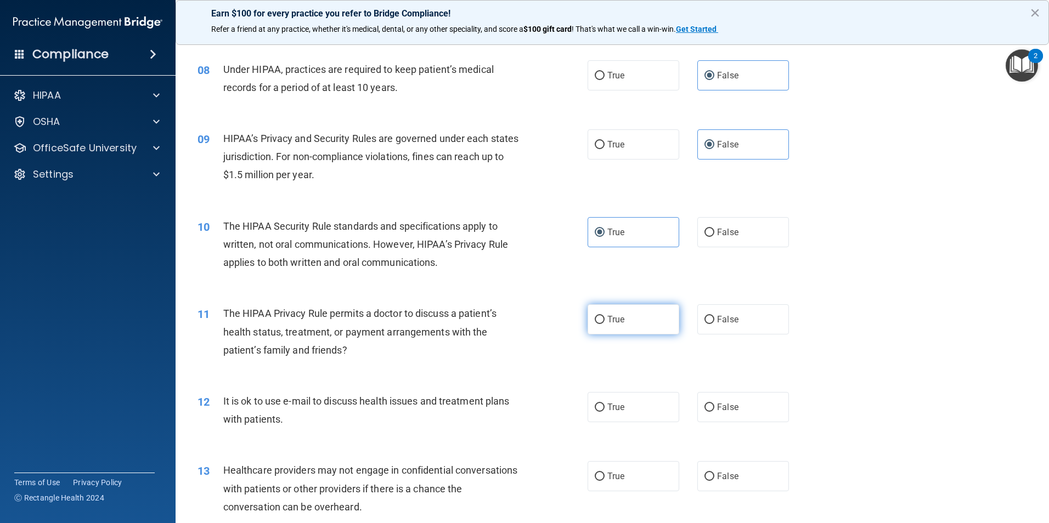
click at [626, 334] on label "True" at bounding box center [633, 319] width 92 height 30
click at [604, 324] on input "True" at bounding box center [600, 320] width 10 height 8
radio input "true"
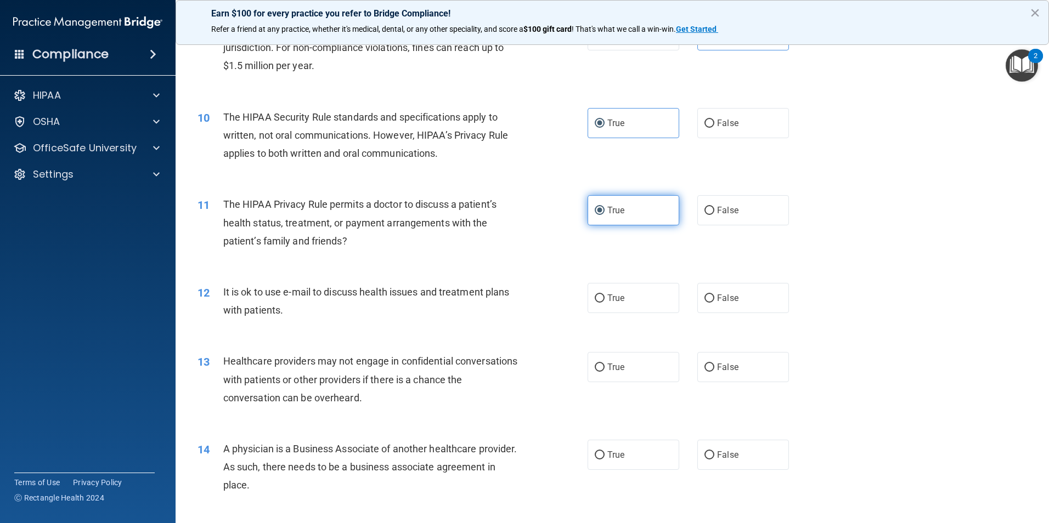
scroll to position [713, 0]
click at [607, 298] on span "True" at bounding box center [615, 297] width 17 height 10
click at [604, 298] on input "True" at bounding box center [600, 298] width 10 height 8
radio input "true"
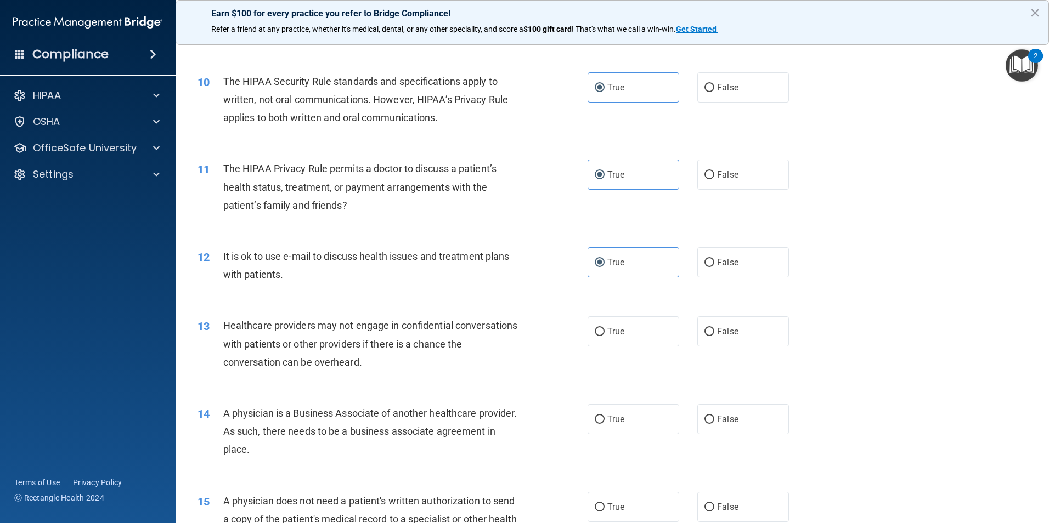
scroll to position [768, 0]
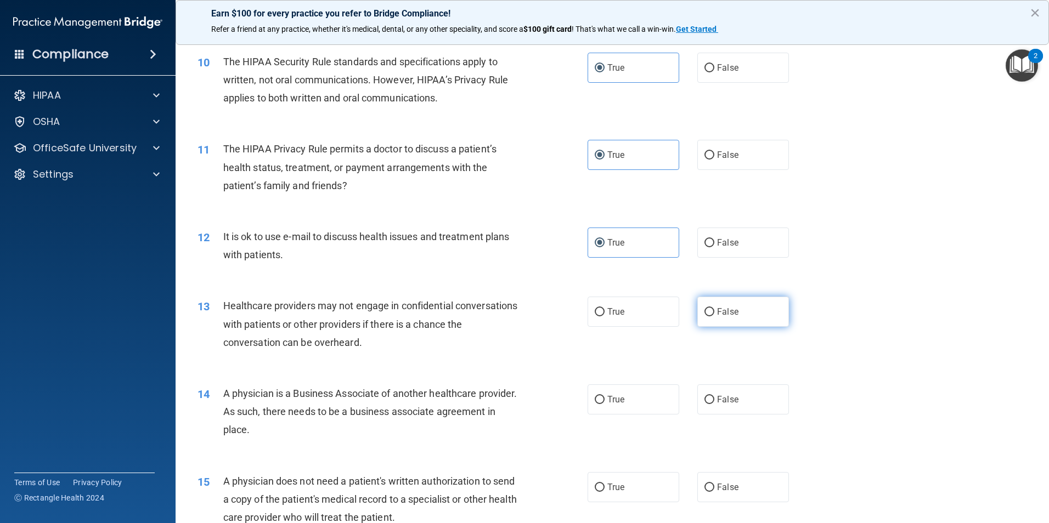
click at [731, 311] on span "False" at bounding box center [727, 312] width 21 height 10
click at [714, 311] on input "False" at bounding box center [709, 312] width 10 height 8
radio input "true"
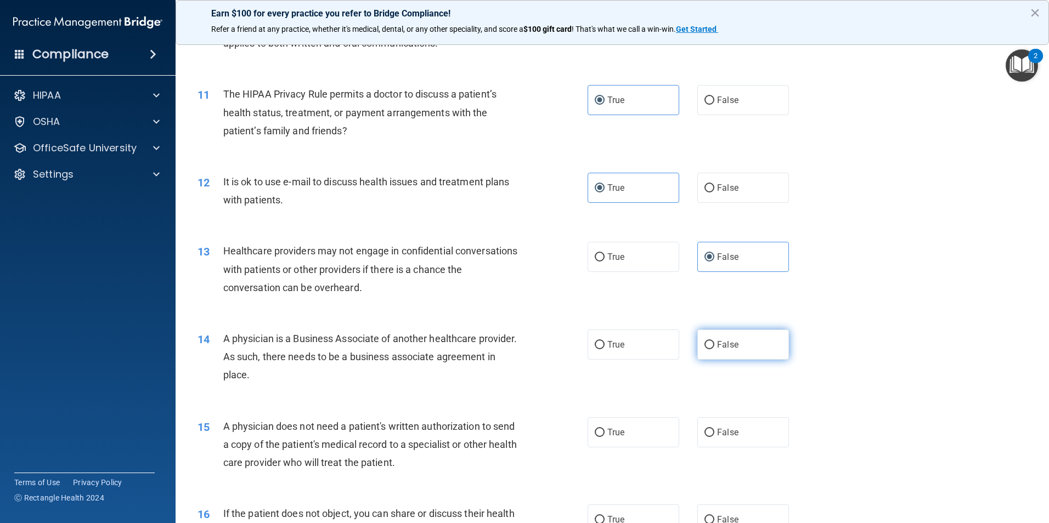
click at [707, 339] on label "False" at bounding box center [743, 345] width 92 height 30
click at [707, 341] on input "False" at bounding box center [709, 345] width 10 height 8
radio input "true"
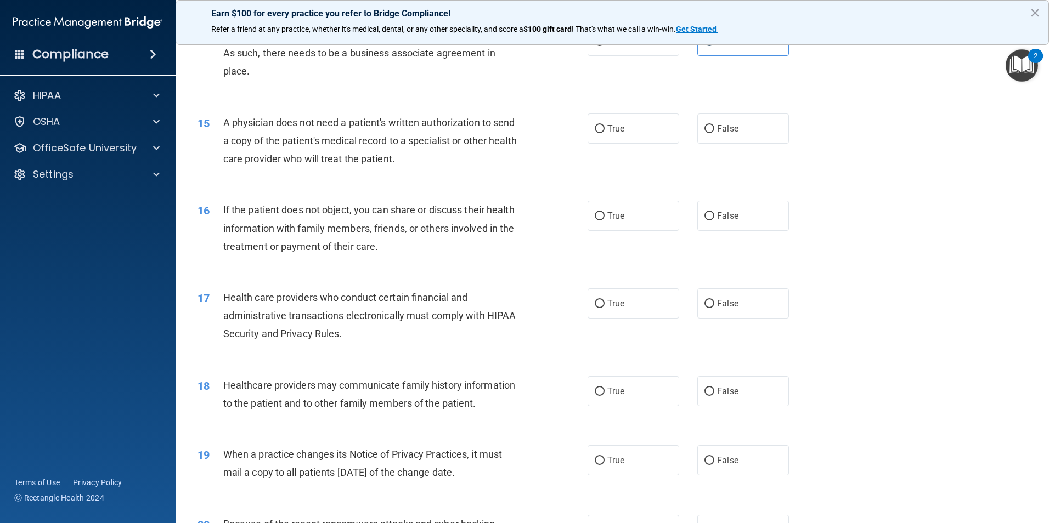
scroll to position [1152, 0]
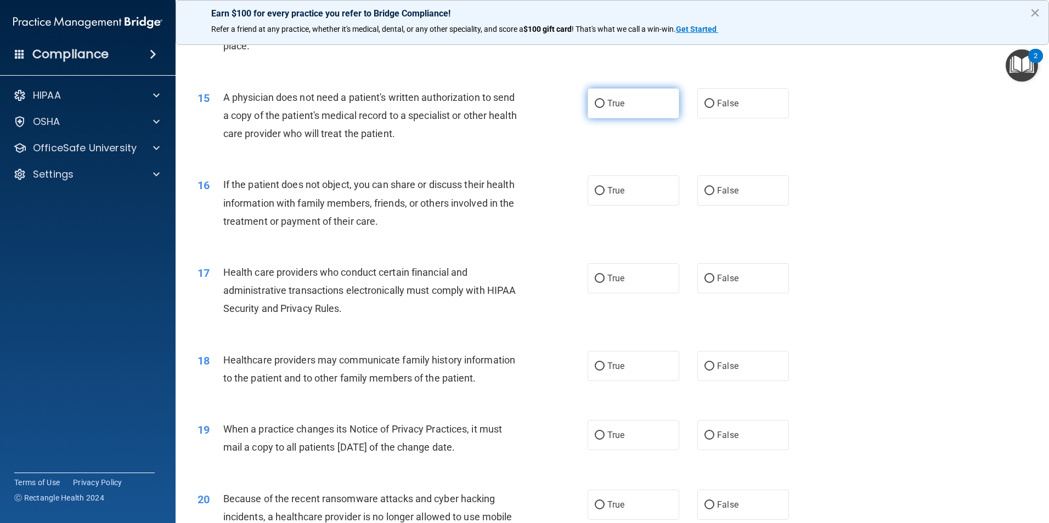
click at [603, 103] on label "True" at bounding box center [633, 103] width 92 height 30
click at [603, 103] on input "True" at bounding box center [600, 104] width 10 height 8
radio input "true"
click at [597, 189] on input "True" at bounding box center [600, 191] width 10 height 8
radio input "true"
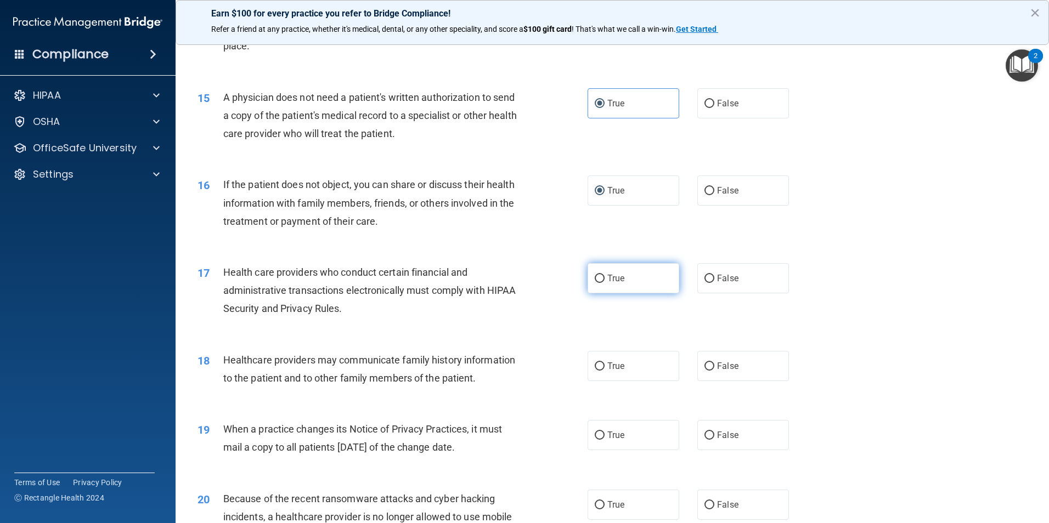
click at [597, 285] on label "True" at bounding box center [633, 278] width 92 height 30
click at [597, 283] on input "True" at bounding box center [600, 279] width 10 height 8
radio input "true"
click at [775, 376] on label "False" at bounding box center [743, 366] width 92 height 30
click at [714, 371] on input "False" at bounding box center [709, 367] width 10 height 8
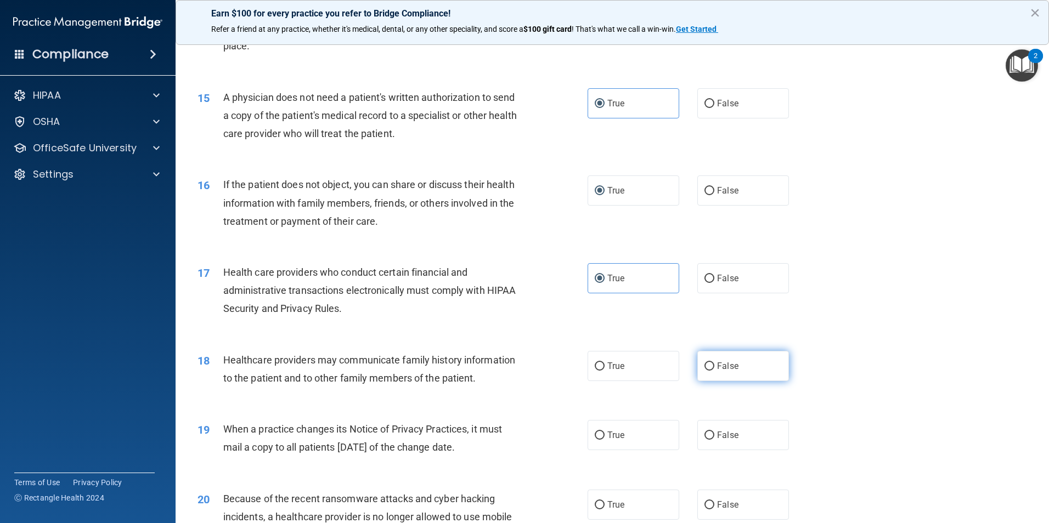
radio input "true"
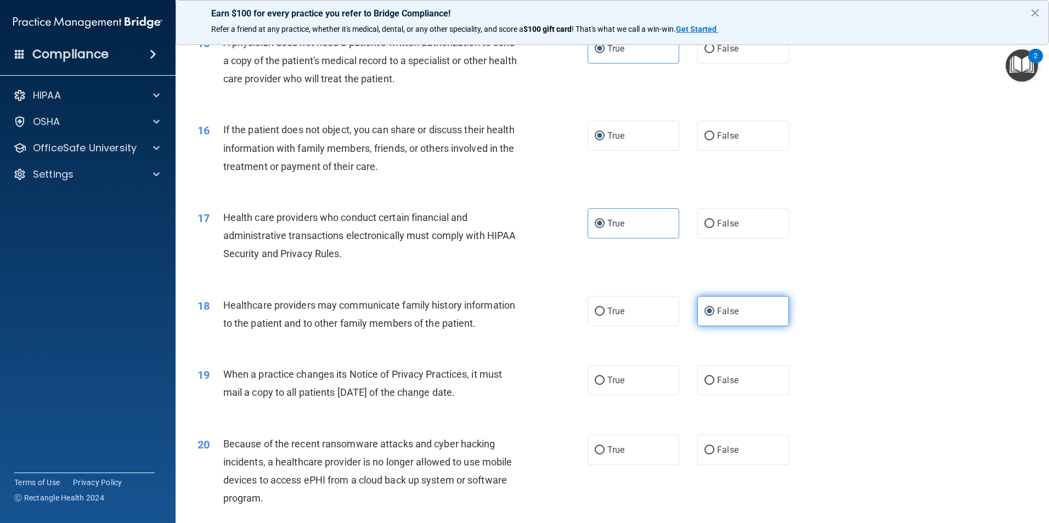
scroll to position [1262, 0]
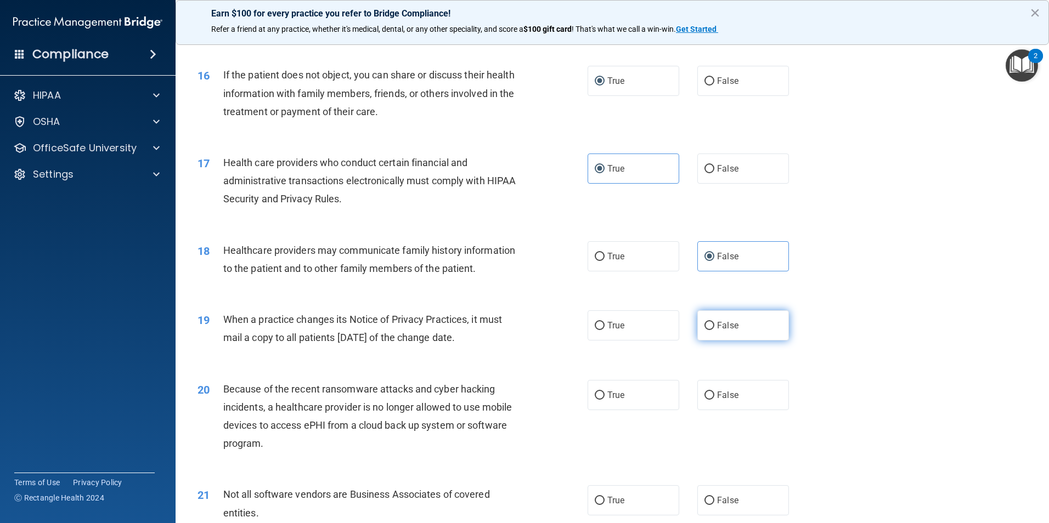
click at [732, 327] on span "False" at bounding box center [727, 325] width 21 height 10
click at [714, 327] on input "False" at bounding box center [709, 326] width 10 height 8
radio input "true"
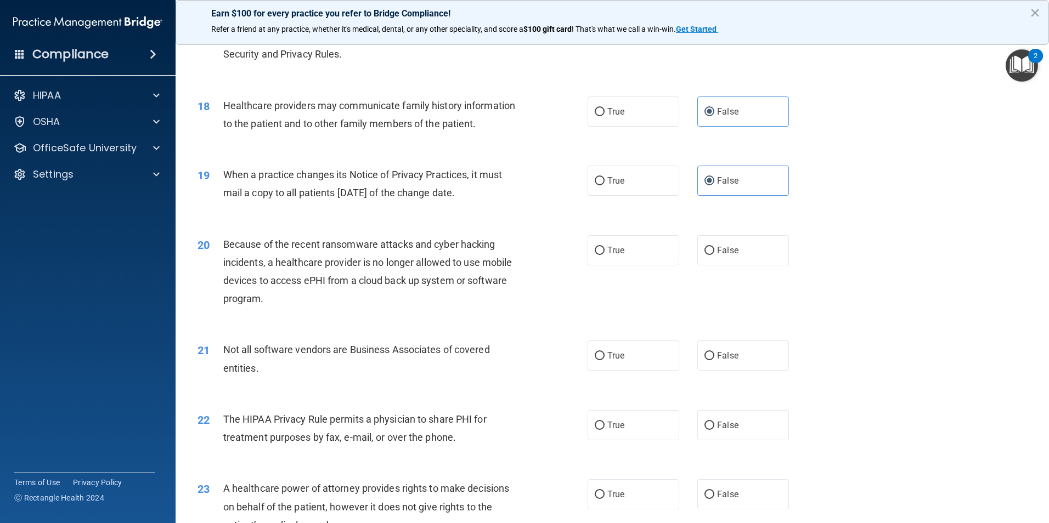
scroll to position [1426, 0]
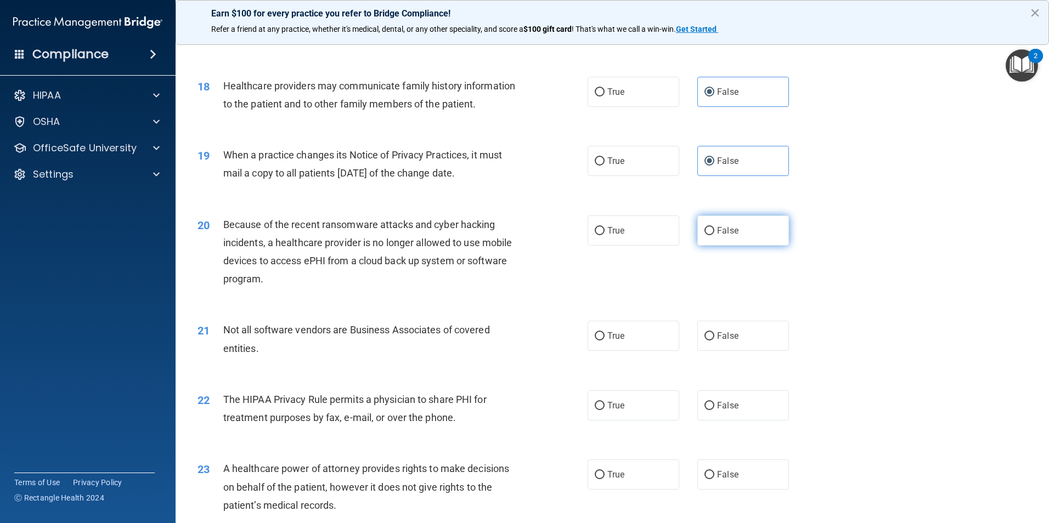
click at [714, 236] on label "False" at bounding box center [743, 231] width 92 height 30
click at [714, 235] on input "False" at bounding box center [709, 231] width 10 height 8
radio input "true"
click at [598, 336] on input "True" at bounding box center [600, 336] width 10 height 8
radio input "true"
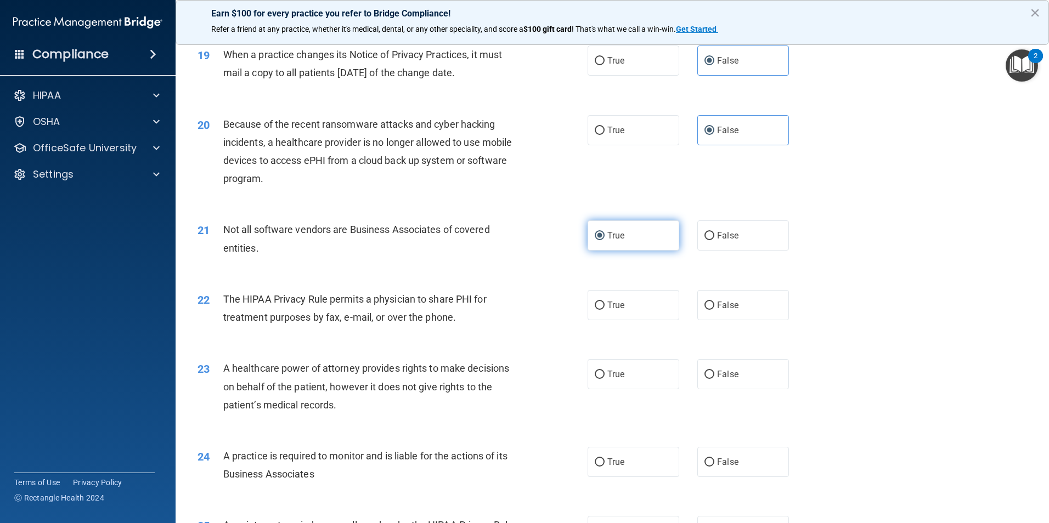
scroll to position [1536, 0]
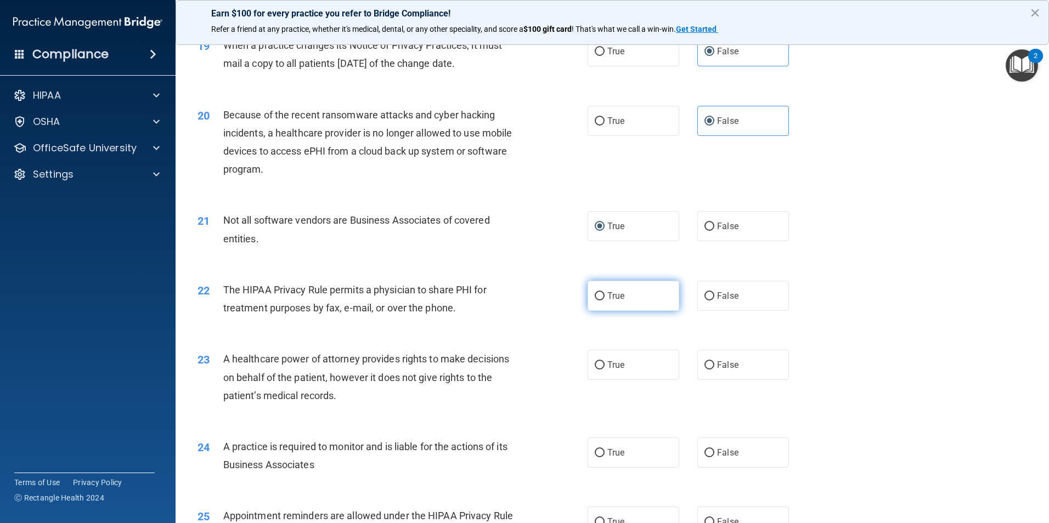
click at [614, 306] on label "True" at bounding box center [633, 296] width 92 height 30
click at [604, 301] on input "True" at bounding box center [600, 296] width 10 height 8
radio input "true"
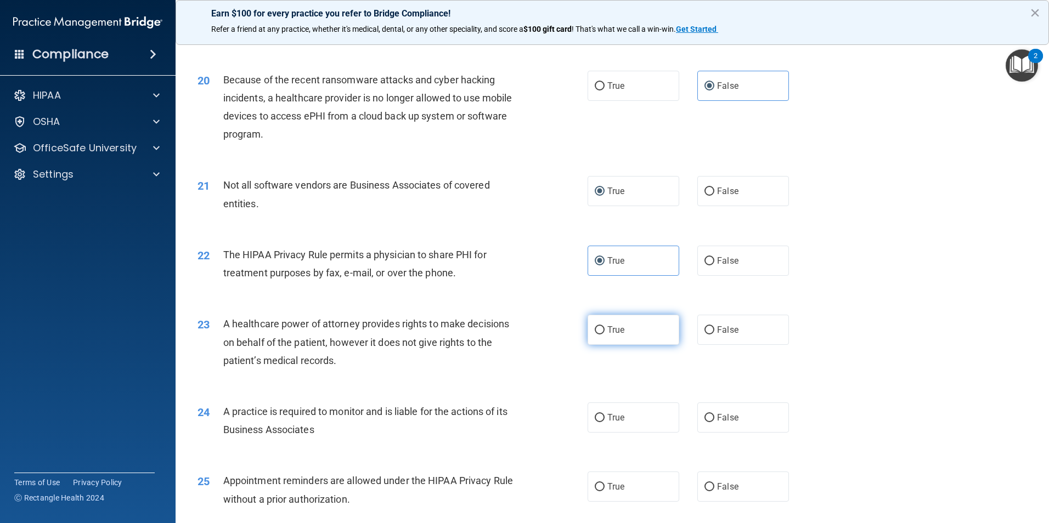
scroll to position [1591, 0]
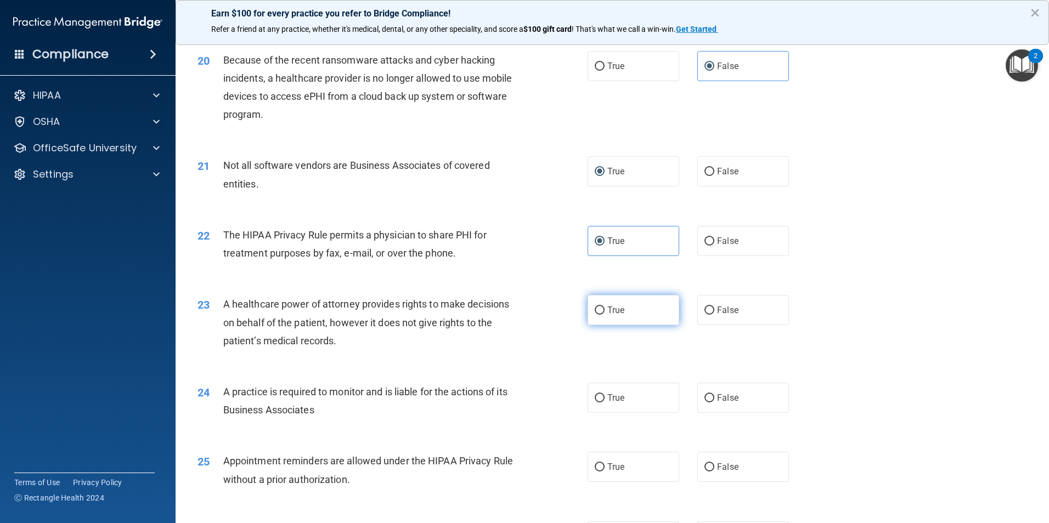
click at [651, 321] on label "True" at bounding box center [633, 310] width 92 height 30
click at [604, 315] on input "True" at bounding box center [600, 311] width 10 height 8
radio input "true"
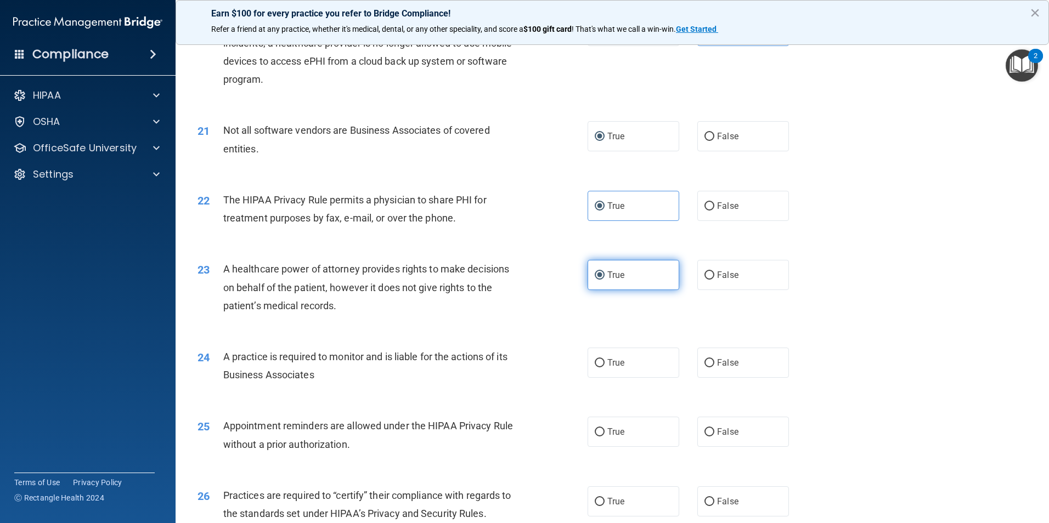
scroll to position [1646, 0]
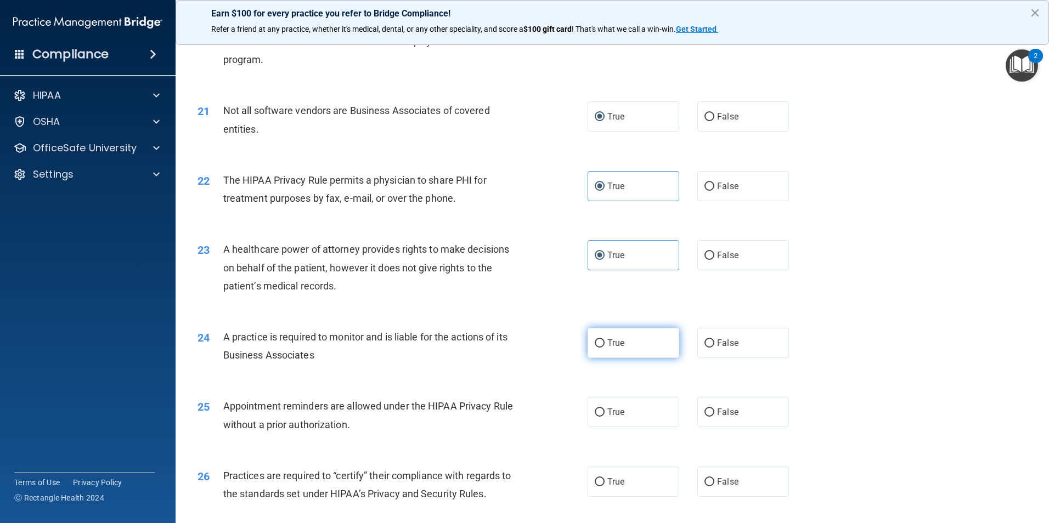
click at [647, 340] on label "True" at bounding box center [633, 343] width 92 height 30
click at [604, 340] on input "True" at bounding box center [600, 344] width 10 height 8
radio input "true"
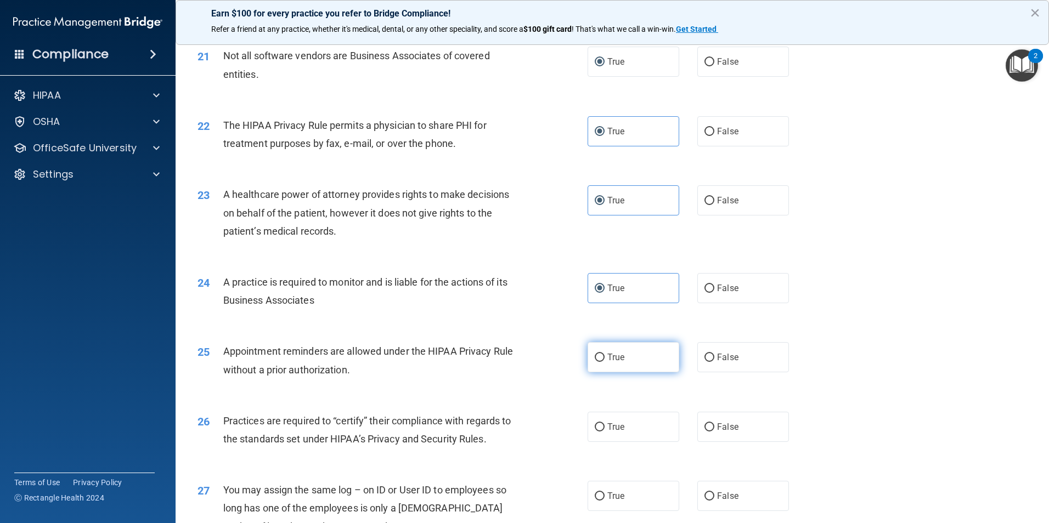
click at [629, 350] on label "True" at bounding box center [633, 357] width 92 height 30
click at [604, 354] on input "True" at bounding box center [600, 358] width 10 height 8
radio input "true"
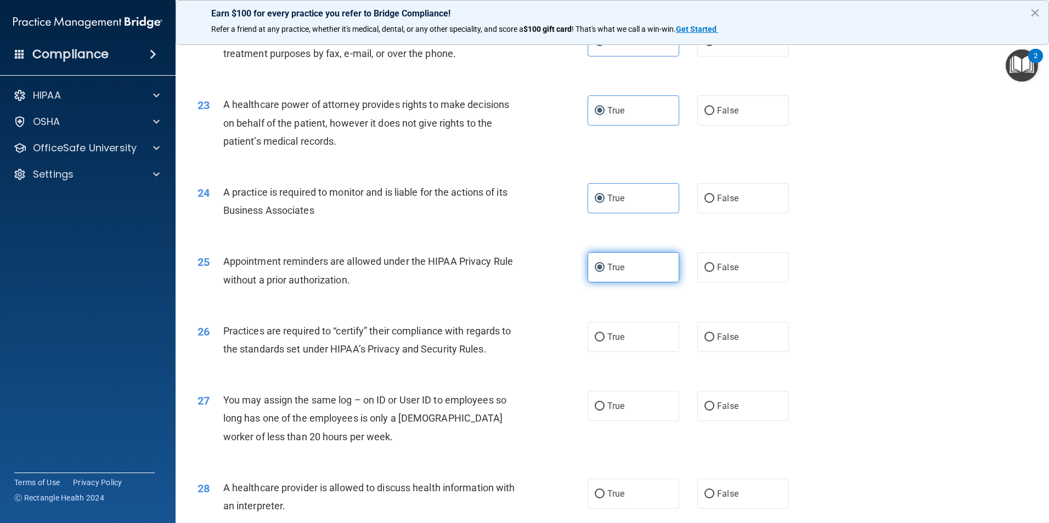
scroll to position [1810, 0]
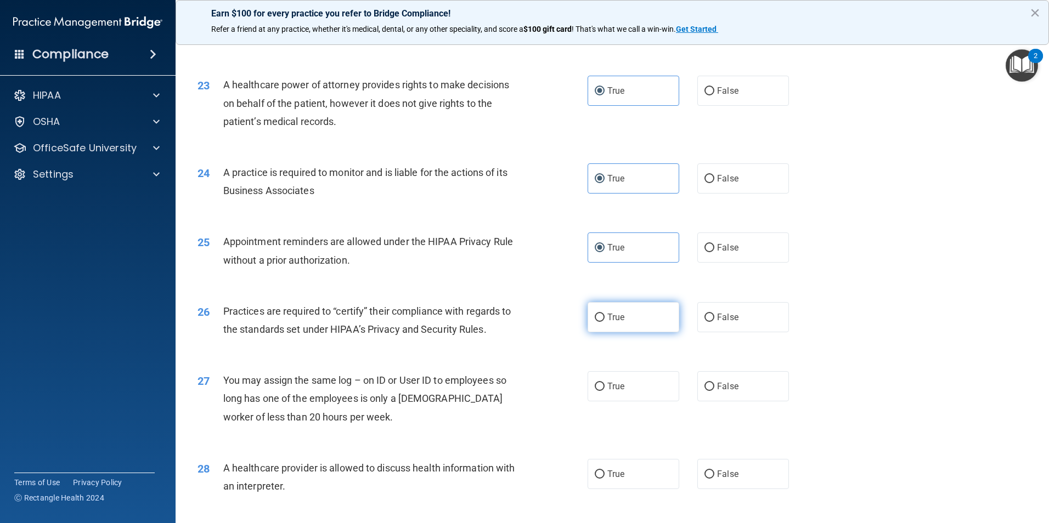
click at [620, 331] on label "True" at bounding box center [633, 317] width 92 height 30
click at [604, 322] on input "True" at bounding box center [600, 318] width 10 height 8
radio input "true"
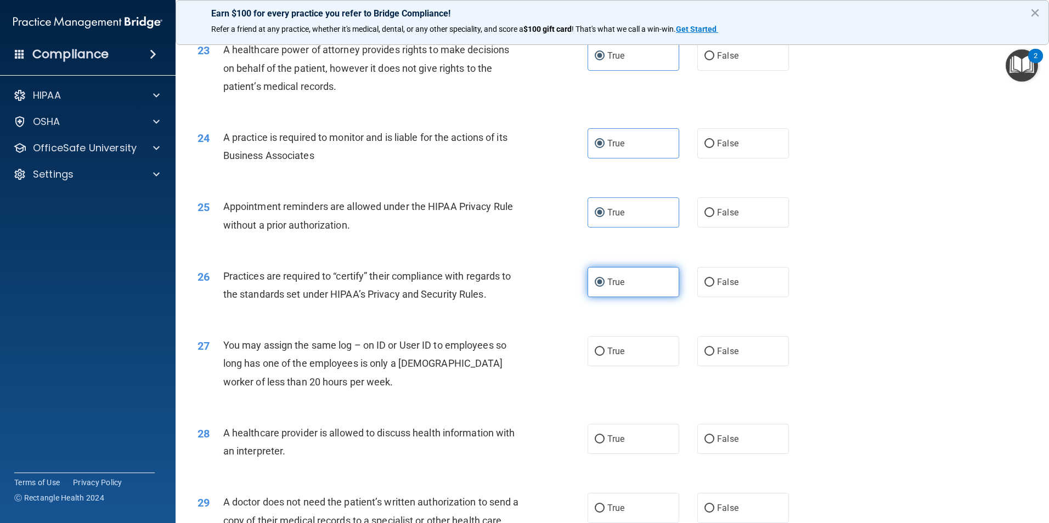
scroll to position [1865, 0]
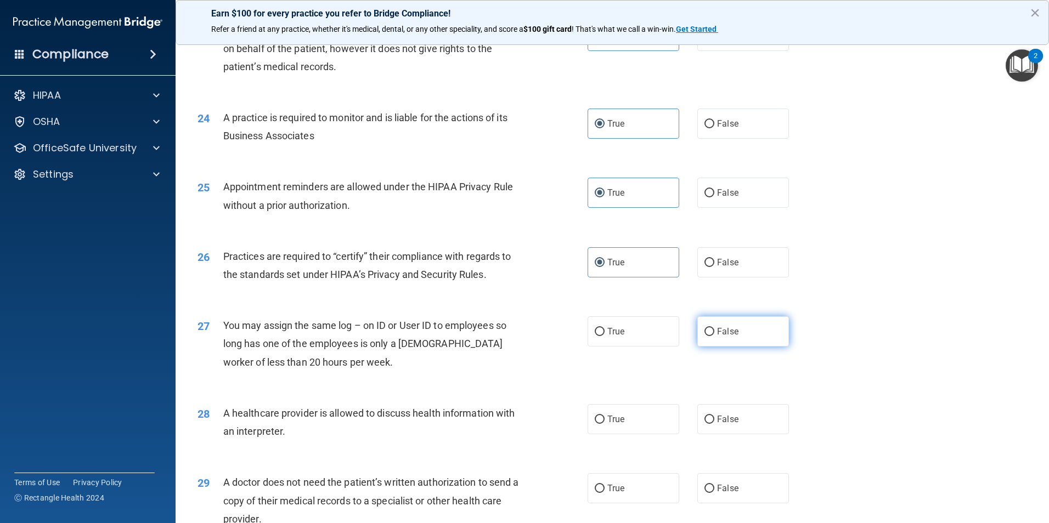
click at [761, 341] on label "False" at bounding box center [743, 332] width 92 height 30
click at [714, 336] on input "False" at bounding box center [709, 332] width 10 height 8
radio input "true"
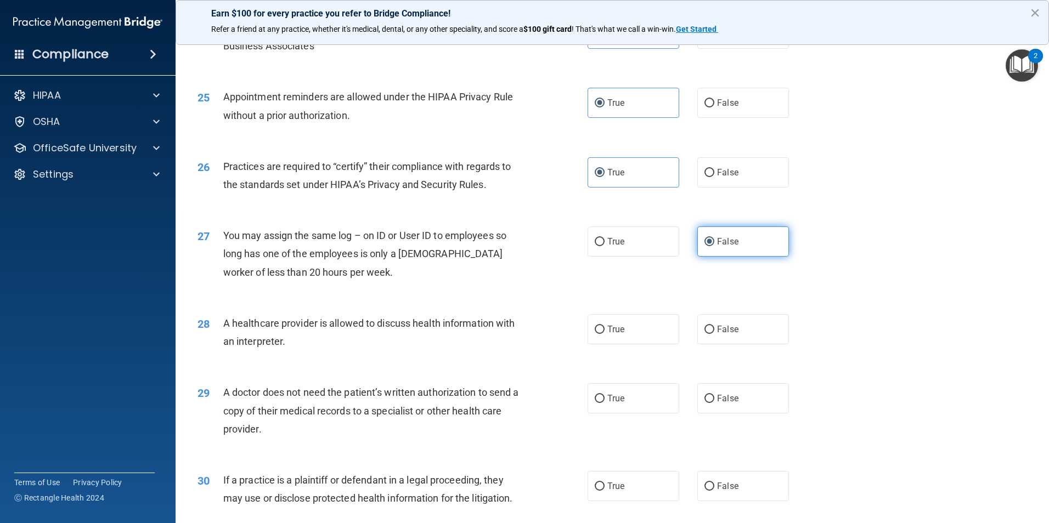
scroll to position [1975, 0]
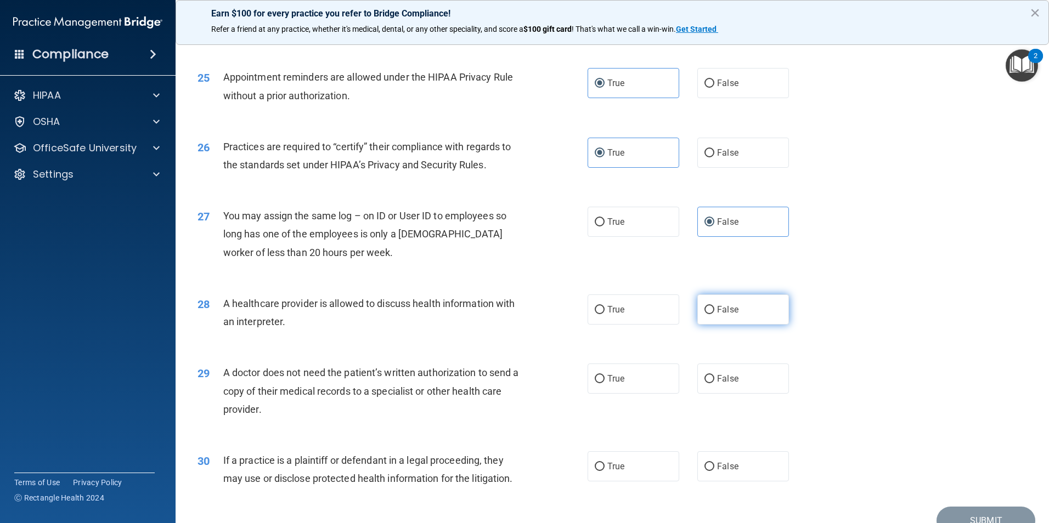
click at [748, 316] on label "False" at bounding box center [743, 310] width 92 height 30
click at [714, 314] on input "False" at bounding box center [709, 310] width 10 height 8
radio input "true"
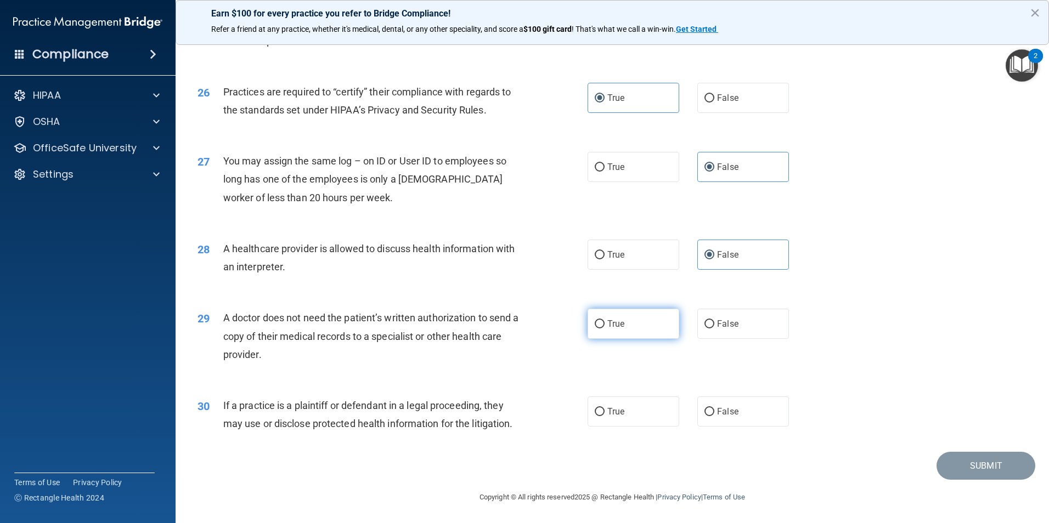
click at [613, 331] on label "True" at bounding box center [633, 324] width 92 height 30
click at [604, 329] on input "True" at bounding box center [600, 324] width 10 height 8
radio input "true"
click at [748, 422] on label "False" at bounding box center [743, 412] width 92 height 30
click at [714, 416] on input "False" at bounding box center [709, 412] width 10 height 8
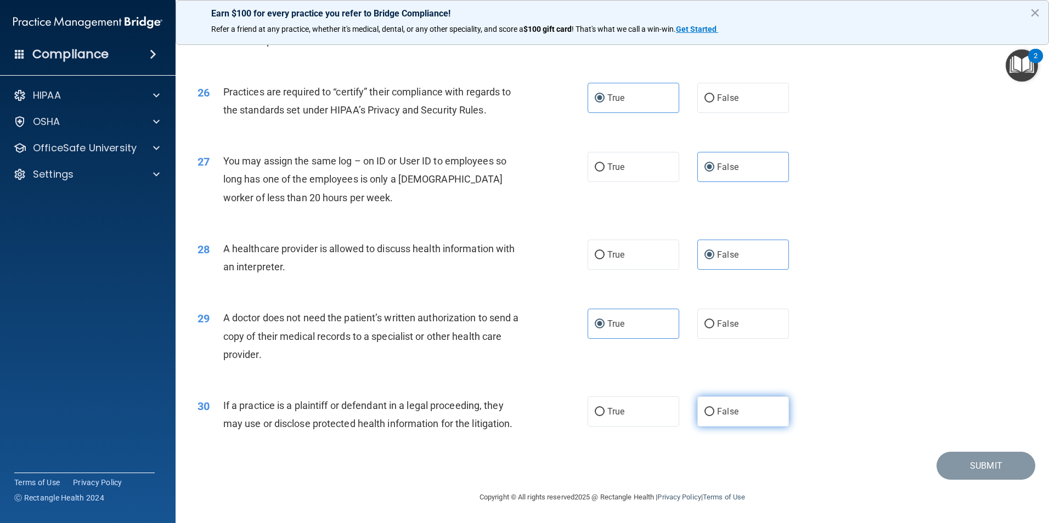
radio input "true"
click at [966, 473] on button "Submit" at bounding box center [985, 466] width 99 height 28
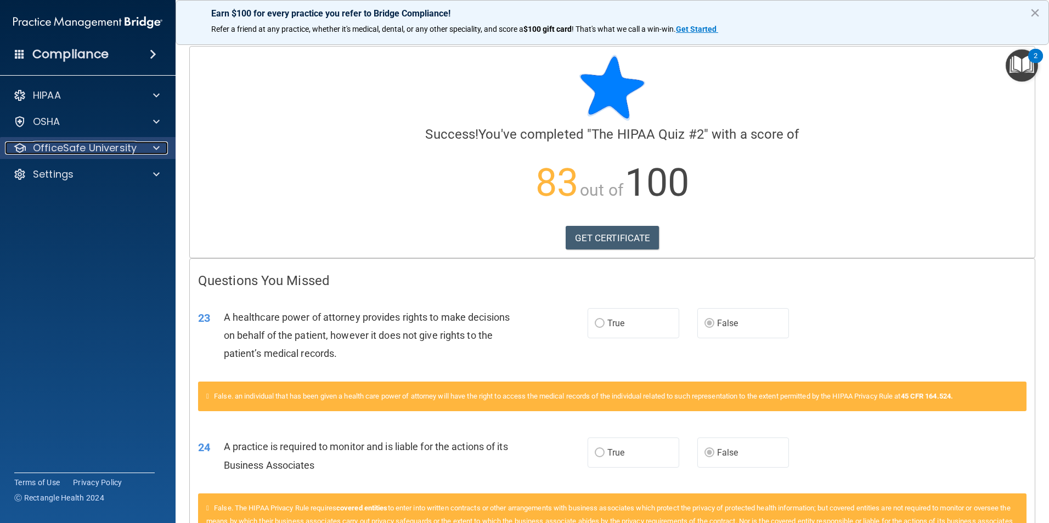
click at [159, 151] on span at bounding box center [156, 148] width 7 height 13
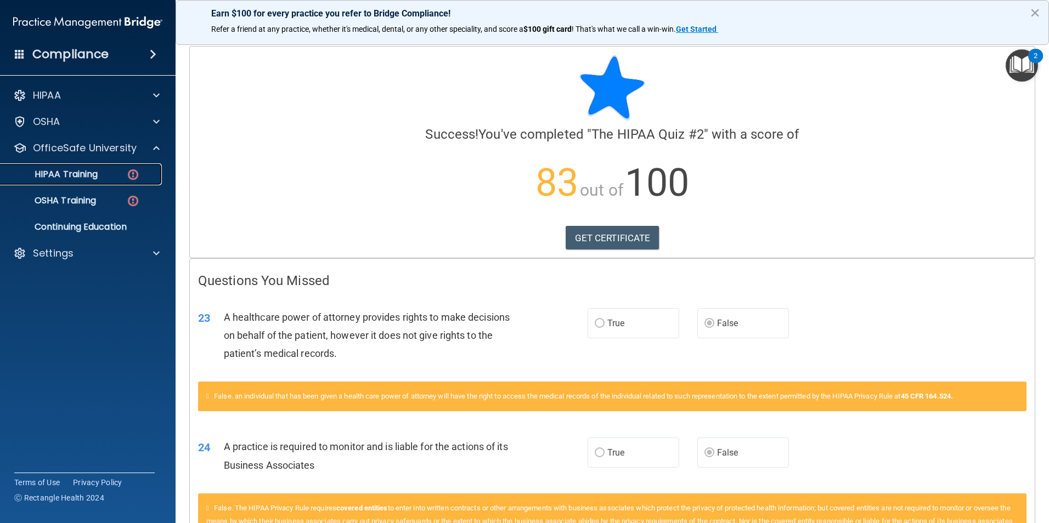
click at [136, 175] on img at bounding box center [133, 175] width 14 height 14
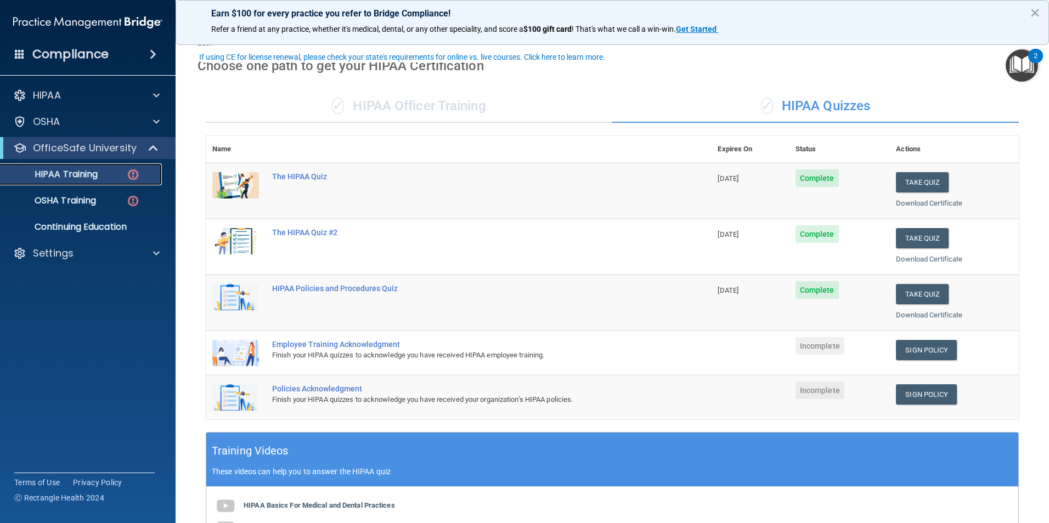
scroll to position [55, 0]
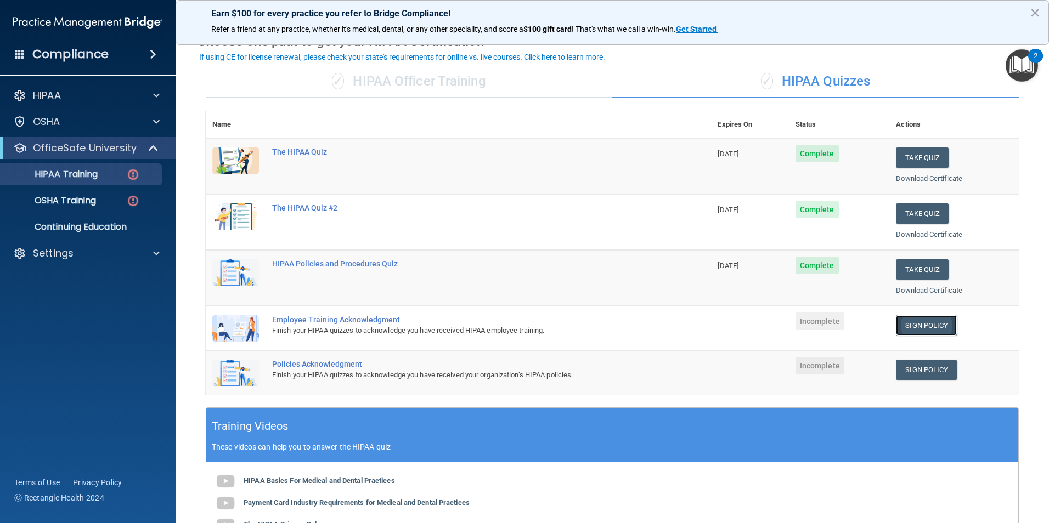
click at [928, 325] on link "Sign Policy" at bounding box center [926, 325] width 61 height 20
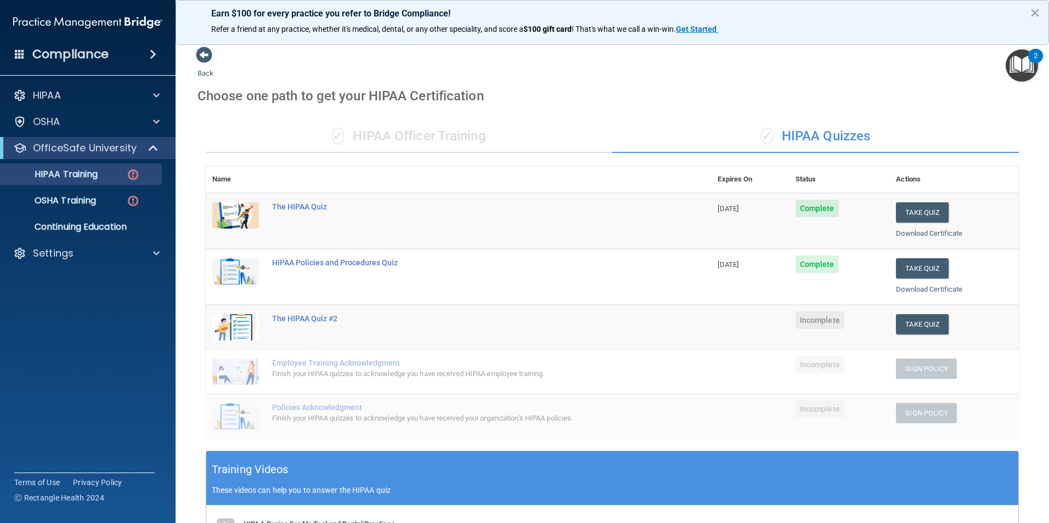
scroll to position [219, 0]
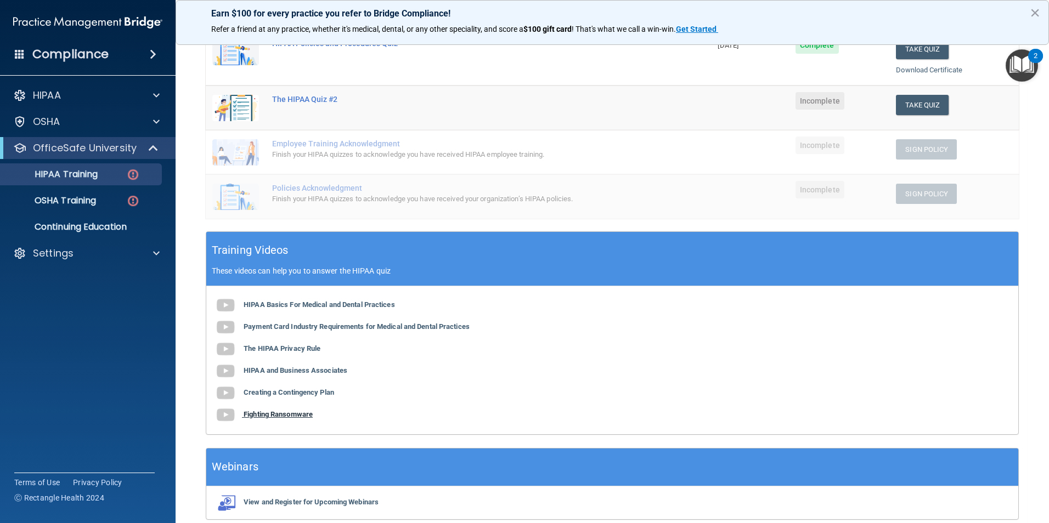
click at [307, 415] on b "Fighting Ransomware" at bounding box center [278, 414] width 69 height 8
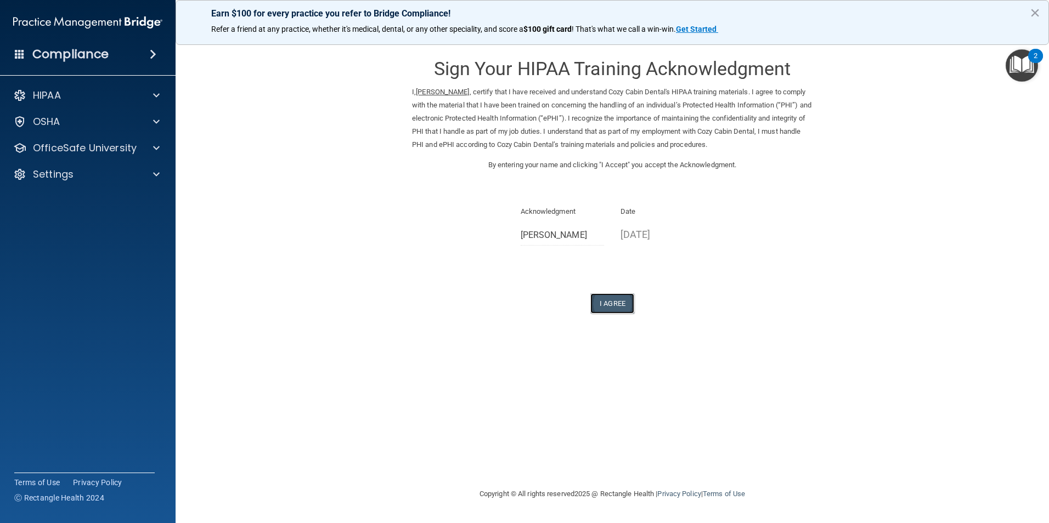
click at [604, 312] on button "I Agree" at bounding box center [612, 303] width 44 height 20
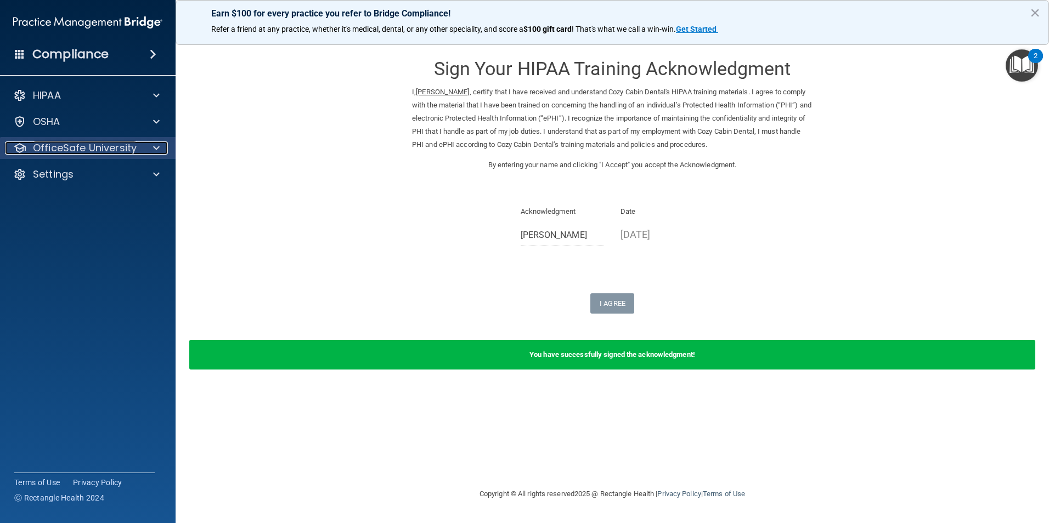
click at [154, 150] on span at bounding box center [156, 148] width 7 height 13
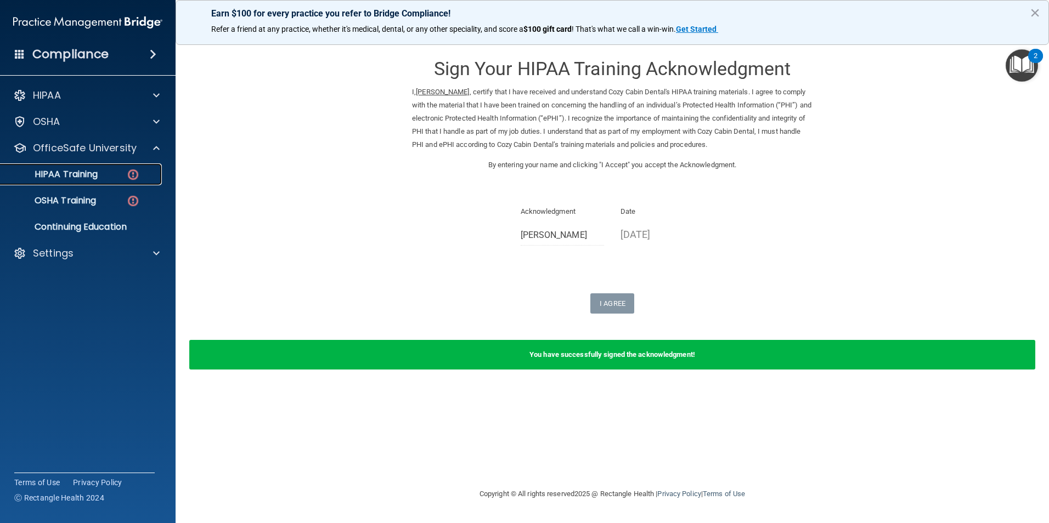
click at [129, 176] on img at bounding box center [133, 175] width 14 height 14
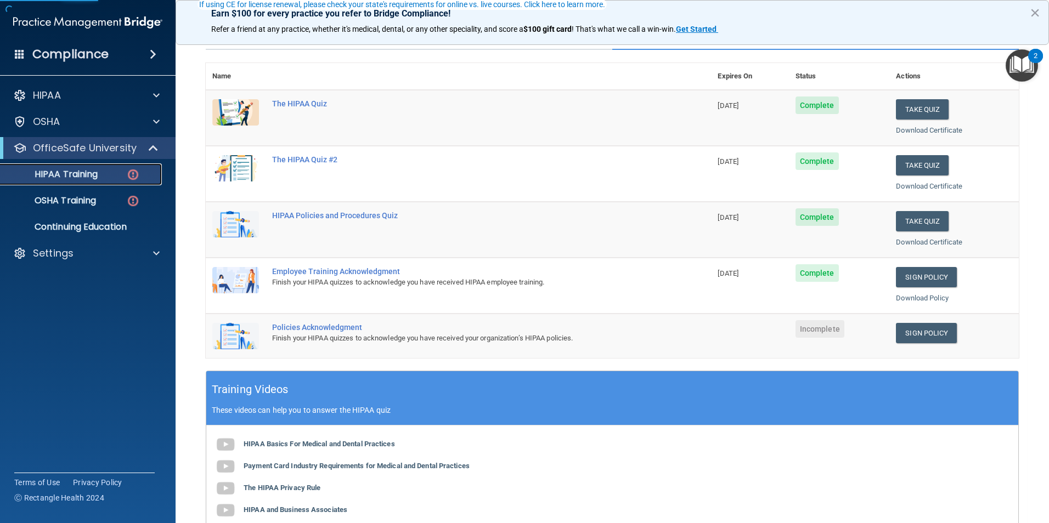
scroll to position [110, 0]
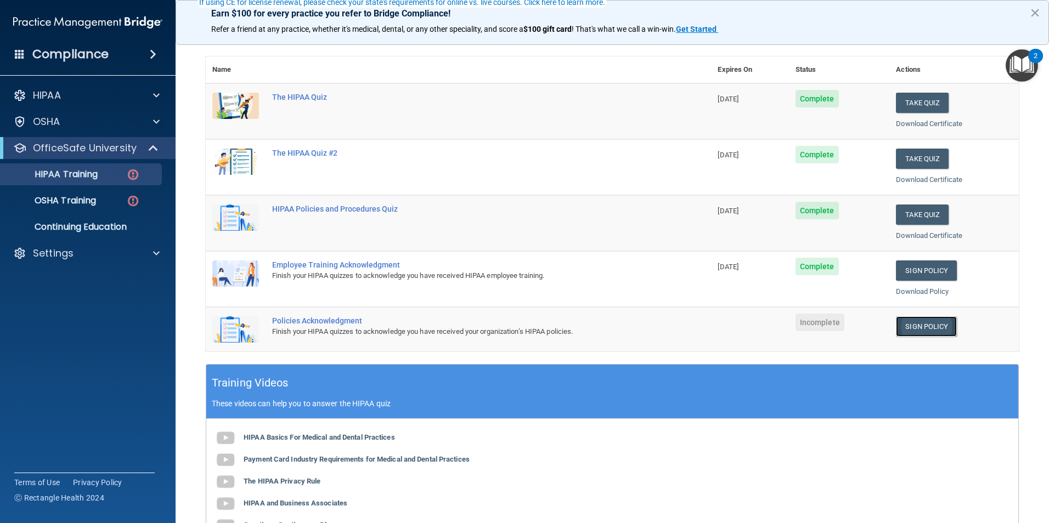
click at [905, 324] on link "Sign Policy" at bounding box center [926, 327] width 61 height 20
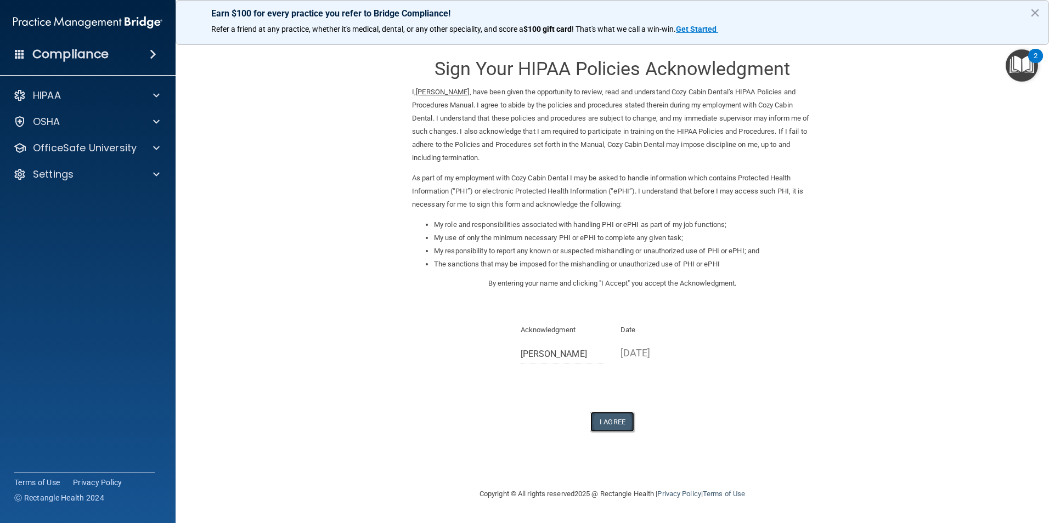
click at [619, 431] on button "I Agree" at bounding box center [612, 422] width 44 height 20
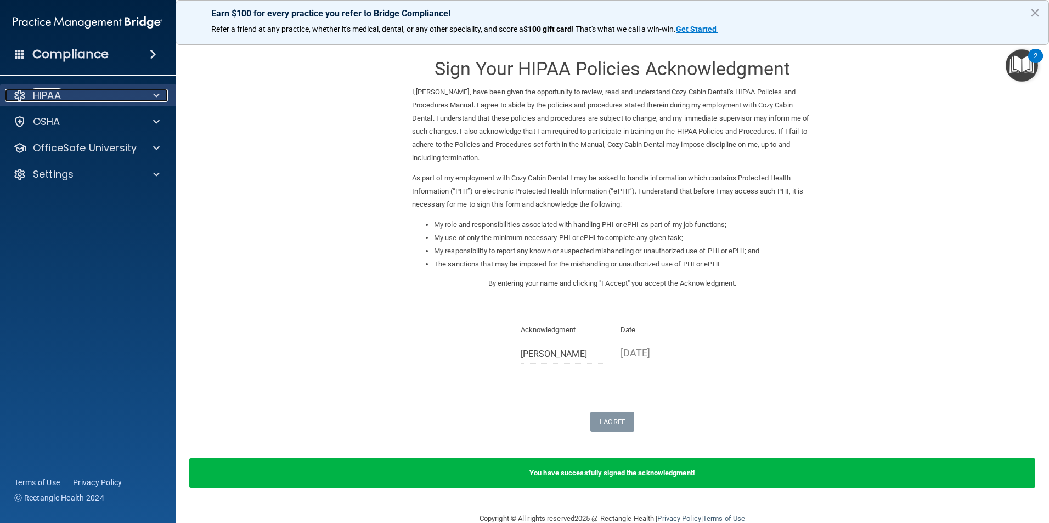
click at [156, 97] on span at bounding box center [156, 95] width 7 height 13
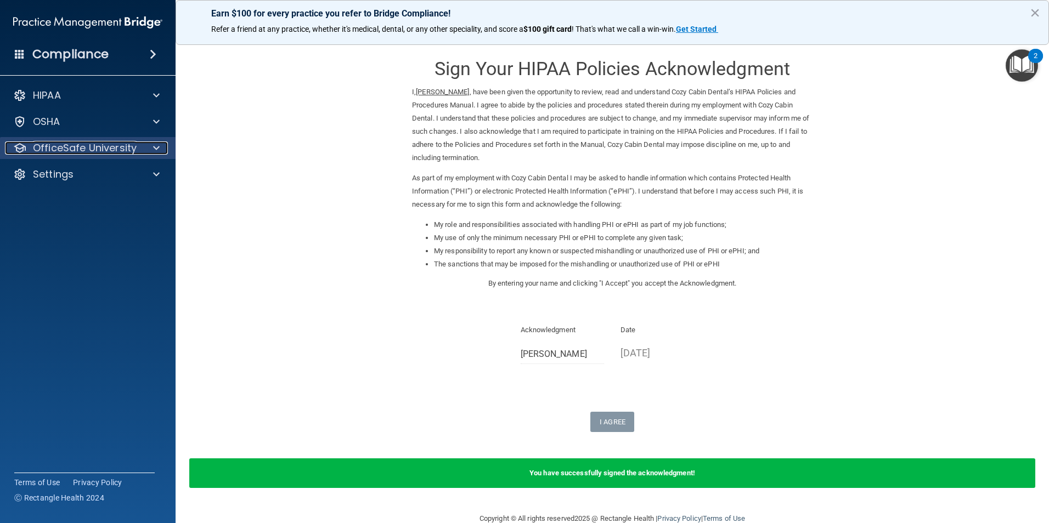
click at [159, 145] on span at bounding box center [156, 148] width 7 height 13
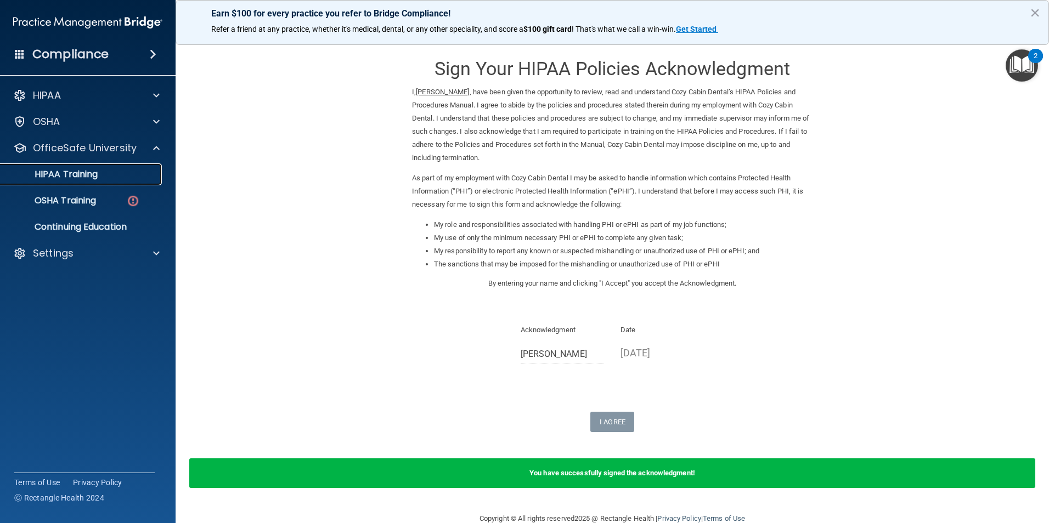
click at [136, 181] on link "HIPAA Training" at bounding box center [75, 174] width 173 height 22
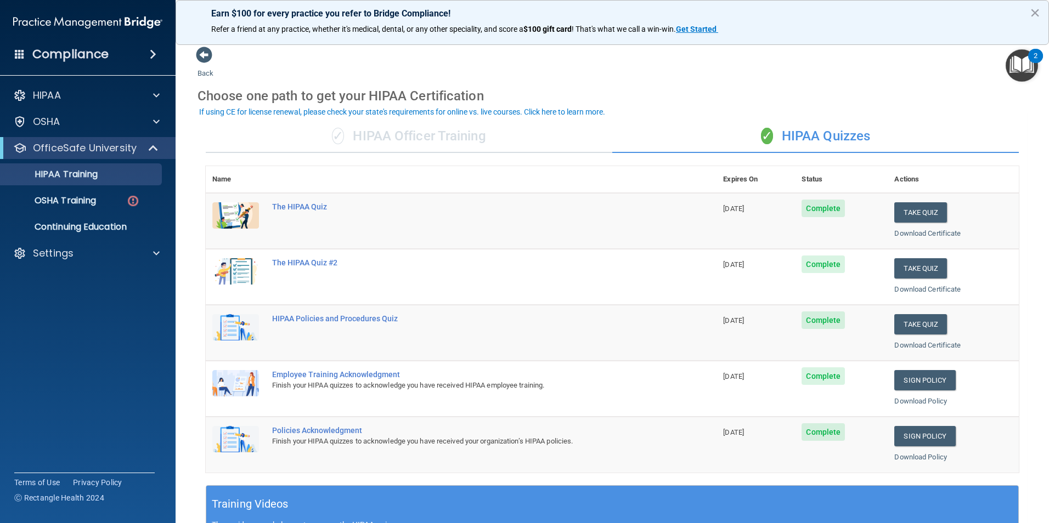
click at [484, 143] on div "✓ HIPAA Officer Training" at bounding box center [409, 136] width 406 height 33
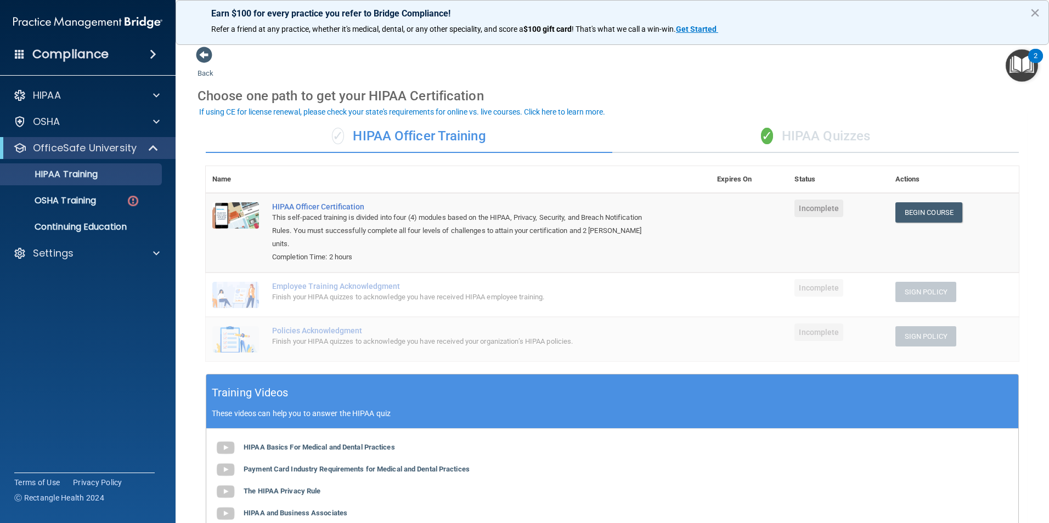
click at [789, 134] on div "✓ HIPAA Quizzes" at bounding box center [815, 136] width 406 height 33
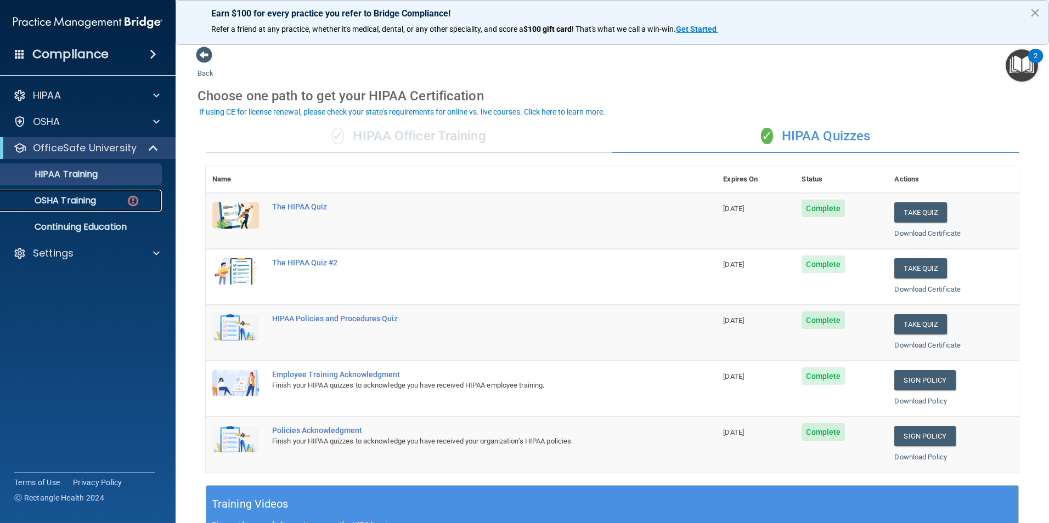
click at [130, 204] on img at bounding box center [133, 201] width 14 height 14
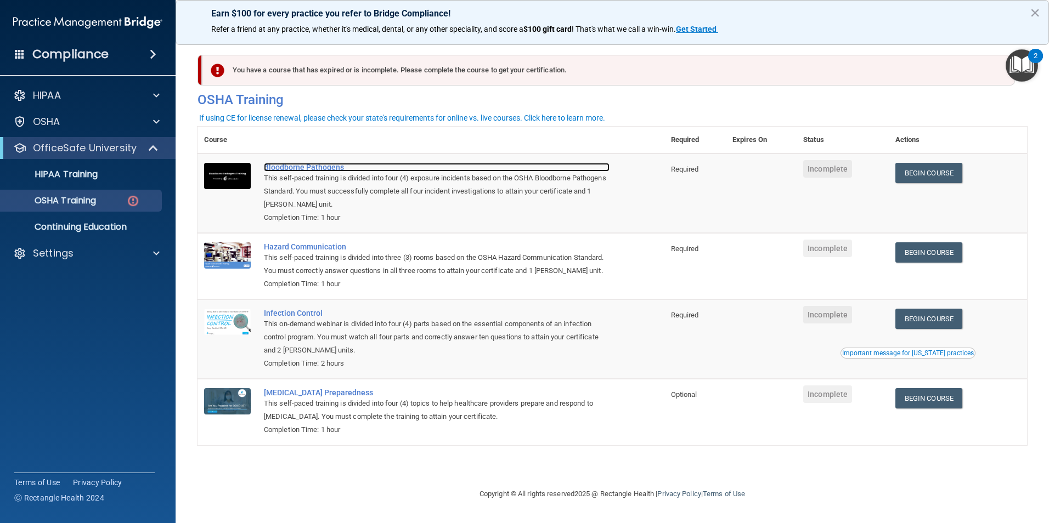
click at [281, 170] on div "Bloodborne Pathogens" at bounding box center [437, 167] width 346 height 9
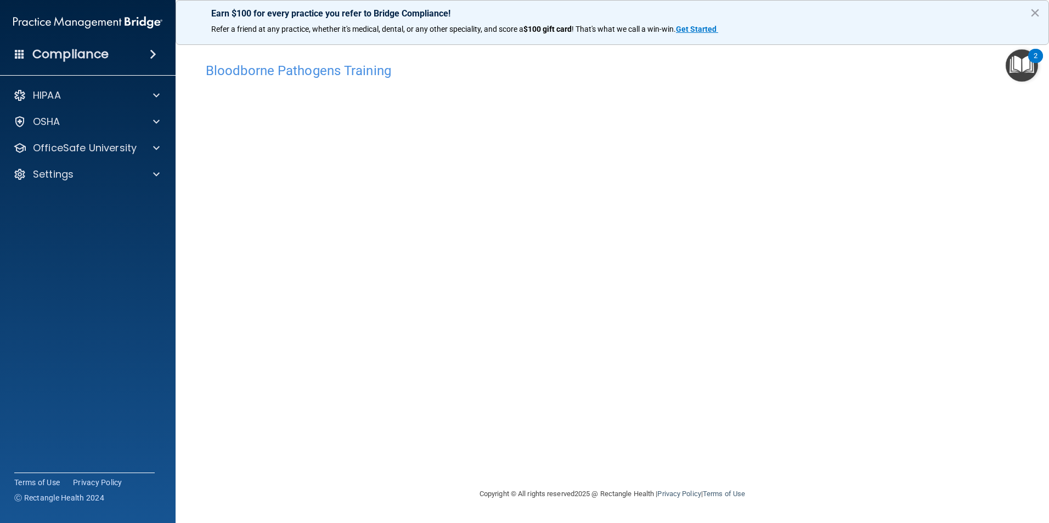
click at [823, 457] on div "Bloodborne Pathogens Training This course doesn’t expire until . Are you sure y…" at bounding box center [611, 272] width 829 height 431
